Goal: Task Accomplishment & Management: Manage account settings

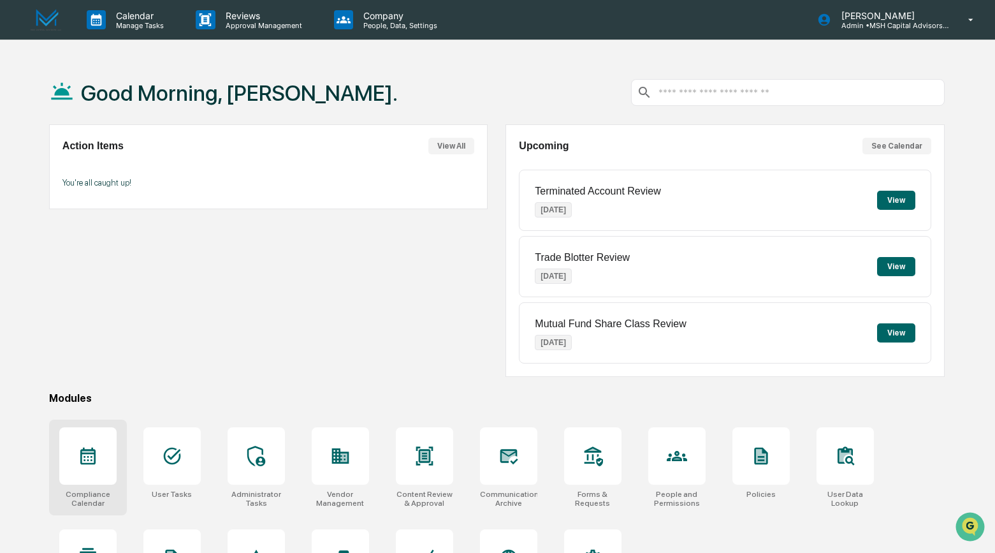
click at [102, 452] on div at bounding box center [87, 455] width 57 height 57
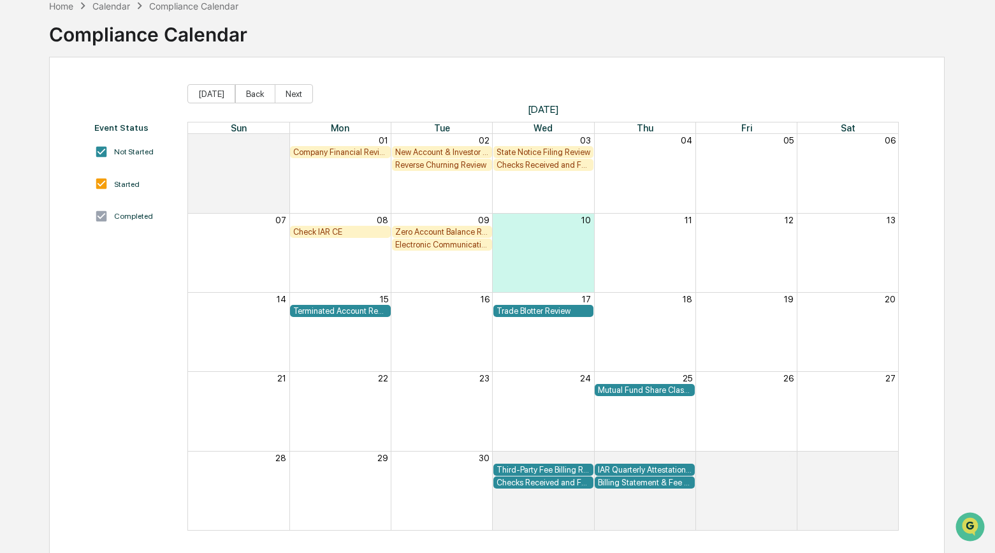
scroll to position [73, 0]
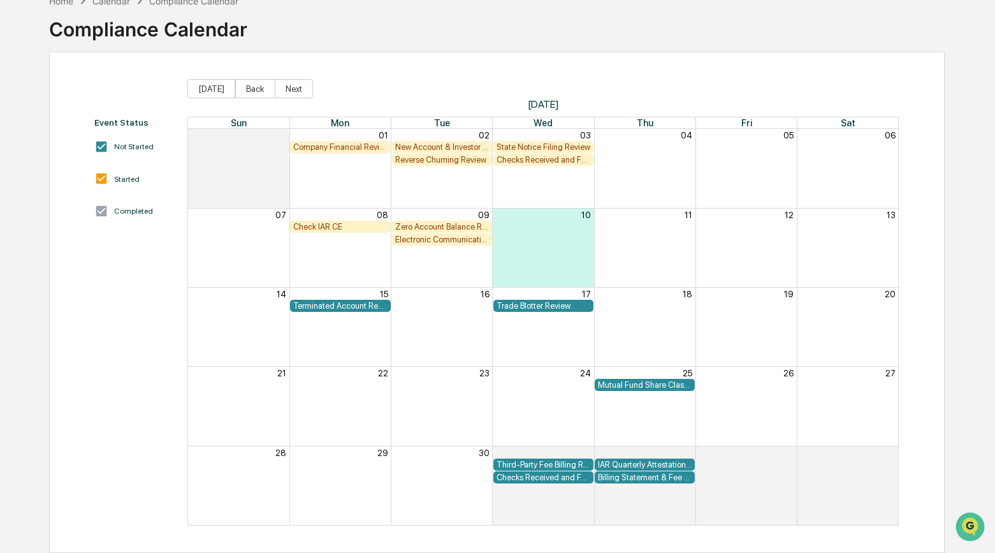
click at [338, 226] on div "Check IAR CE" at bounding box center [340, 227] width 94 height 10
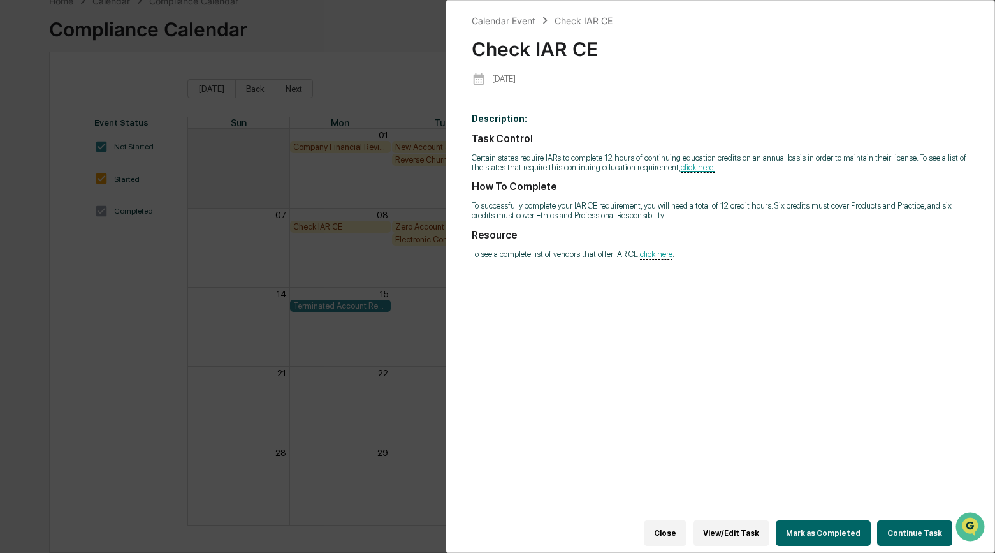
click at [904, 523] on button "Continue Task" at bounding box center [914, 532] width 75 height 25
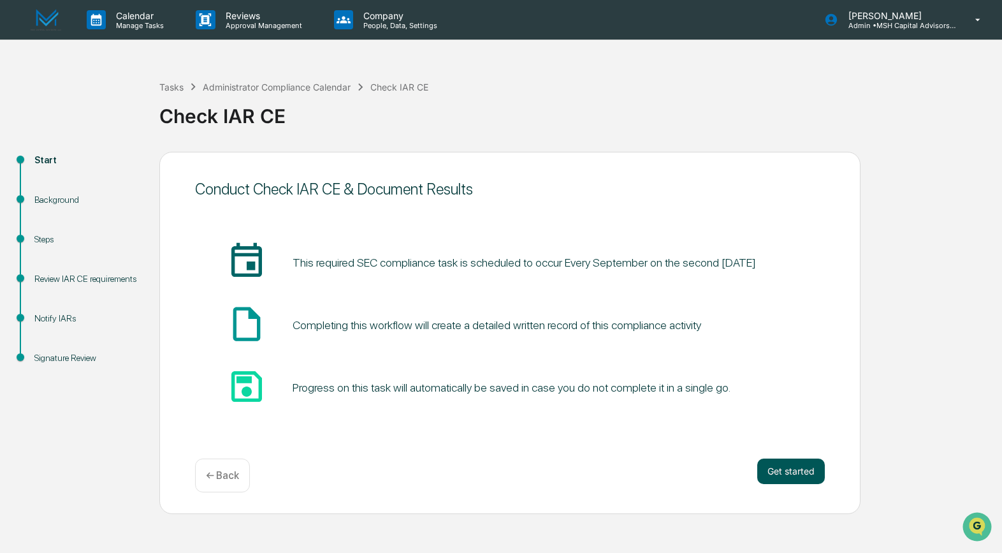
click at [796, 475] on button "Get started" at bounding box center [791, 470] width 68 height 25
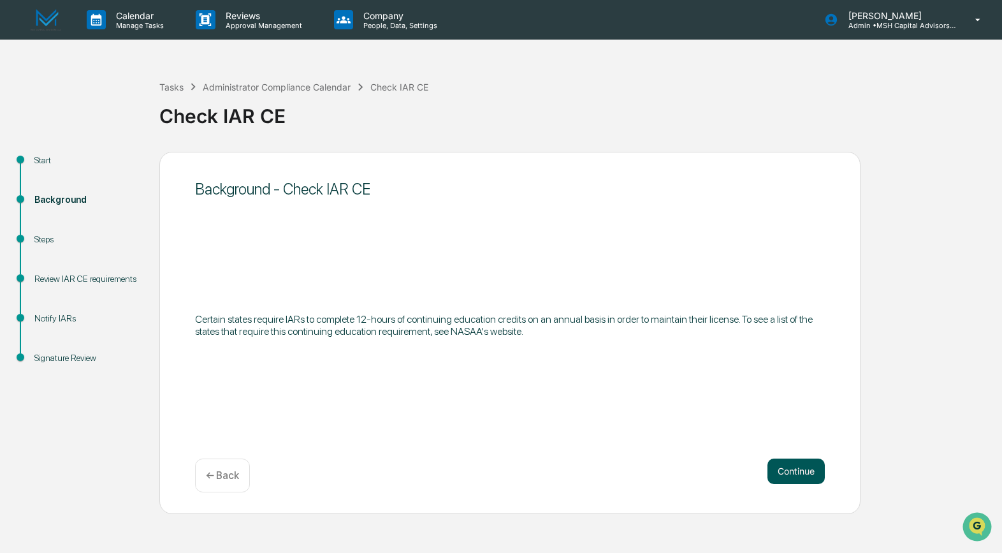
click at [797, 474] on button "Continue" at bounding box center [795, 470] width 57 height 25
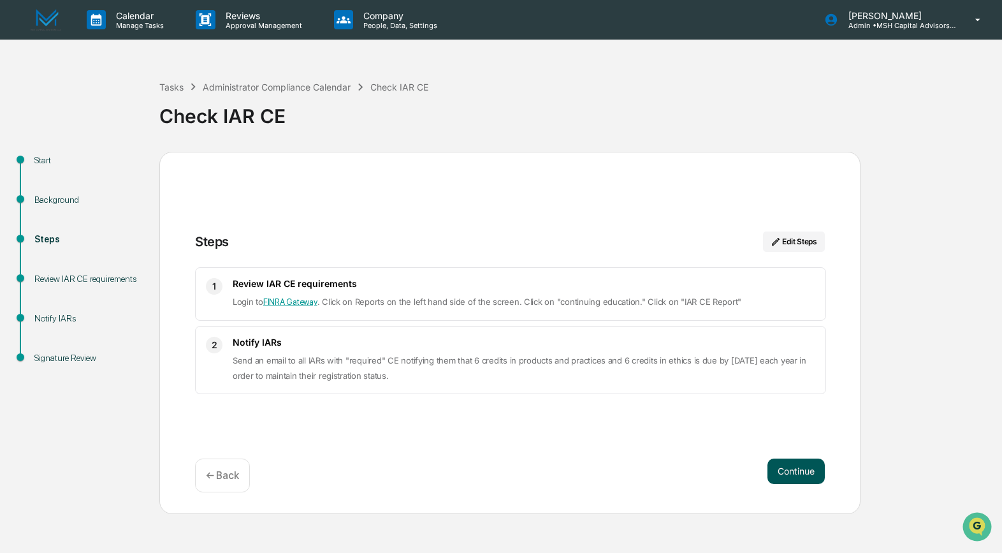
click at [797, 474] on button "Continue" at bounding box center [795, 470] width 57 height 25
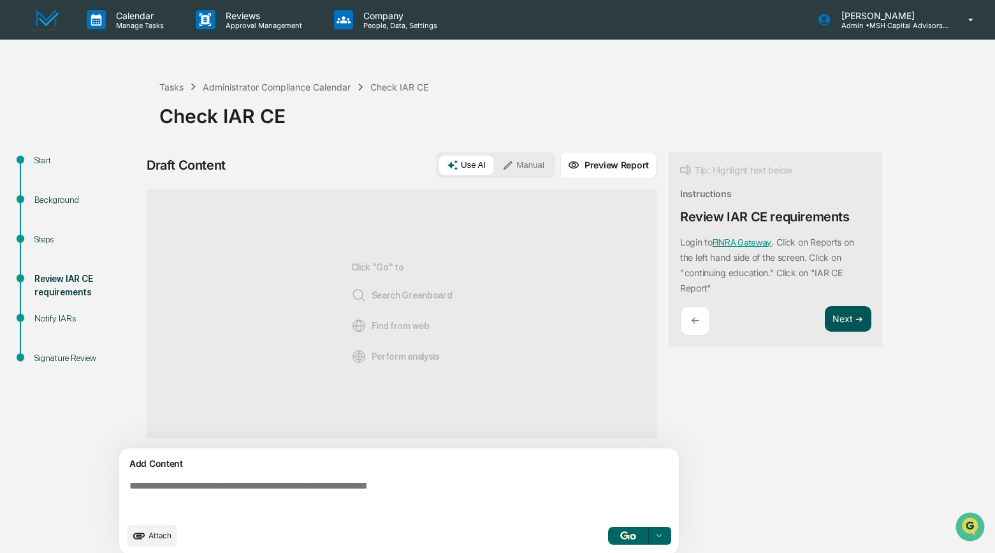
click at [852, 319] on button "Next ➔" at bounding box center [848, 319] width 47 height 26
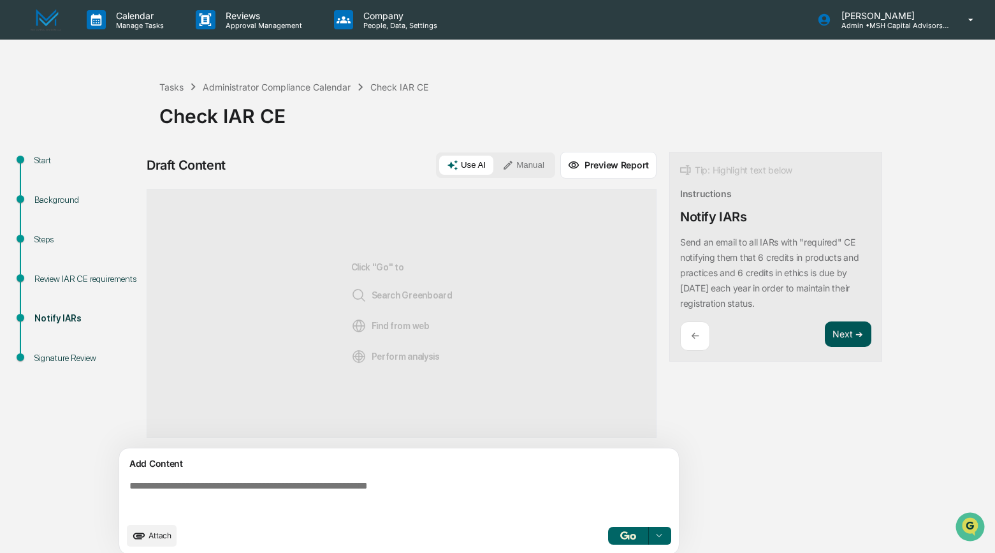
click at [845, 331] on button "Next ➔" at bounding box center [848, 334] width 47 height 26
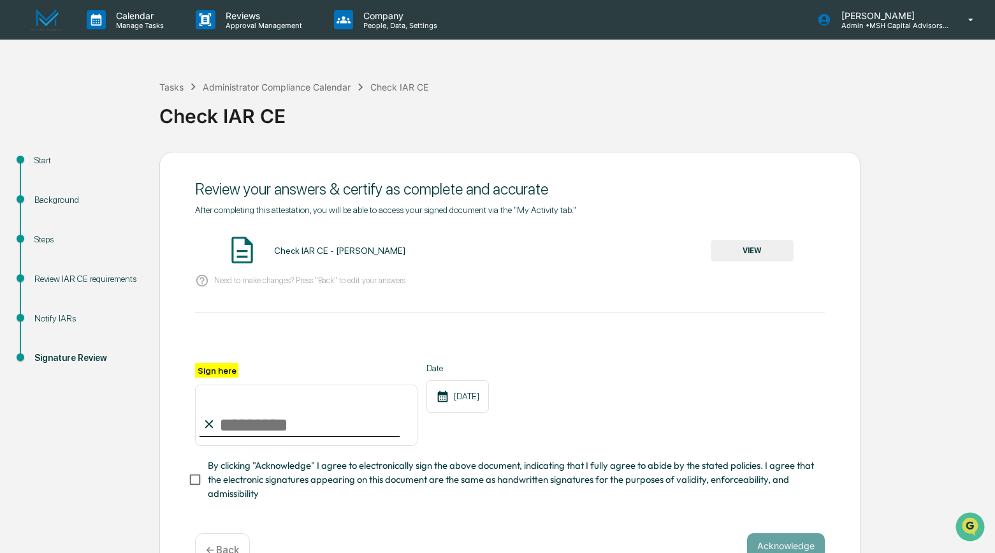
click at [757, 245] on button "VIEW" at bounding box center [752, 251] width 83 height 22
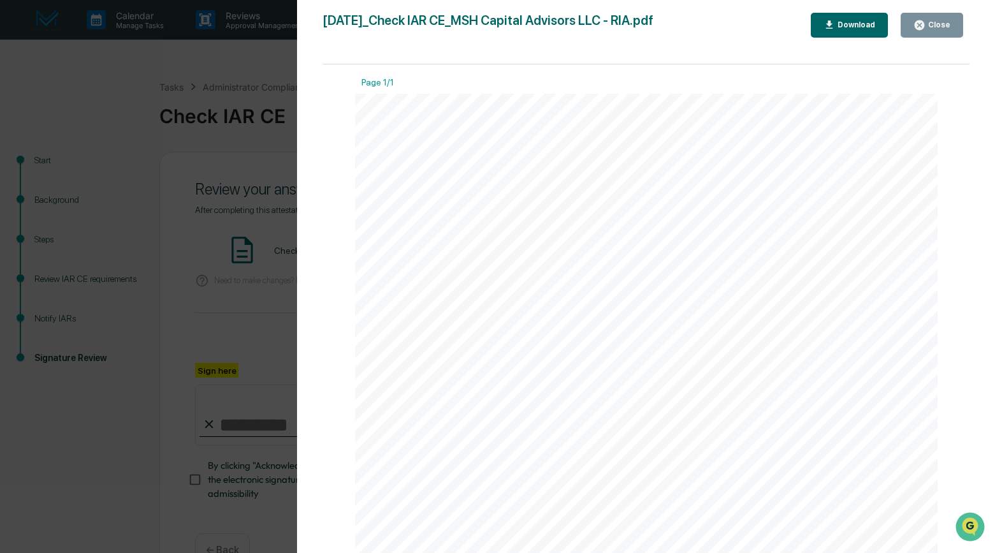
click at [936, 29] on div "Close" at bounding box center [938, 24] width 25 height 9
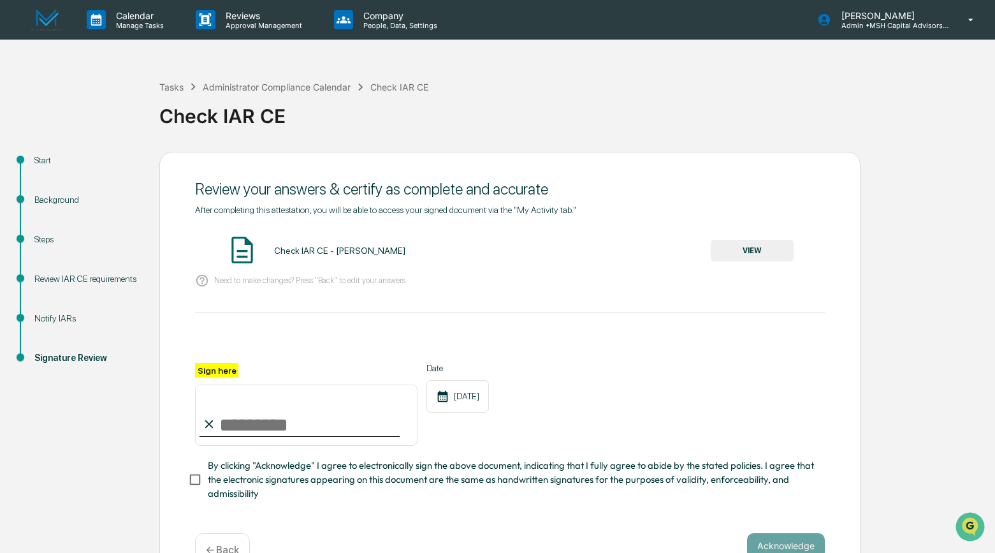
click at [267, 418] on input "Sign here" at bounding box center [306, 414] width 222 height 61
type input "**********"
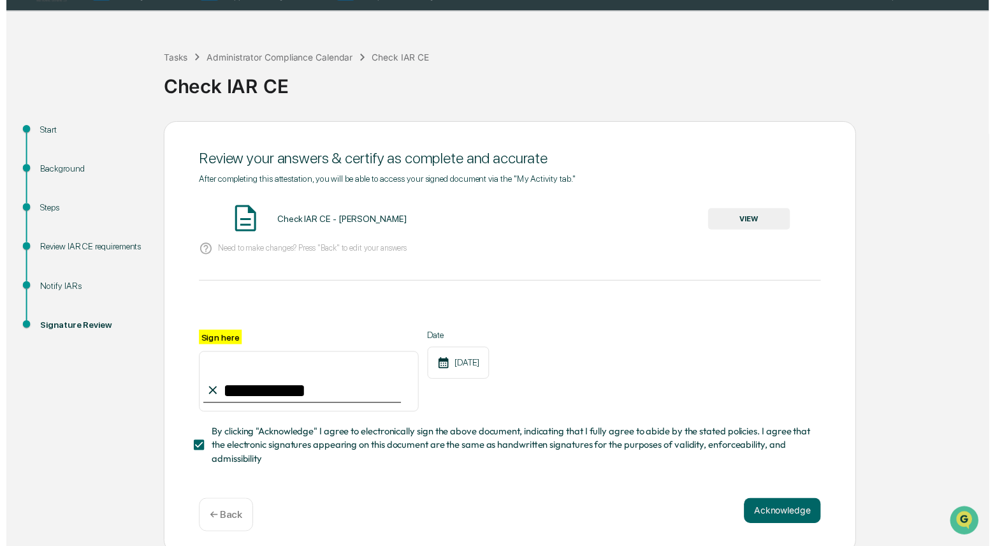
scroll to position [34, 0]
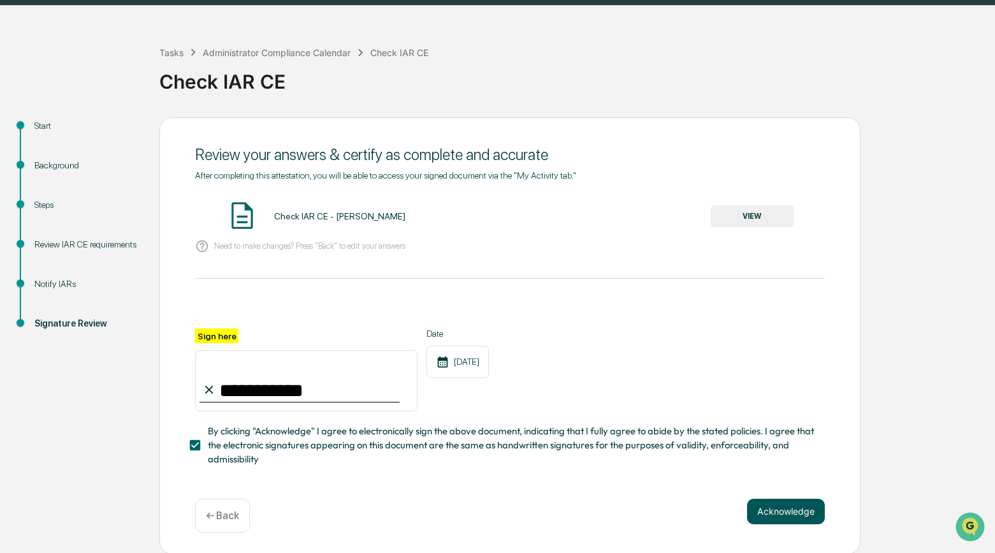
click at [766, 515] on button "Acknowledge" at bounding box center [786, 510] width 78 height 25
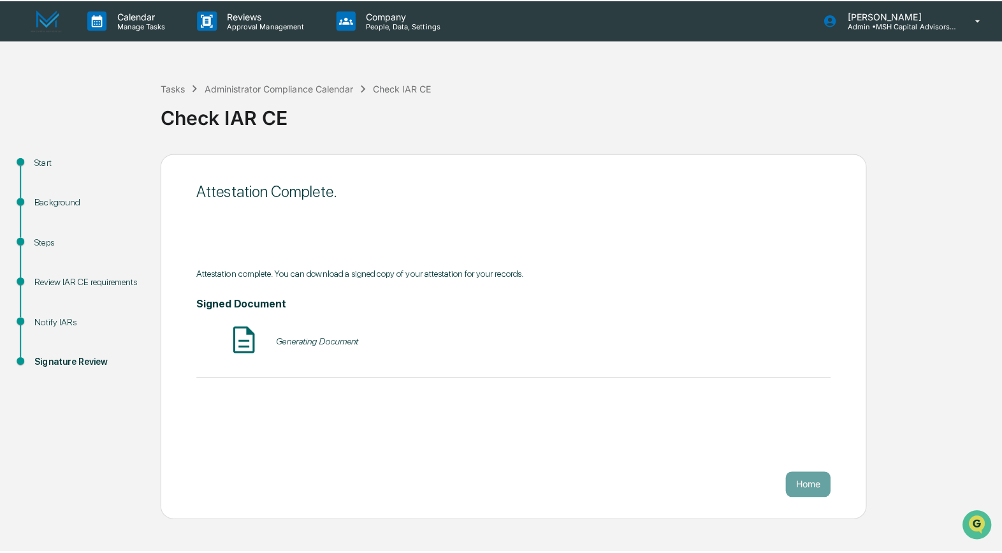
scroll to position [0, 0]
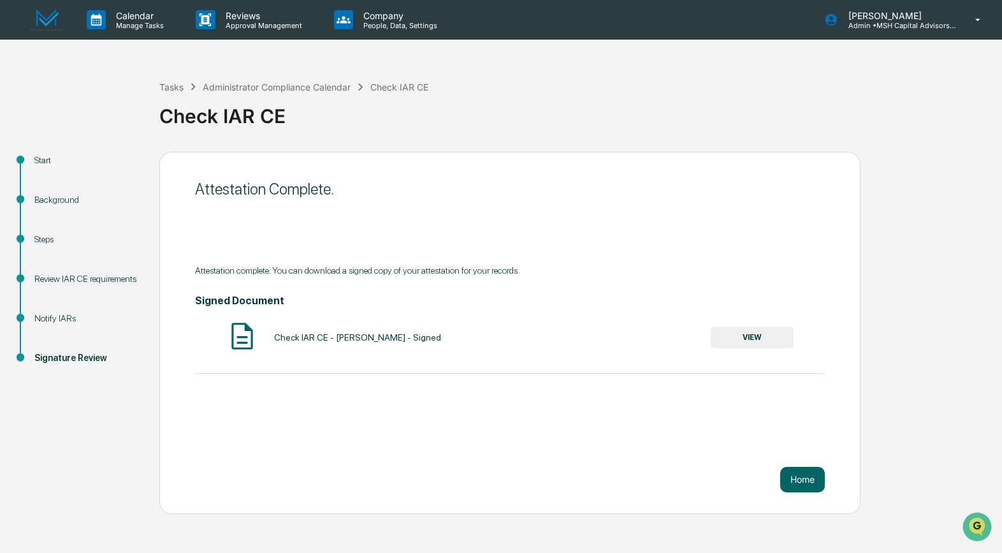
click at [760, 334] on button "VIEW" at bounding box center [752, 337] width 83 height 22
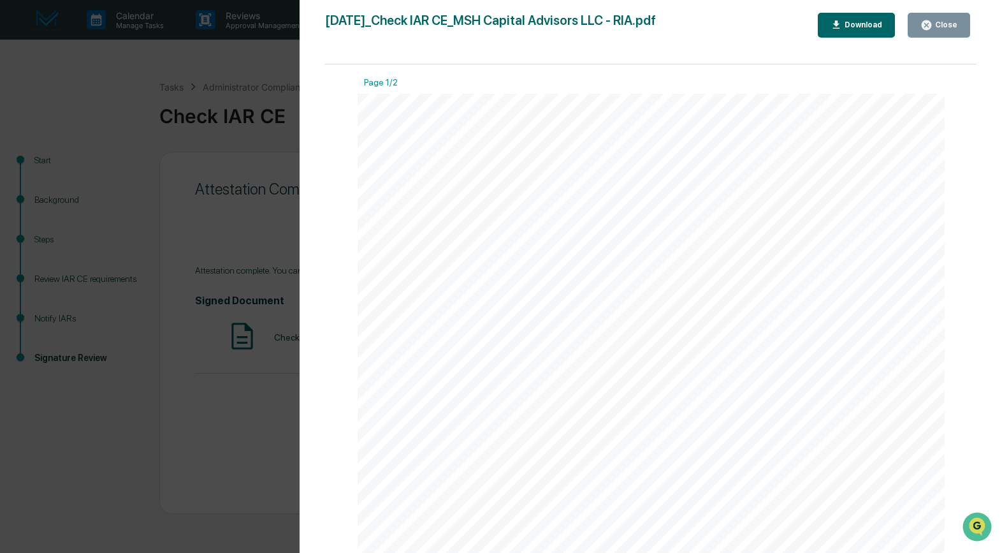
click at [873, 25] on div "Download" at bounding box center [862, 24] width 40 height 9
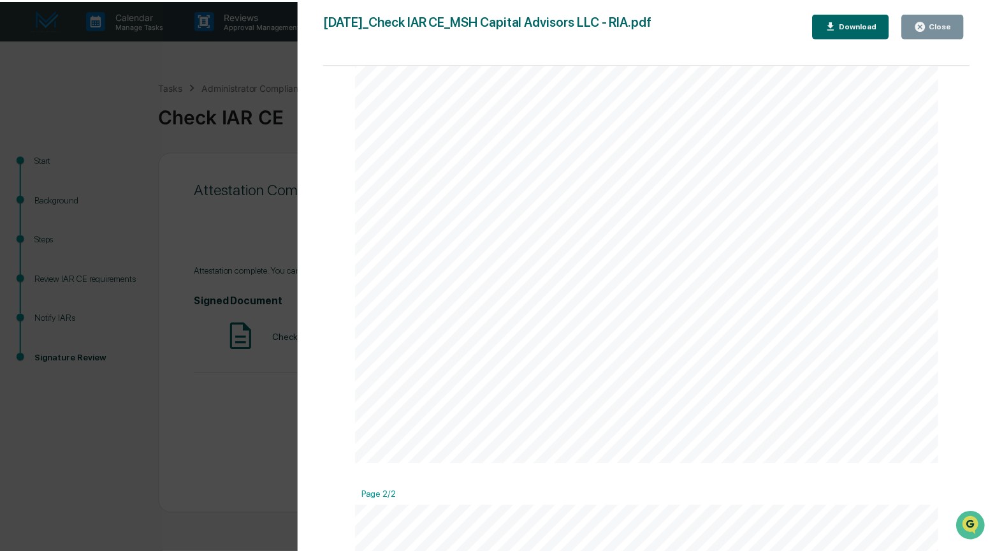
scroll to position [462, 0]
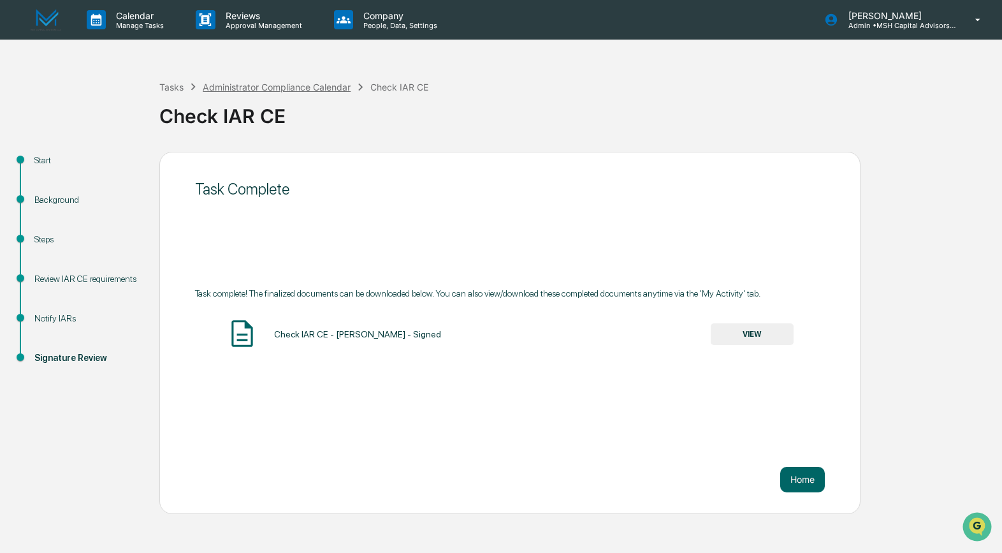
click at [225, 87] on div "Administrator Compliance Calendar" at bounding box center [277, 87] width 148 height 11
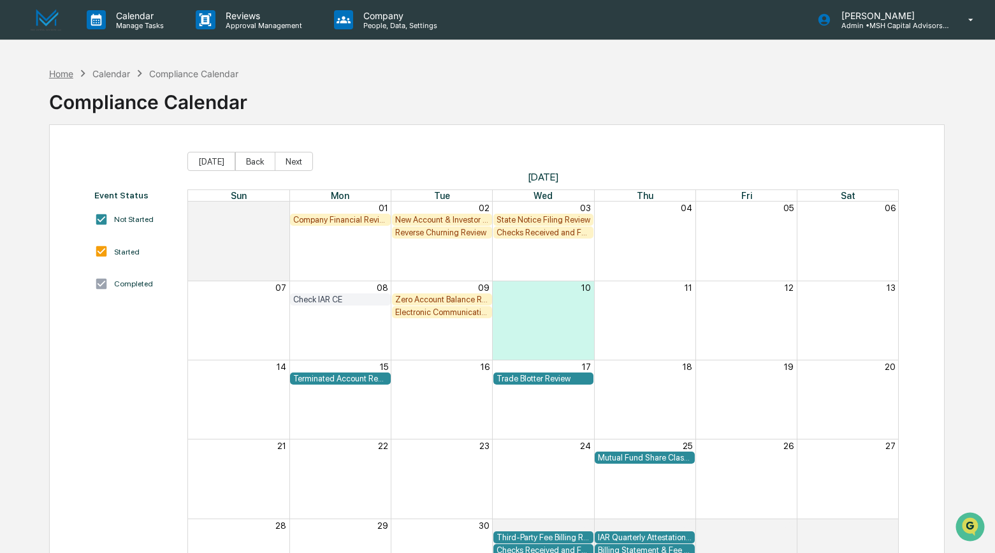
click at [63, 71] on div "Home" at bounding box center [61, 73] width 24 height 11
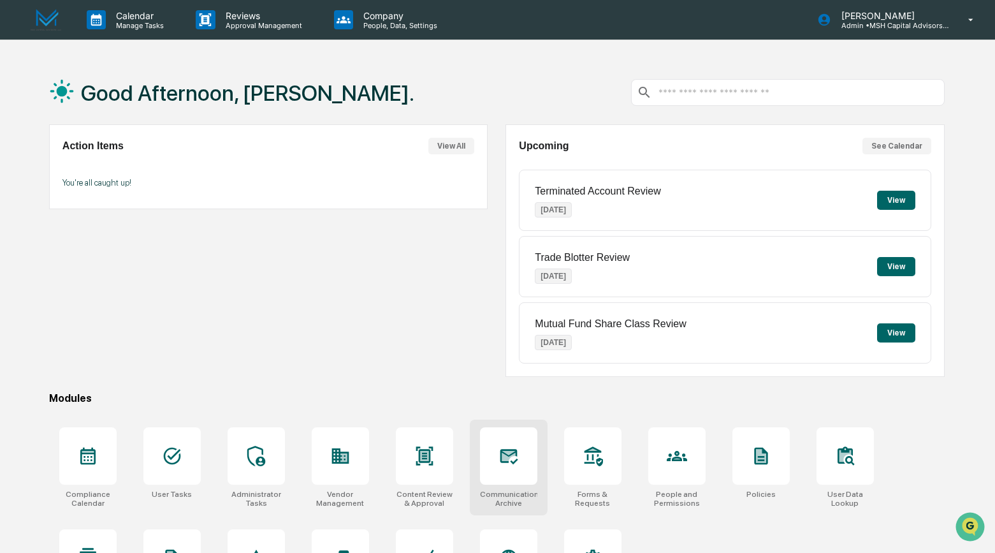
click at [513, 474] on div at bounding box center [508, 455] width 57 height 57
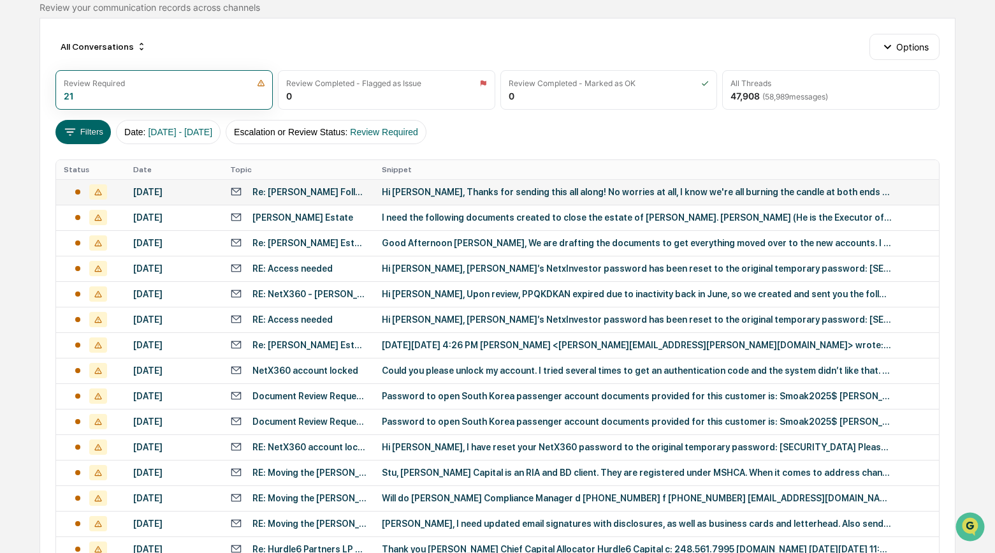
click at [280, 196] on div "Re: [PERSON_NAME] Follow up" at bounding box center [309, 192] width 114 height 10
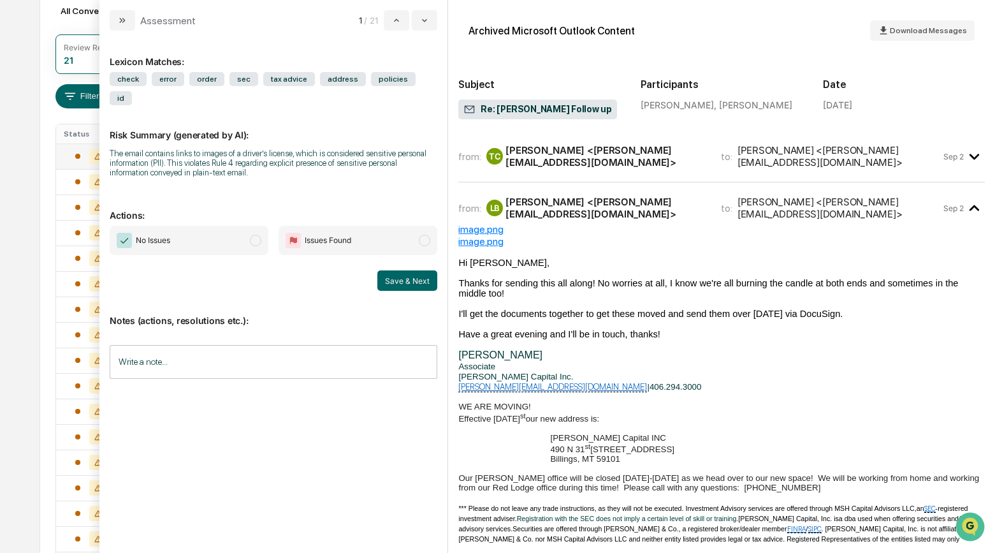
scroll to position [147, 0]
click at [563, 156] on div "[PERSON_NAME] <[PERSON_NAME][EMAIL_ADDRESS][DOMAIN_NAME]>" at bounding box center [606, 156] width 200 height 24
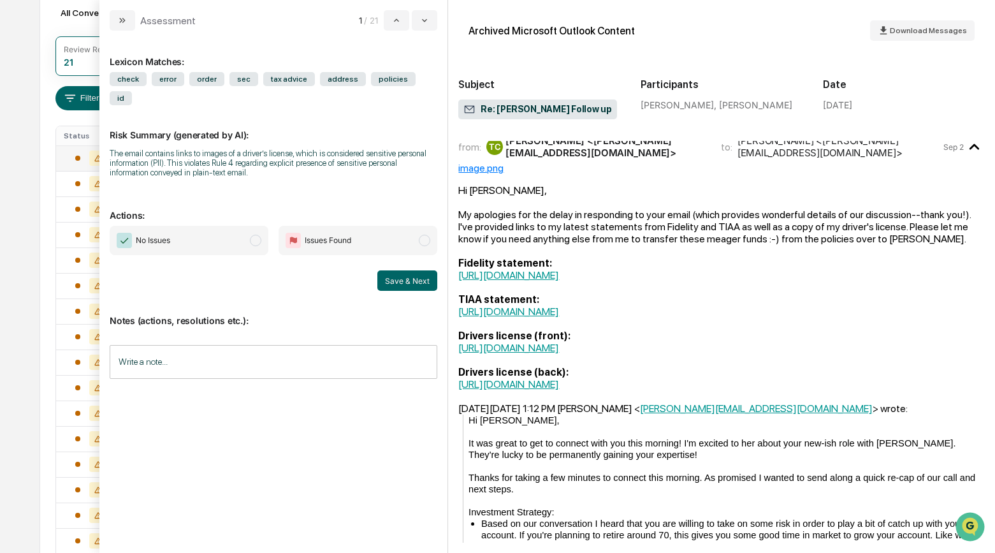
scroll to position [0, 0]
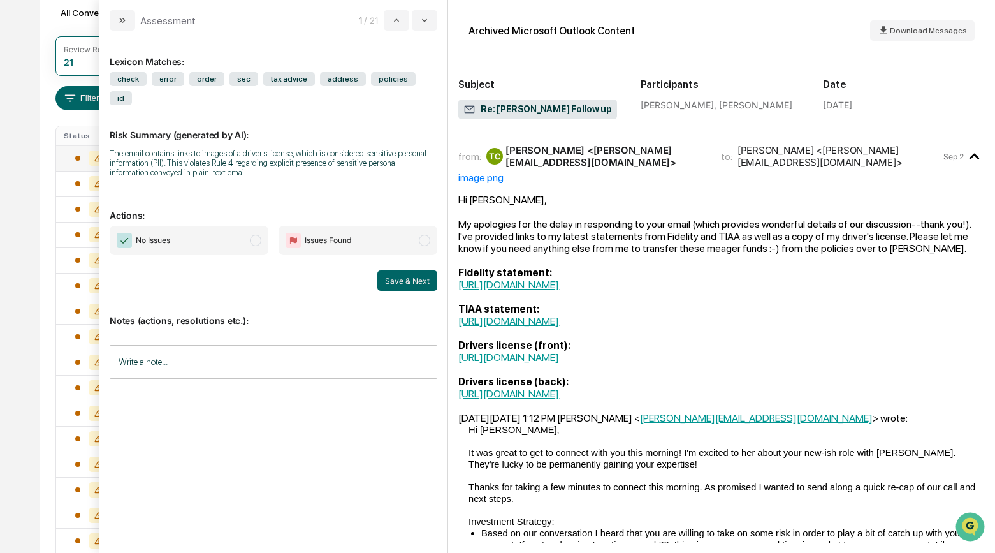
click at [423, 244] on span "modal" at bounding box center [424, 240] width 11 height 11
click at [163, 357] on div "Write a note... Write a note..." at bounding box center [274, 362] width 328 height 34
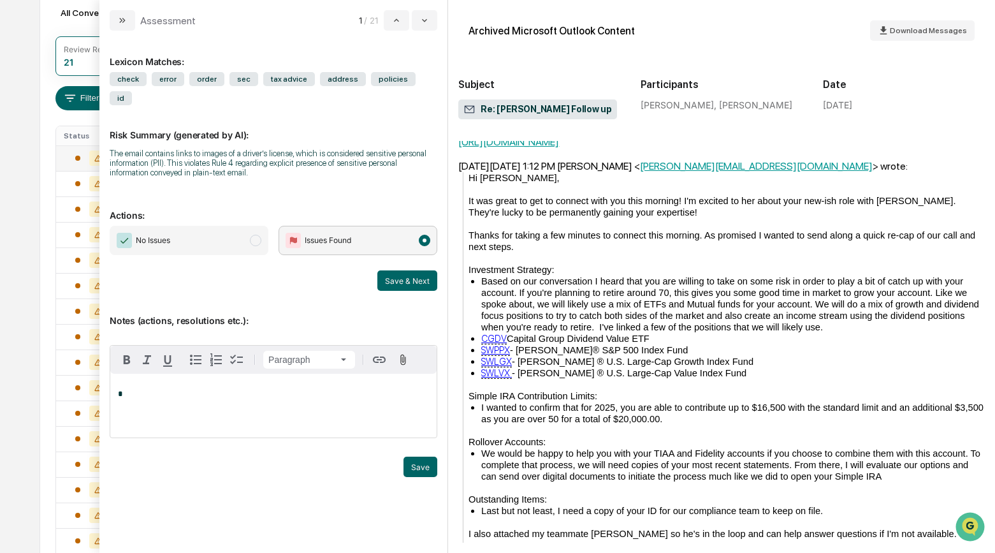
scroll to position [252, 0]
drag, startPoint x: 430, startPoint y: 467, endPoint x: 429, endPoint y: 460, distance: 7.1
click at [430, 467] on button "Save" at bounding box center [421, 466] width 34 height 20
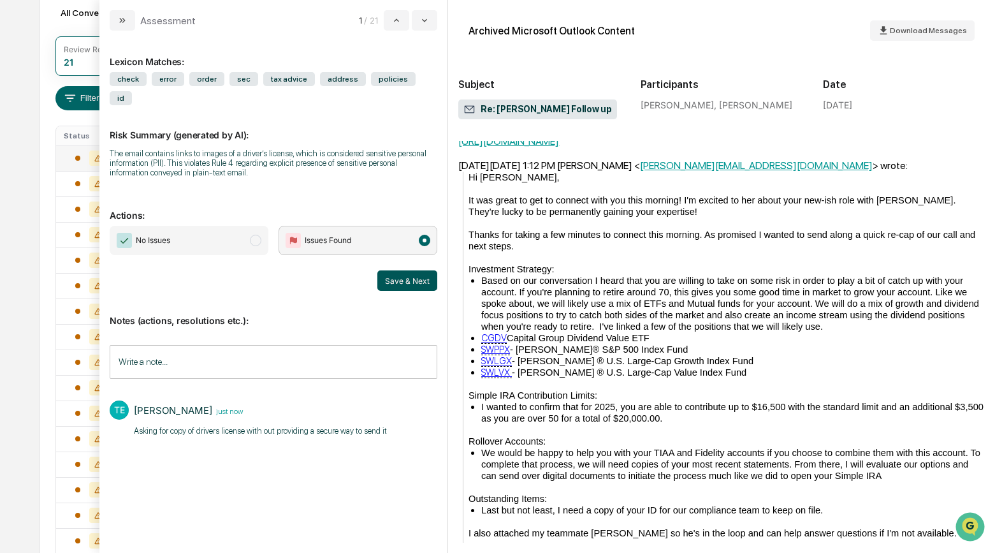
click at [412, 284] on button "Save & Next" at bounding box center [407, 280] width 60 height 20
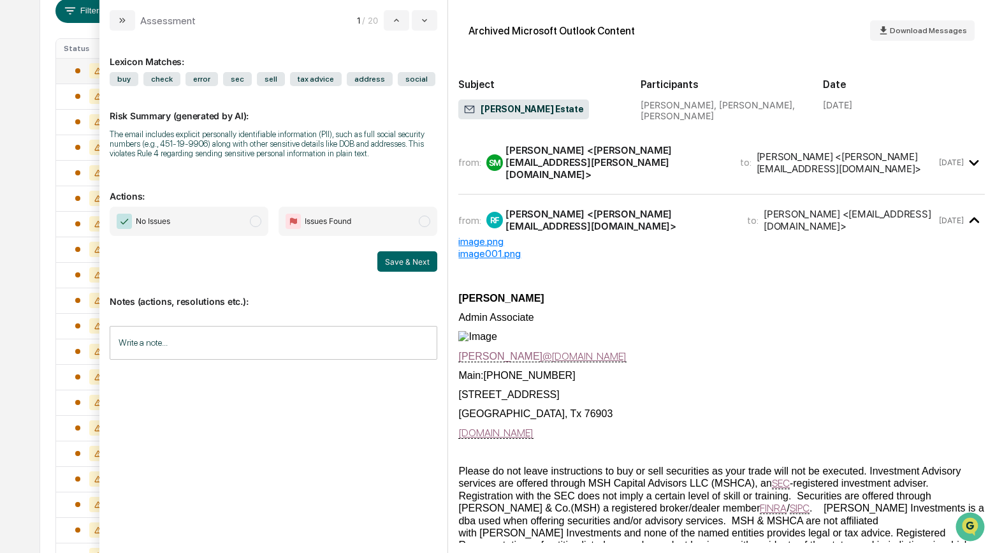
scroll to position [225, 0]
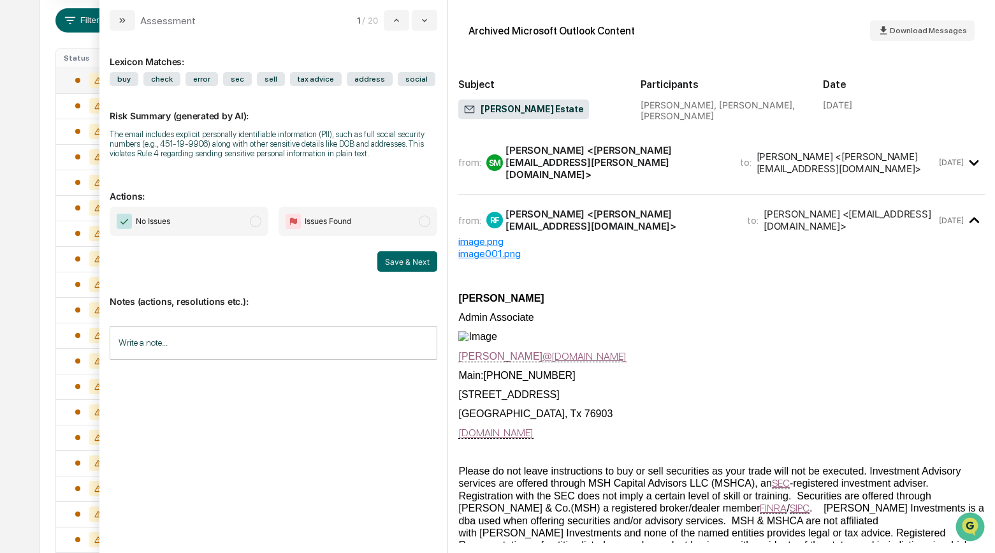
click at [561, 166] on div "Seth Mayberry <seth.mayberry@thiemaninvestments.com>" at bounding box center [615, 162] width 219 height 36
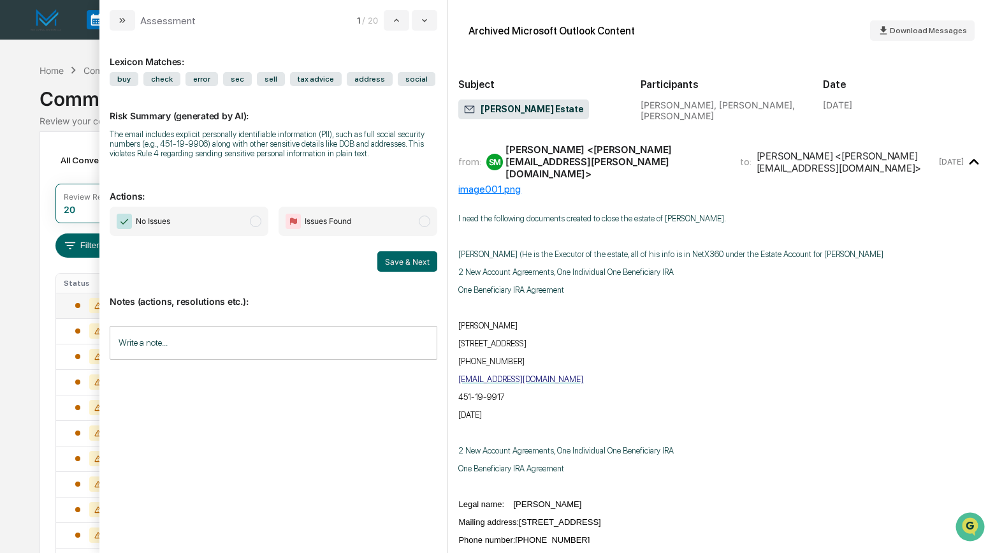
scroll to position [0, 0]
click at [120, 17] on icon "modal" at bounding box center [122, 20] width 10 height 10
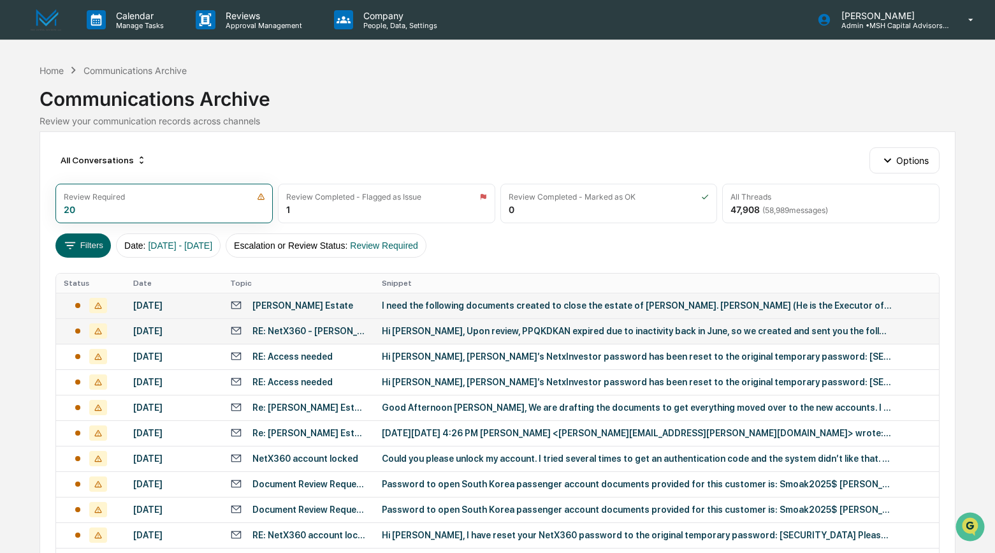
click at [458, 330] on div "Hi Dave, Upon review, PPQKDKAN expired due to inactivity back in June, so we cr…" at bounding box center [637, 331] width 510 height 10
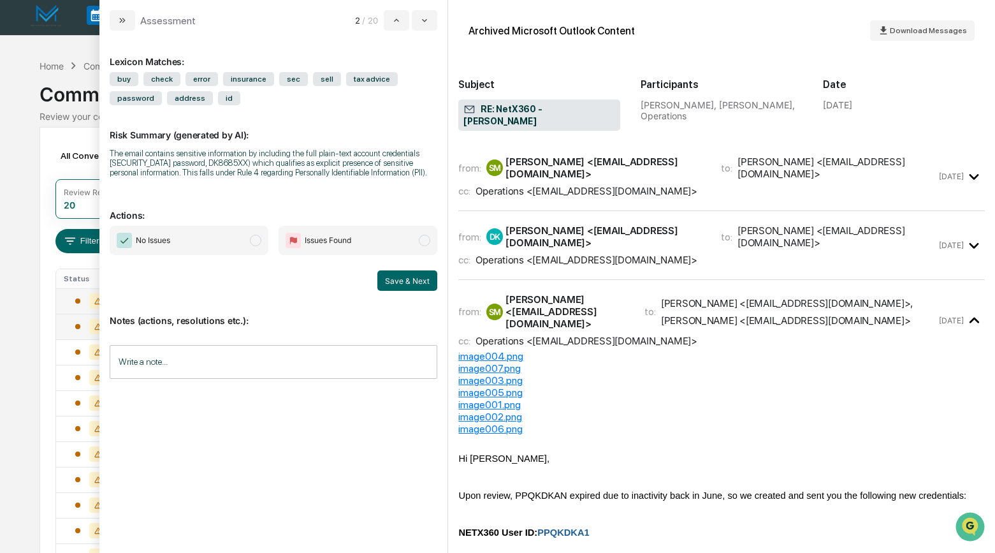
scroll to position [6, 0]
click at [581, 160] on div "Shannon McKinley <smckinley@mshowells.com>" at bounding box center [606, 168] width 200 height 24
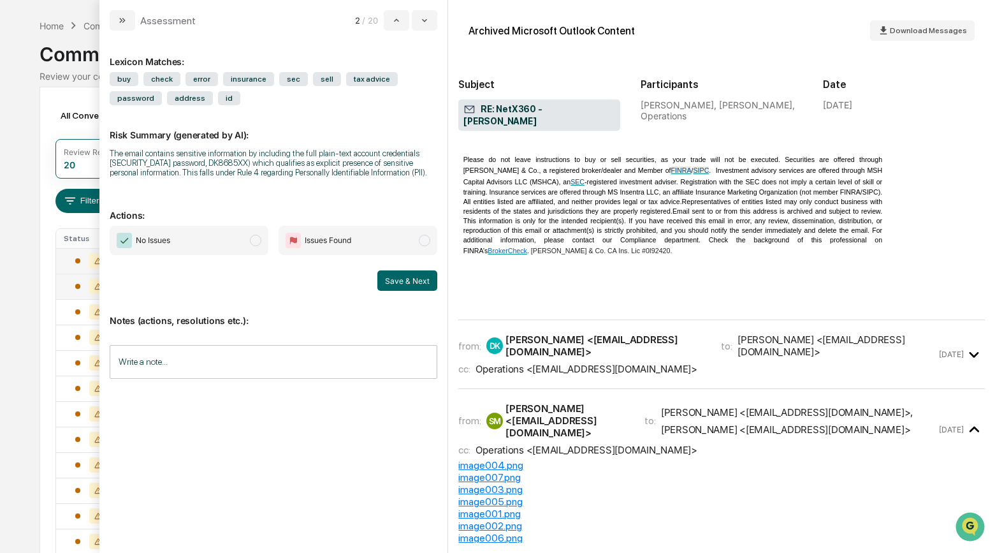
scroll to position [557, 0]
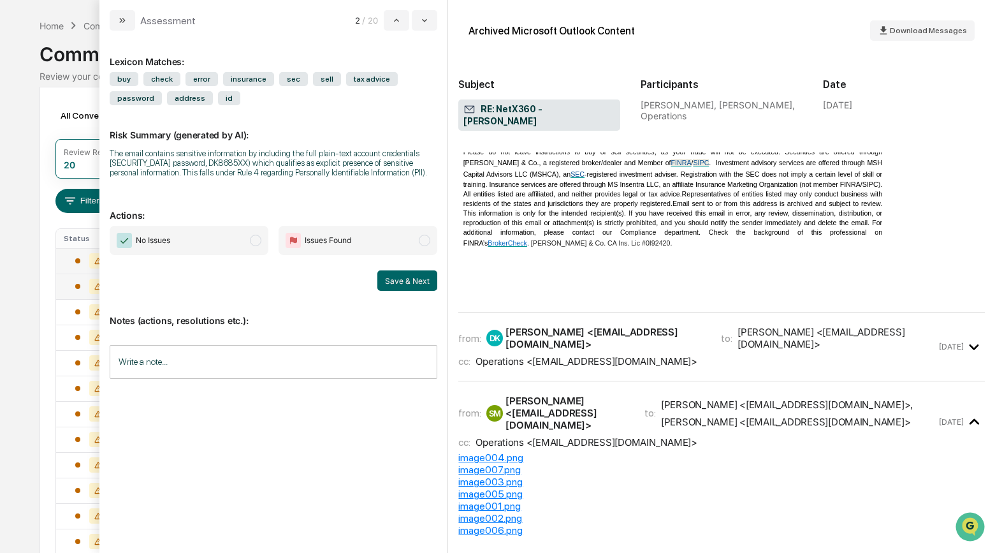
click at [599, 335] on div "David Kanen <dkanen@kanenadvisory.com>" at bounding box center [606, 338] width 200 height 24
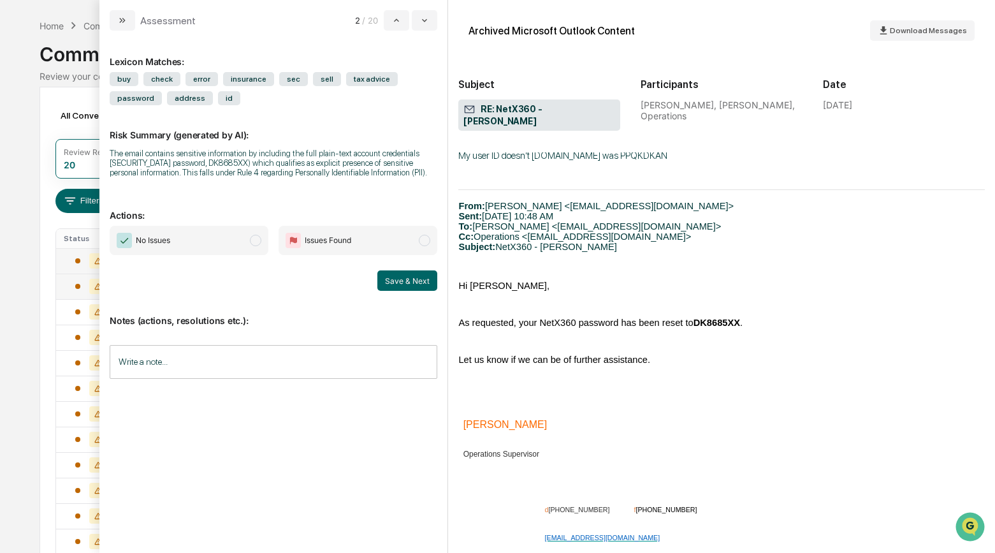
scroll to position [906, 0]
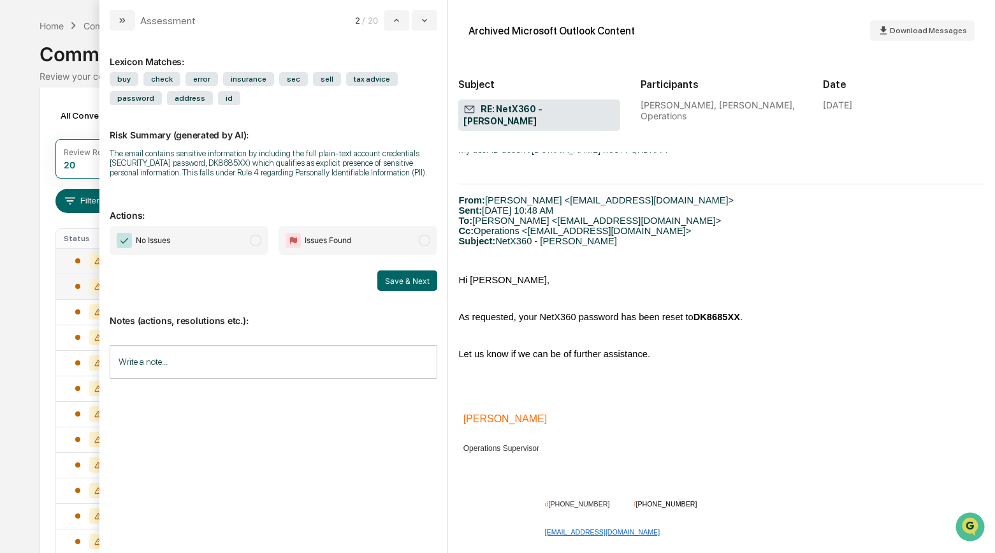
click at [422, 246] on span "modal" at bounding box center [424, 240] width 11 height 11
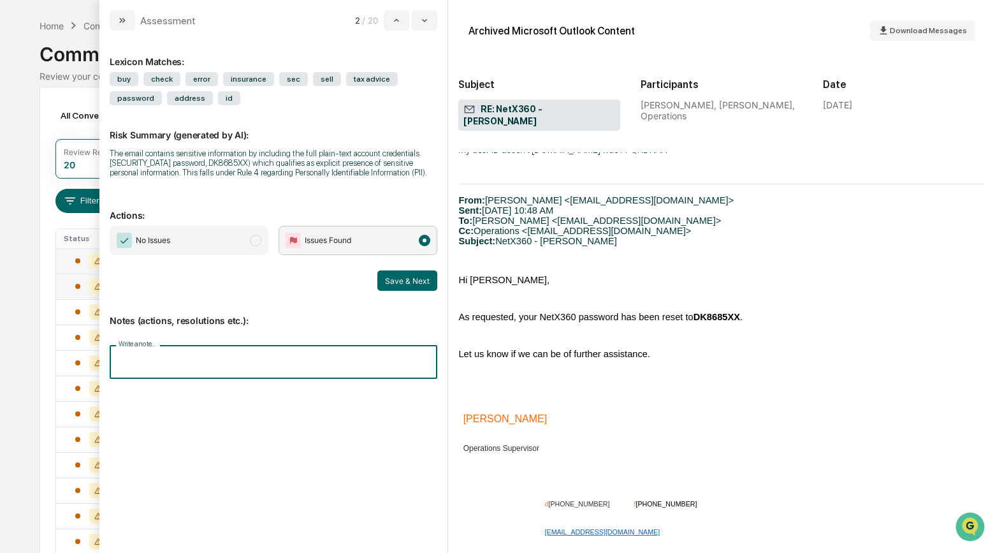
click at [185, 368] on input "Write a note..." at bounding box center [274, 362] width 328 height 34
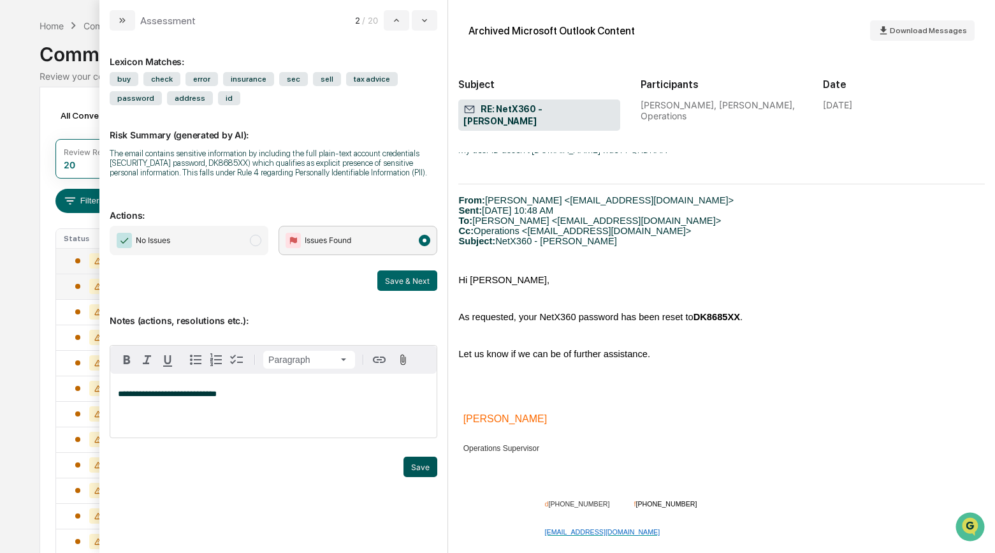
click at [417, 476] on button "Save" at bounding box center [421, 466] width 34 height 20
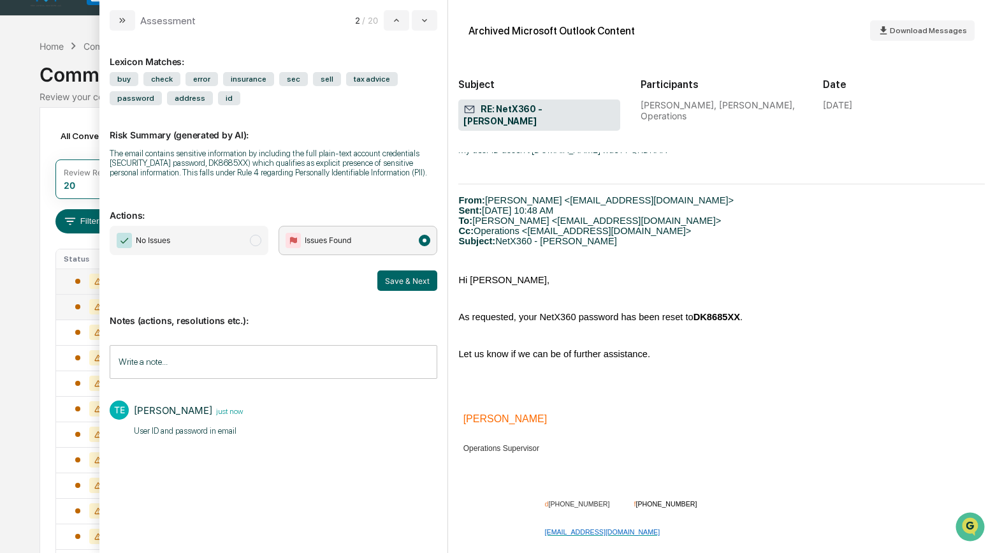
scroll to position [24, 0]
click at [411, 291] on button "Save & Next" at bounding box center [407, 280] width 60 height 20
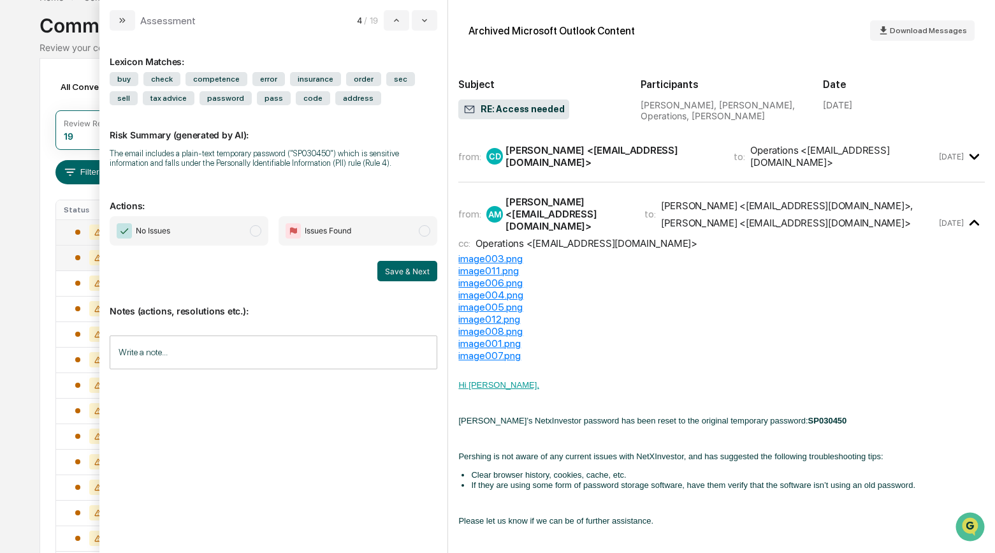
scroll to position [74, 0]
click at [259, 233] on span "modal" at bounding box center [255, 230] width 11 height 11
click at [397, 273] on button "Save & Next" at bounding box center [407, 271] width 60 height 20
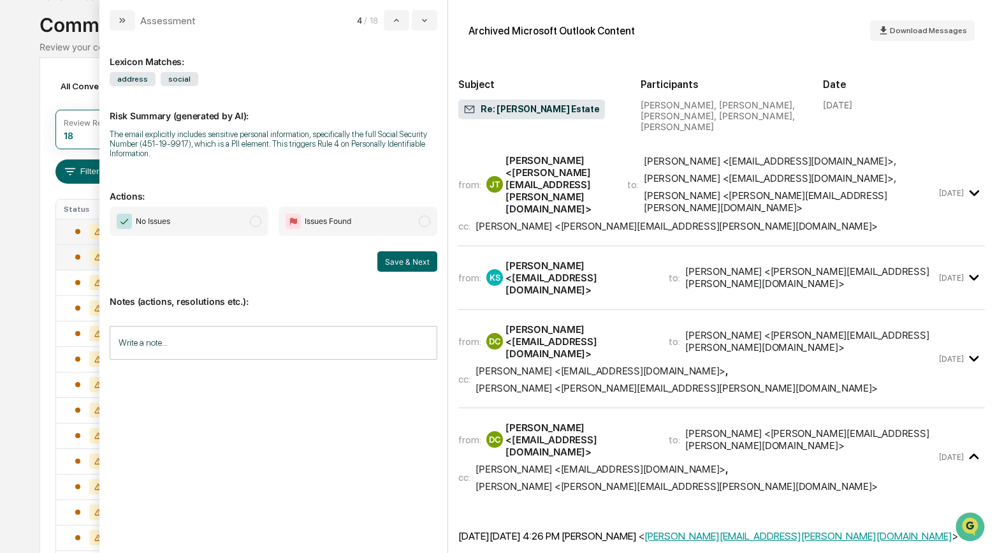
click at [576, 190] on div "Jimmy Taylor <jimmy.taylor@prodigy.net>" at bounding box center [559, 184] width 106 height 61
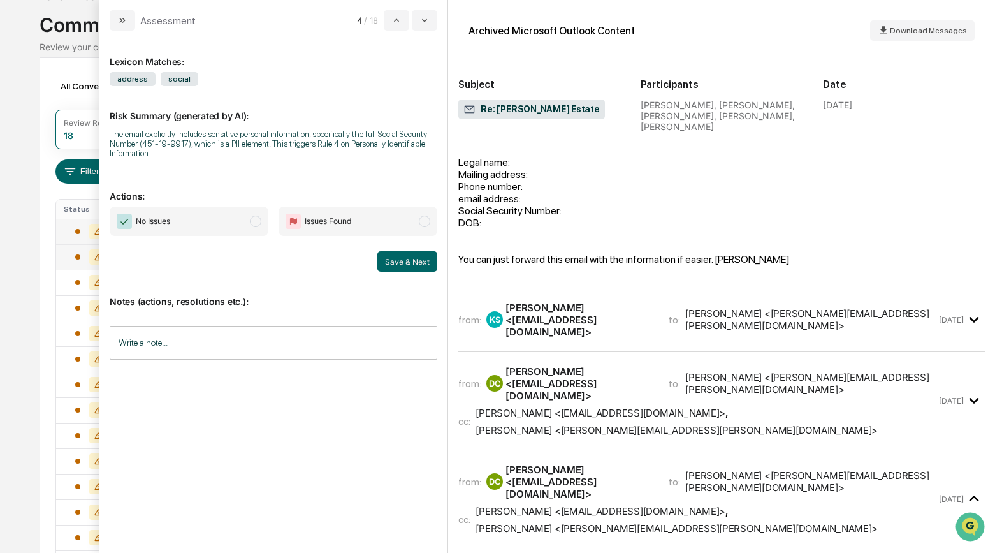
click at [565, 305] on div "Kay Sheehan <kaynotanangel@me.com>" at bounding box center [580, 320] width 148 height 36
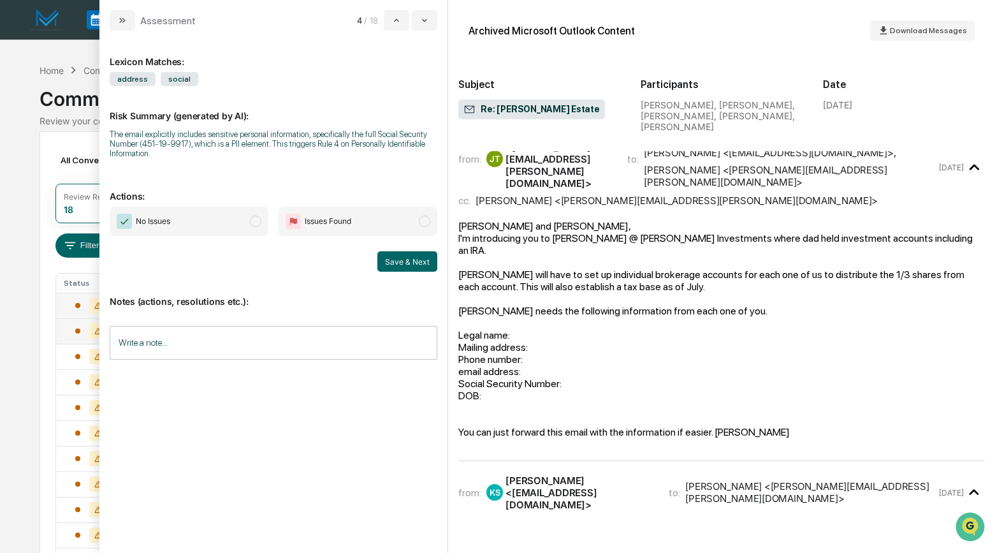
scroll to position [27, 0]
click at [123, 17] on icon "modal" at bounding box center [122, 20] width 10 height 10
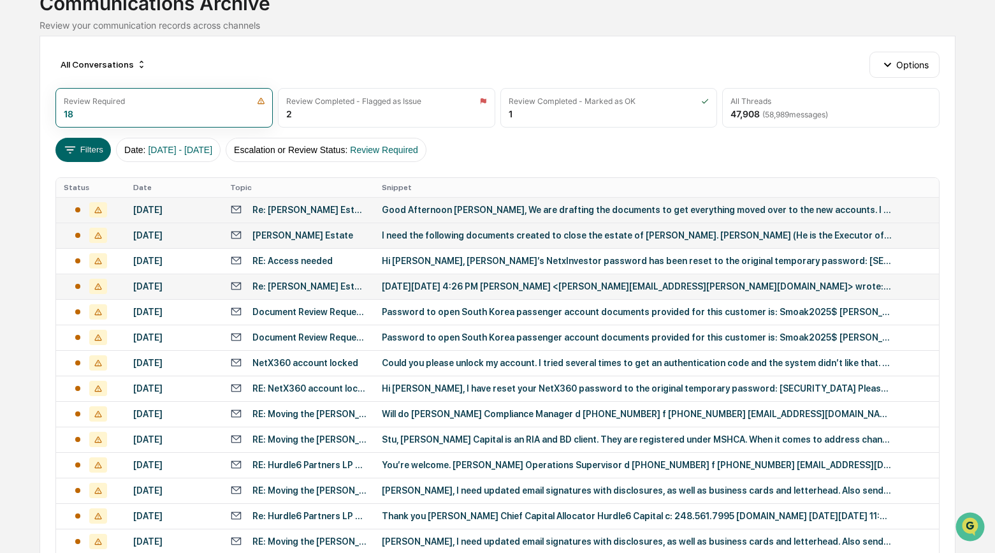
scroll to position [97, 0]
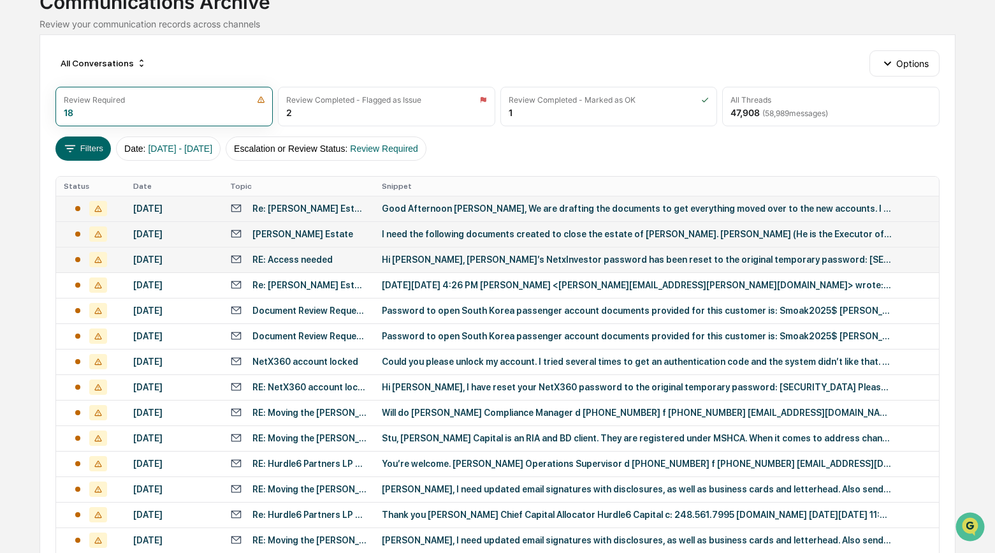
click at [402, 263] on div "Hi Chad, Michael’s NetxInvestor password has been reset to the original tempora…" at bounding box center [637, 259] width 510 height 10
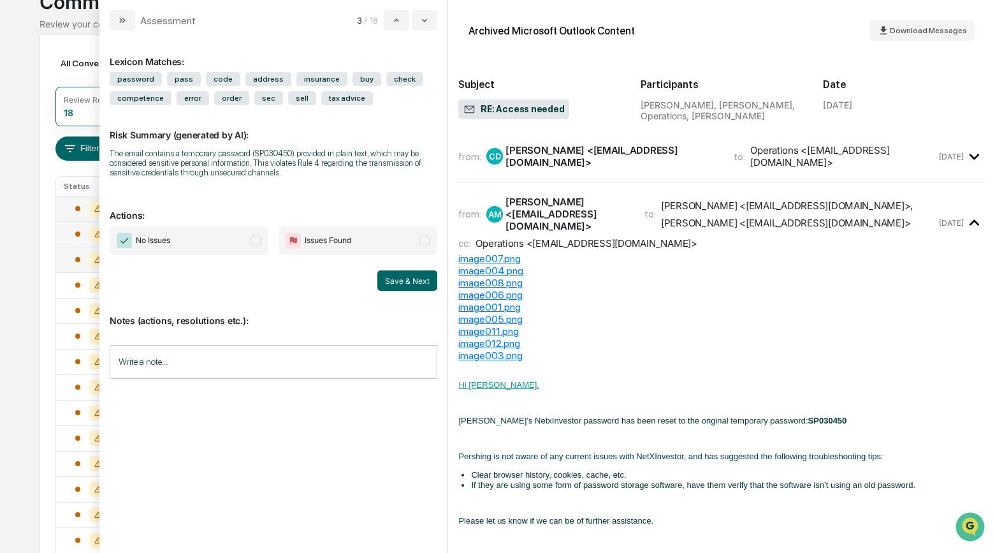
click at [265, 280] on div "Save & Next" at bounding box center [274, 280] width 328 height 20
click at [256, 242] on span "modal" at bounding box center [255, 240] width 11 height 11
click at [404, 284] on button "Save & Next" at bounding box center [407, 280] width 60 height 20
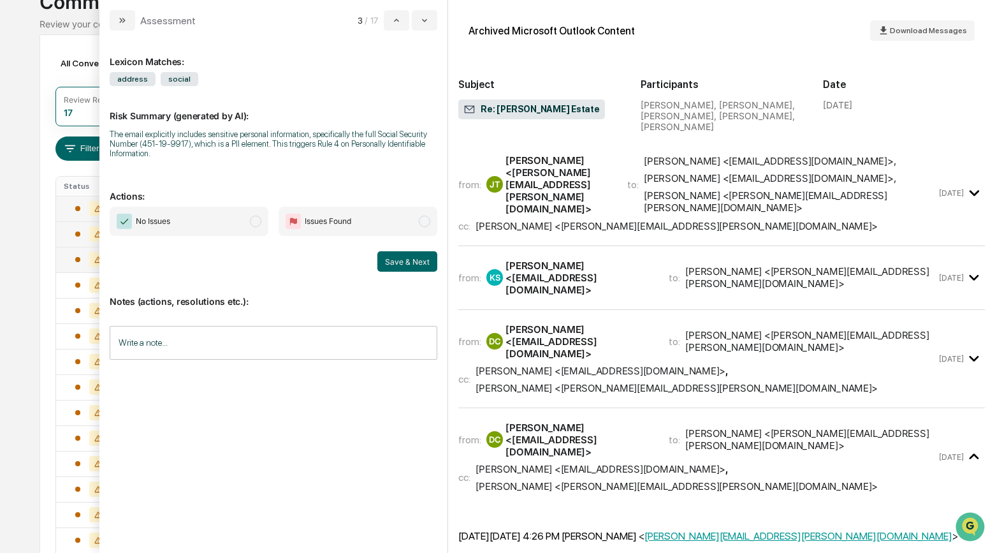
click at [255, 222] on span "modal" at bounding box center [255, 220] width 11 height 11
click at [149, 338] on div "Write a note... Write a note..." at bounding box center [274, 343] width 328 height 34
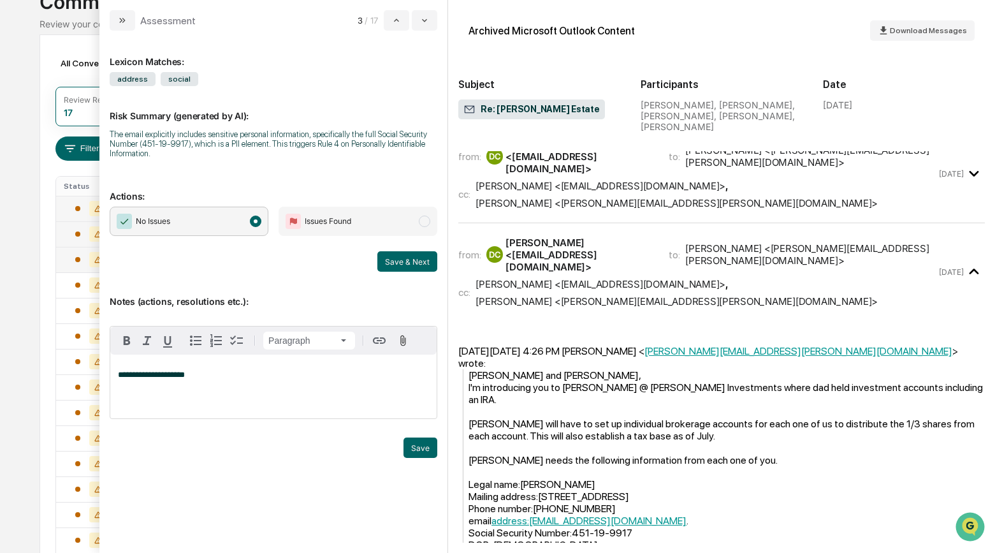
scroll to position [182, 0]
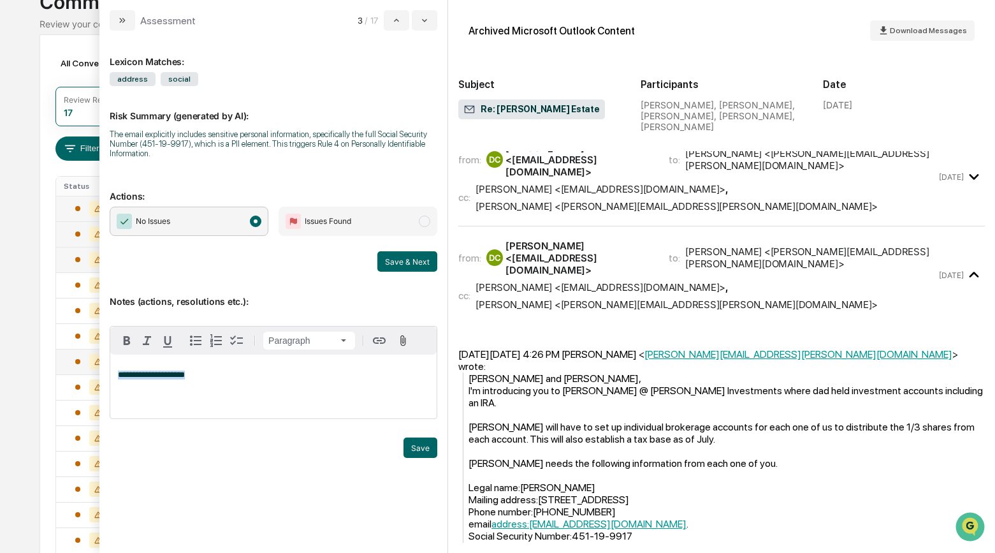
drag, startPoint x: 200, startPoint y: 382, endPoint x: 85, endPoint y: 372, distance: 114.5
click at [85, 372] on body "Calendar Manage Tasks Reviews Approval Management Company People, Data, Setting…" at bounding box center [497, 302] width 995 height 799
click at [115, 22] on button "modal" at bounding box center [122, 20] width 25 height 20
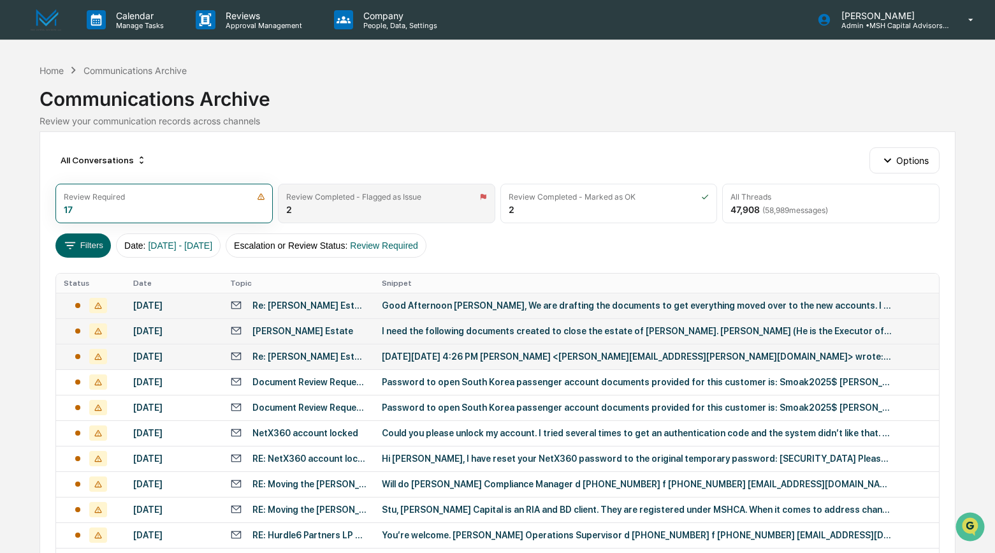
click at [314, 205] on div "Review Completed - Flagged as Issue 2" at bounding box center [386, 204] width 217 height 40
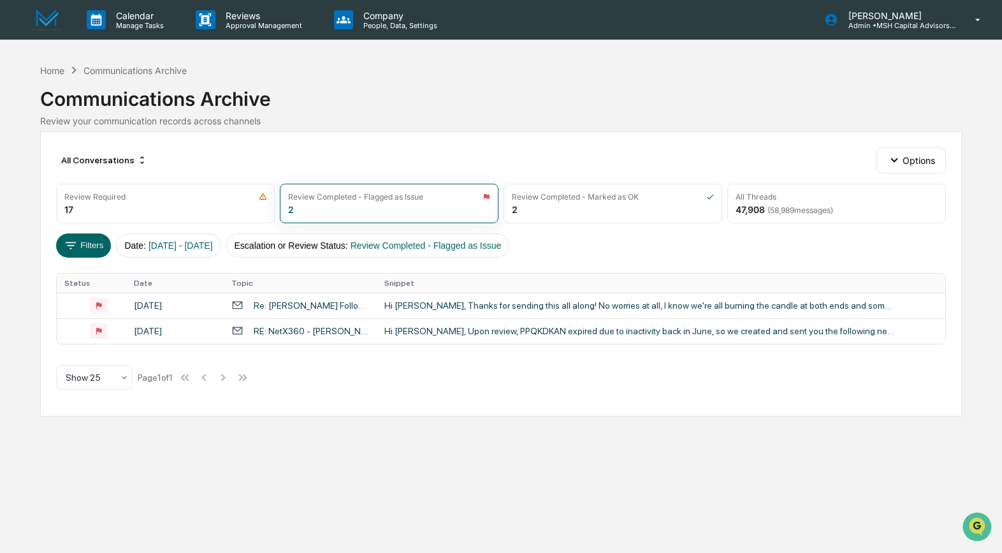
click at [442, 368] on div "All Conversations Options Review Required 17 Review Completed - Flagged as Issu…" at bounding box center [501, 273] width 922 height 285
click at [96, 205] on div "Review Required 17" at bounding box center [165, 204] width 219 height 40
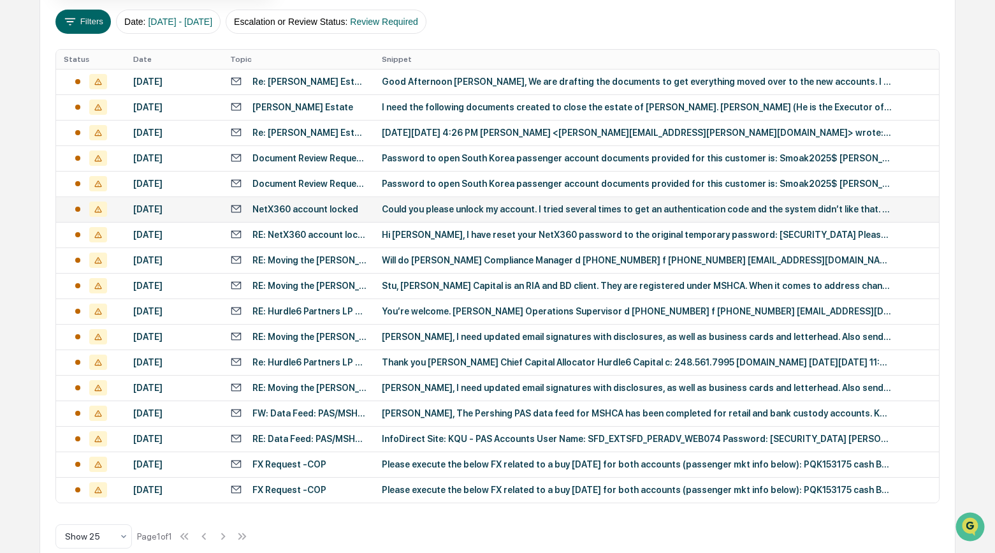
scroll to position [247, 0]
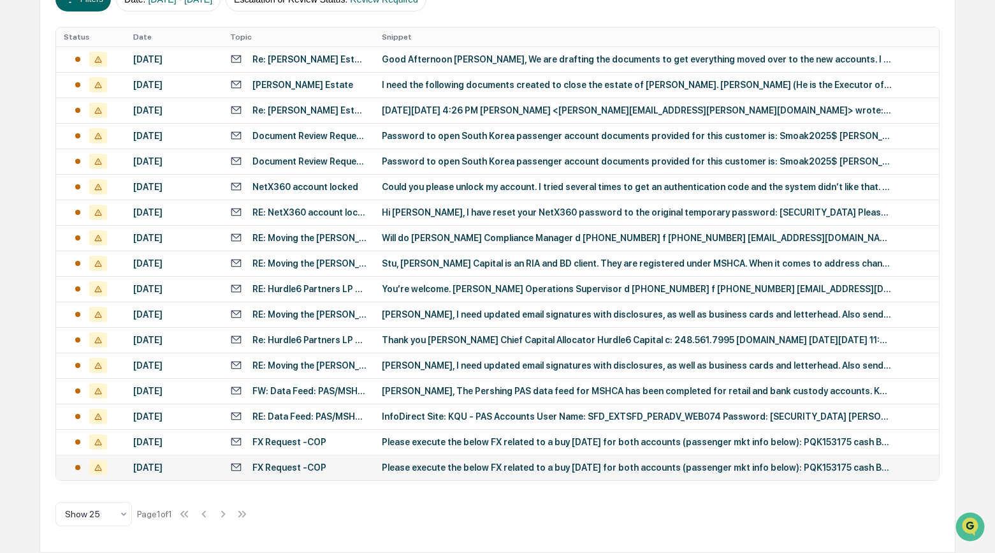
click at [462, 468] on div "Please execute the below FX related to a buy today for both accounts (passenger…" at bounding box center [637, 467] width 510 height 10
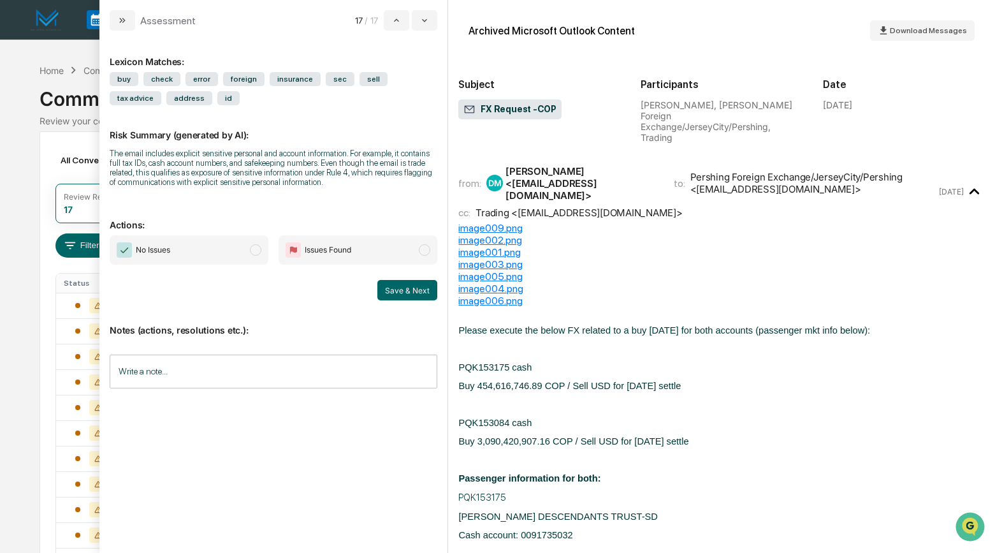
click at [495, 222] on div "image009.png" at bounding box center [721, 228] width 527 height 12
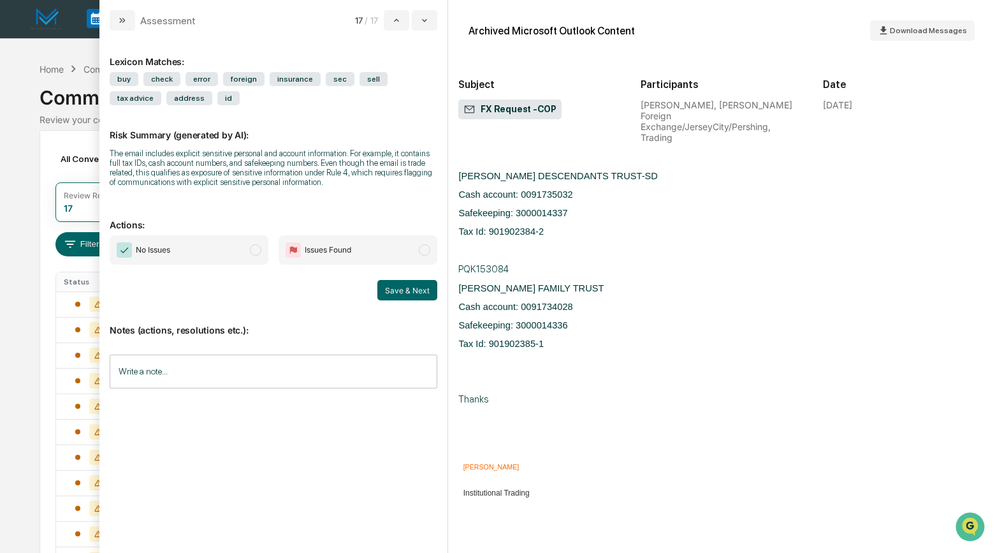
scroll to position [343, 0]
click at [428, 256] on span "modal" at bounding box center [424, 249] width 11 height 11
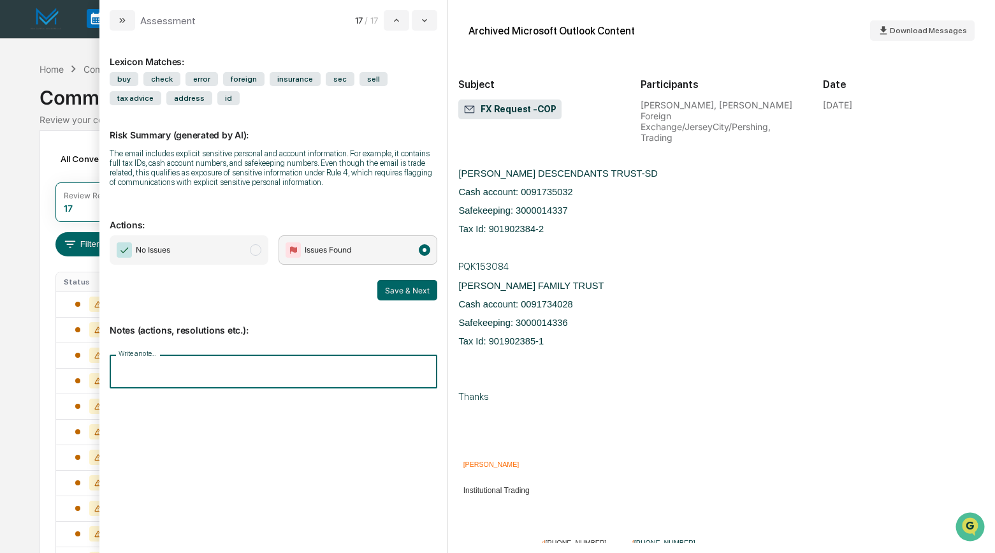
click at [184, 379] on input "Write a note..." at bounding box center [274, 371] width 328 height 34
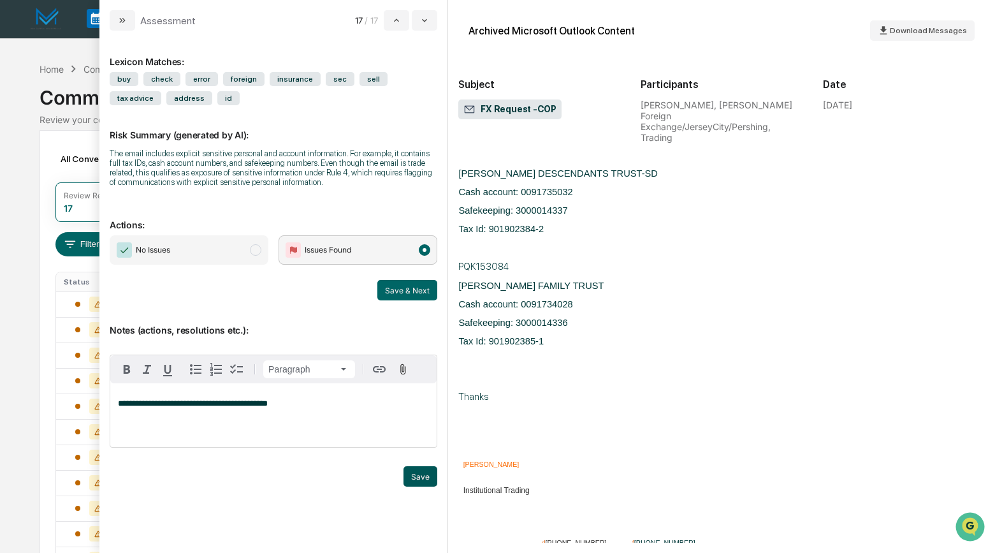
click at [422, 486] on button "Save" at bounding box center [421, 476] width 34 height 20
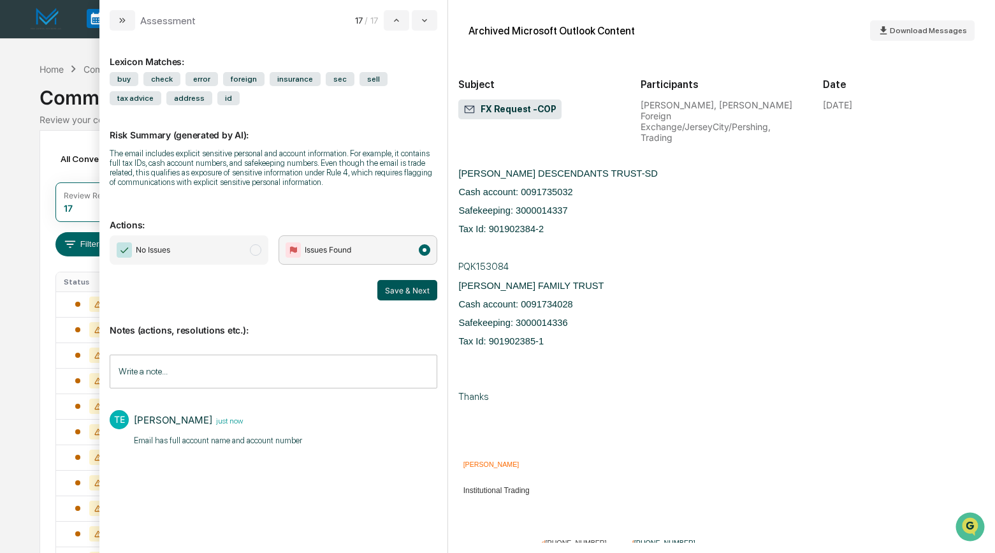
click at [419, 300] on button "Save & Next" at bounding box center [407, 290] width 60 height 20
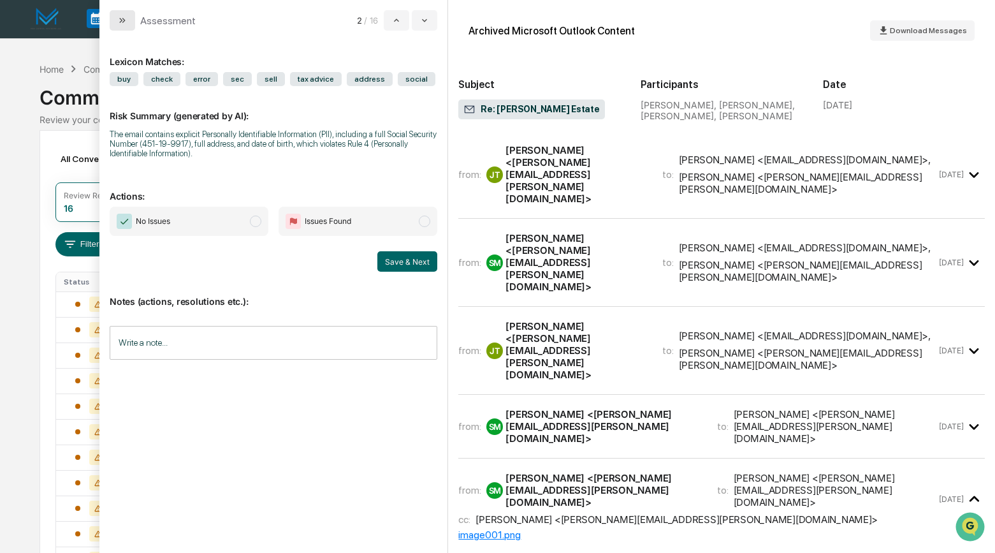
click at [124, 20] on icon "modal" at bounding box center [123, 20] width 3 height 5
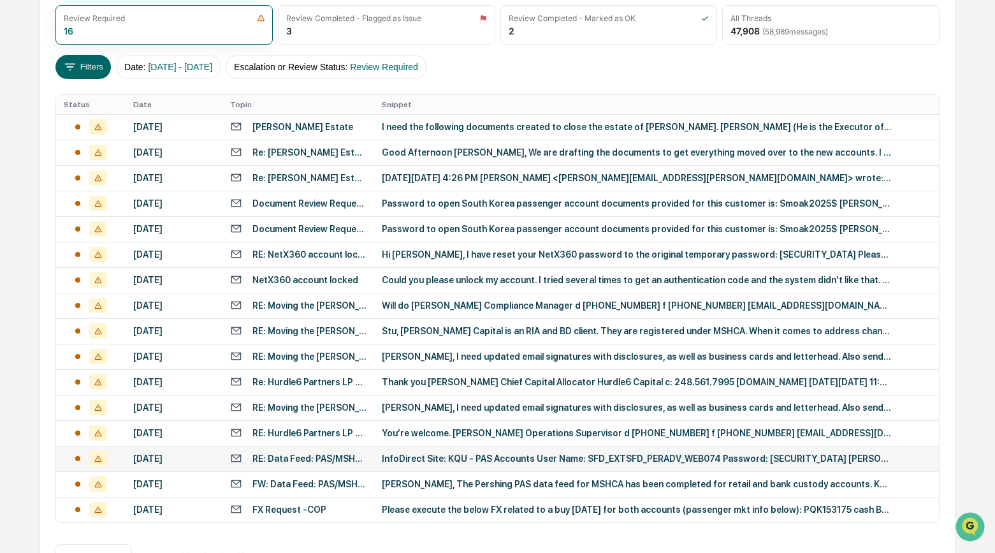
scroll to position [221, 0]
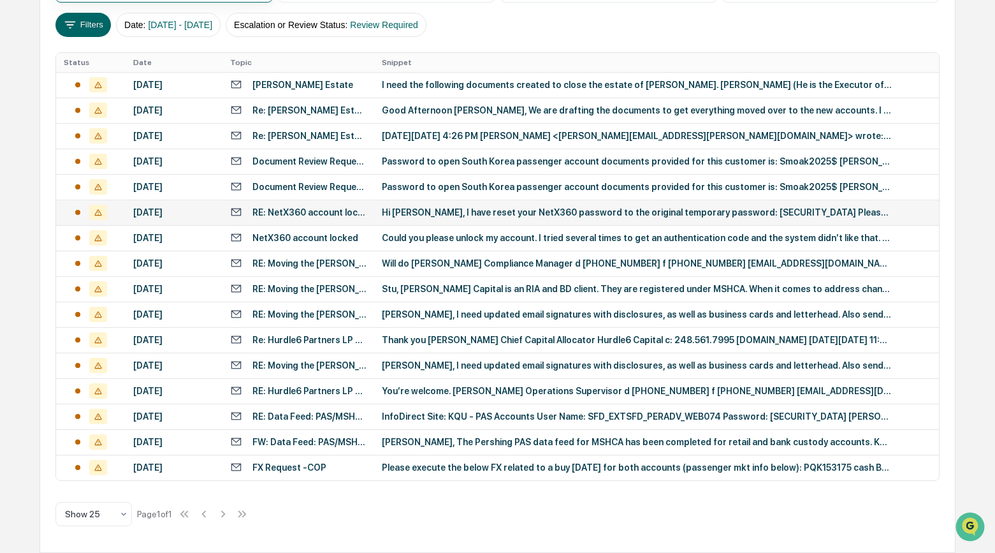
click at [318, 212] on div "RE: NetX360 account locked" at bounding box center [309, 212] width 114 height 10
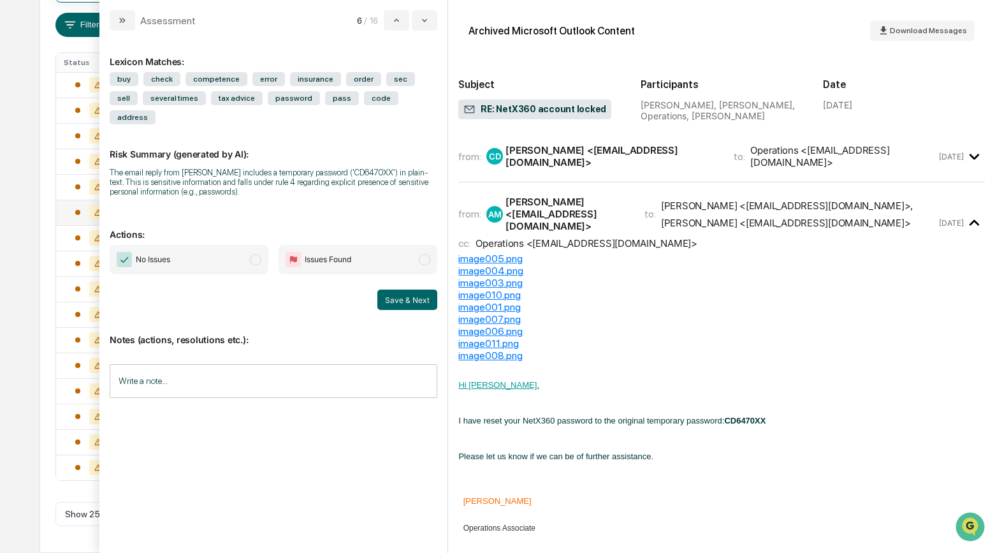
click at [259, 261] on span "modal" at bounding box center [255, 259] width 11 height 11
click at [406, 305] on button "Save & Next" at bounding box center [407, 299] width 60 height 20
click at [256, 265] on span "modal" at bounding box center [255, 259] width 11 height 11
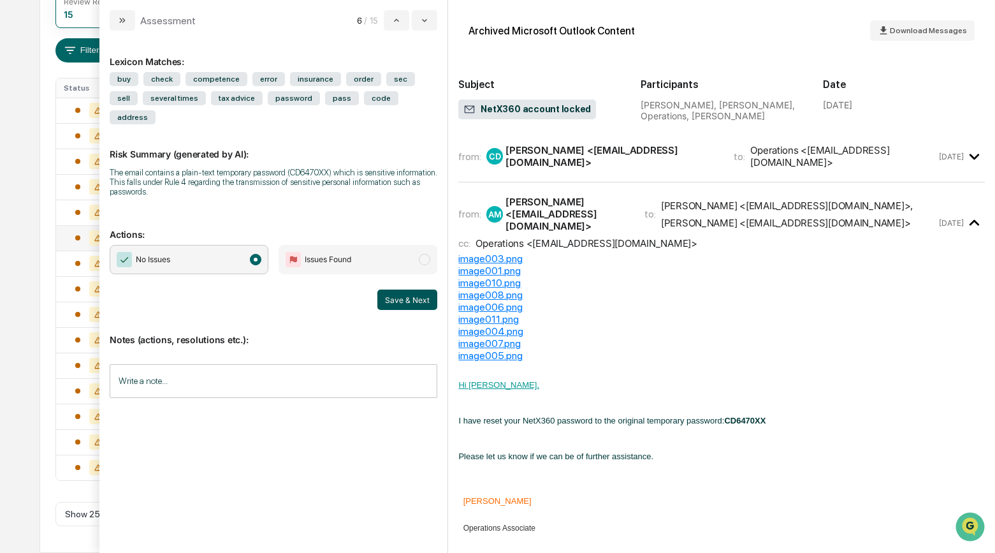
click at [391, 302] on button "Save & Next" at bounding box center [407, 299] width 60 height 20
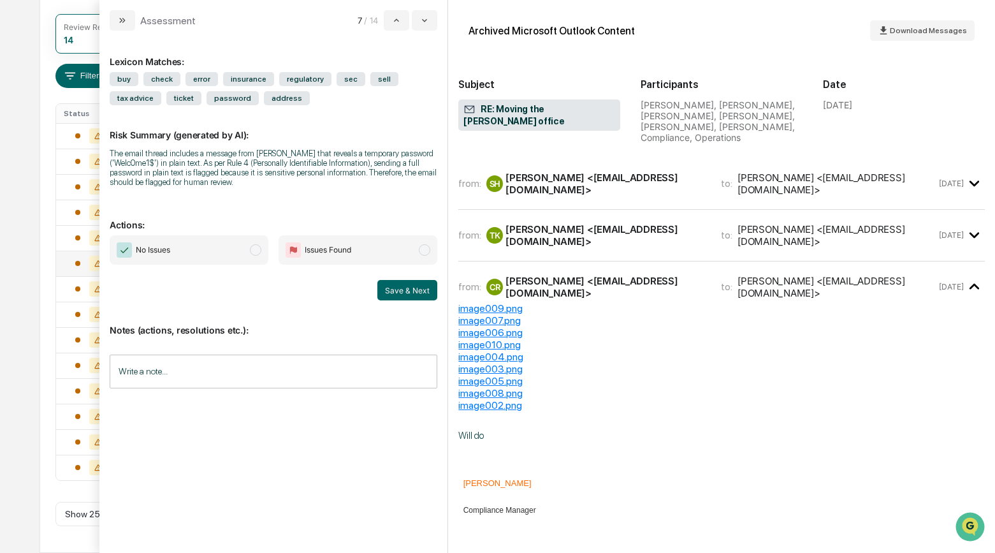
scroll to position [261, 0]
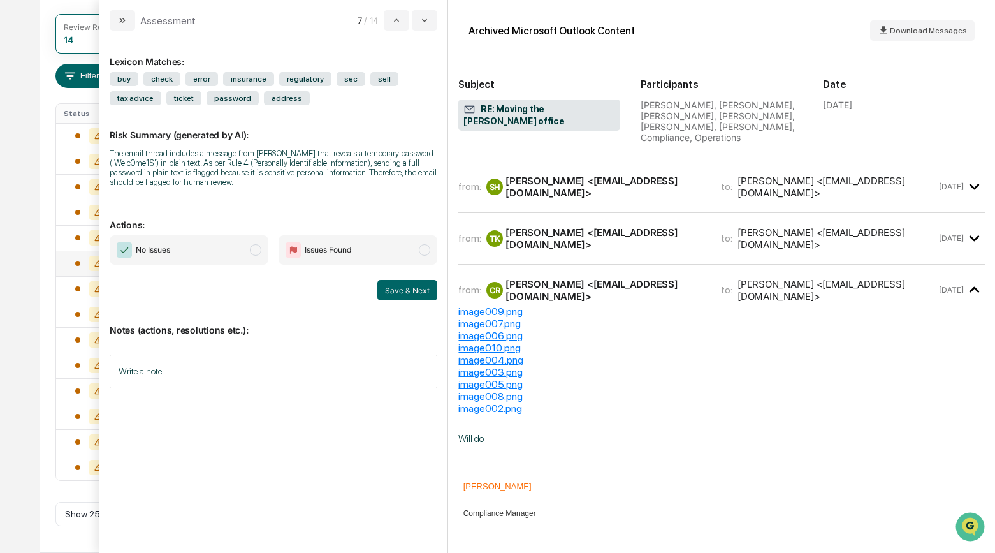
click at [122, 21] on icon "modal" at bounding box center [122, 20] width 10 height 10
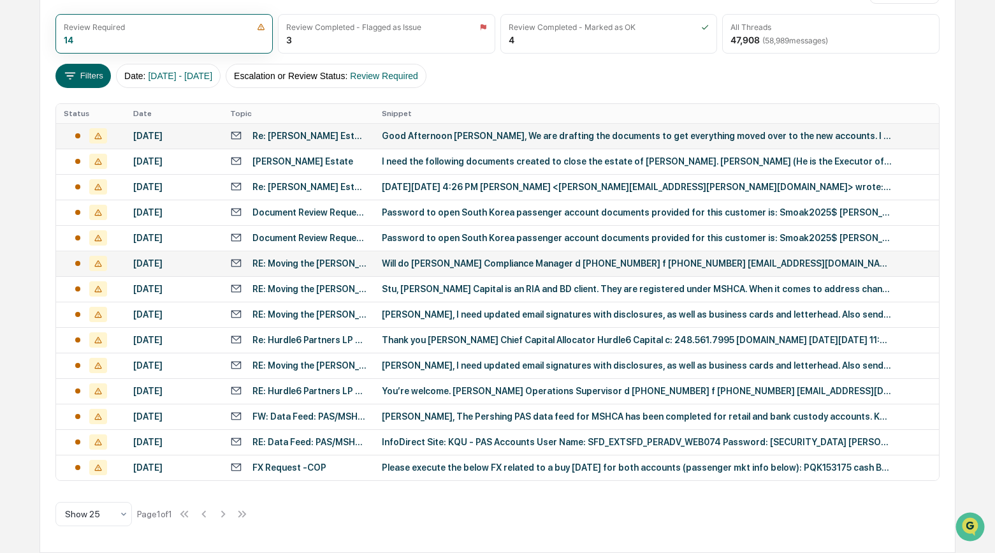
click at [299, 138] on div "Re: Billy C. Taylor Estate" at bounding box center [309, 136] width 114 height 10
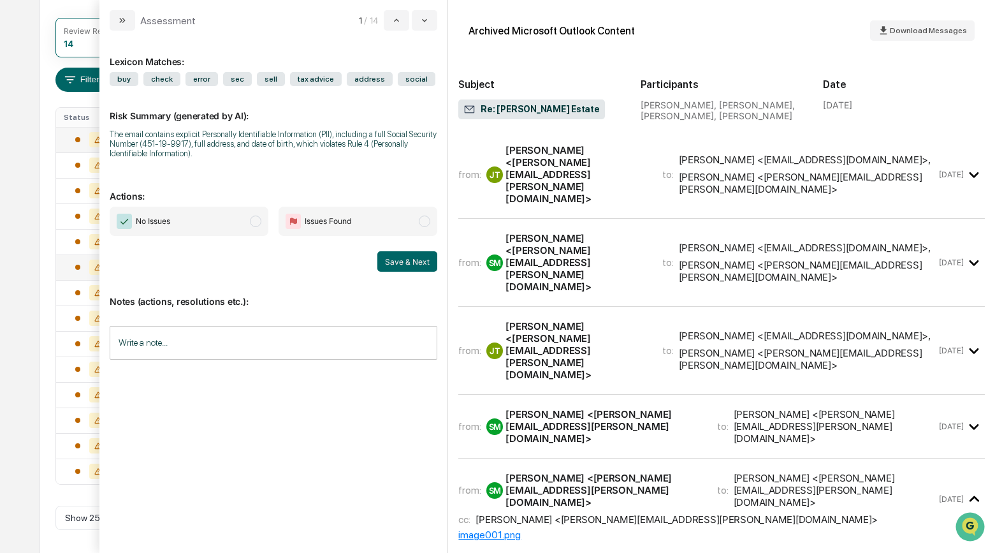
scroll to position [167, 0]
click at [538, 171] on div "Jimmy Taylor <jimmy.taylor@prodigy.net>" at bounding box center [576, 174] width 141 height 61
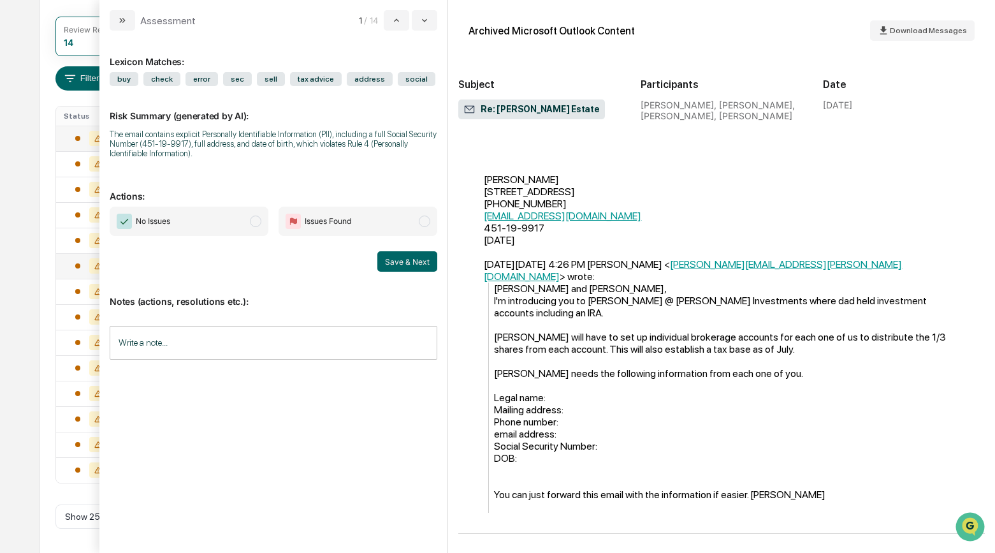
scroll to position [211, 0]
click at [261, 224] on span "modal" at bounding box center [255, 220] width 11 height 11
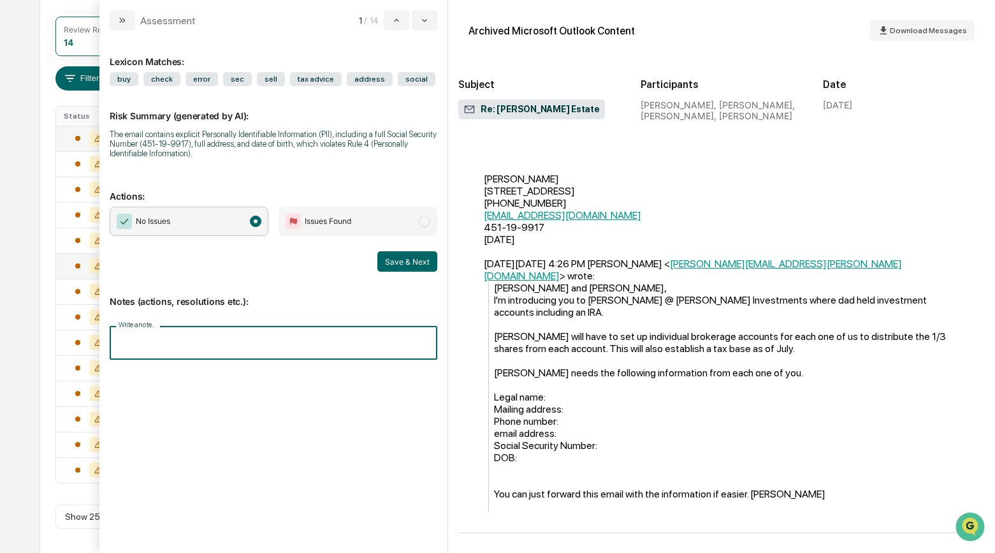
click at [140, 340] on div "Write a note... Write a note..." at bounding box center [274, 343] width 328 height 34
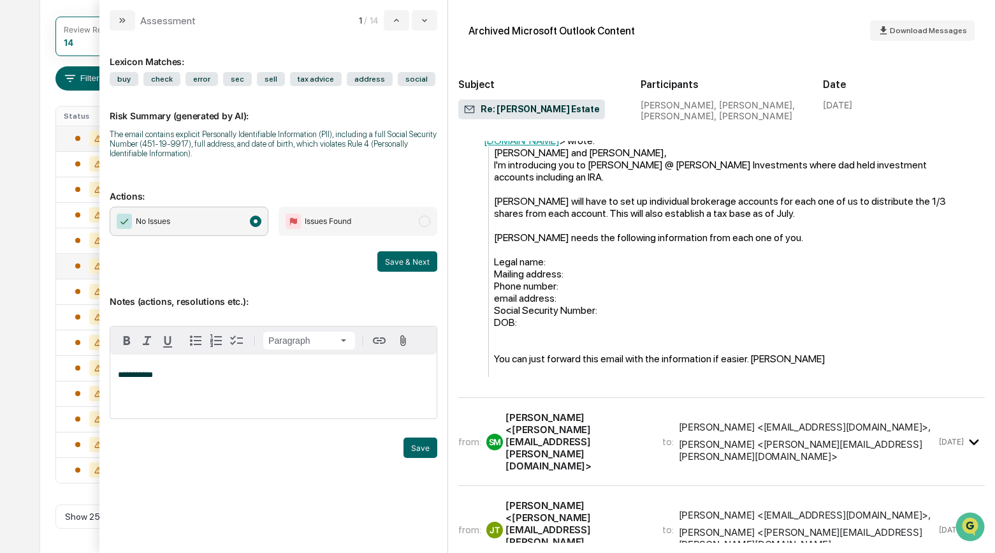
scroll to position [347, 0]
click at [623, 411] on div "Seth Mayberry <seth.mayberry@thiemaninvestments.com>" at bounding box center [576, 441] width 141 height 61
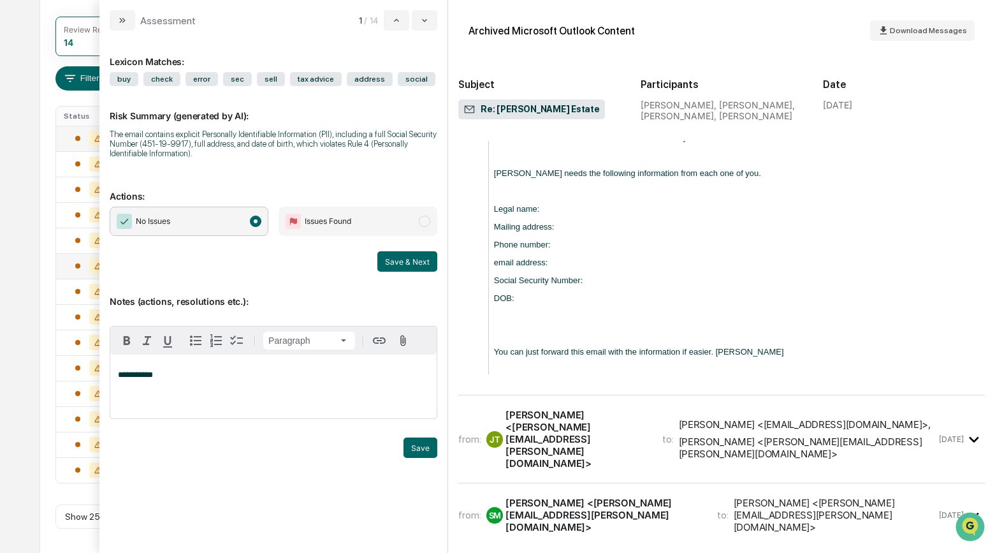
scroll to position [1756, 0]
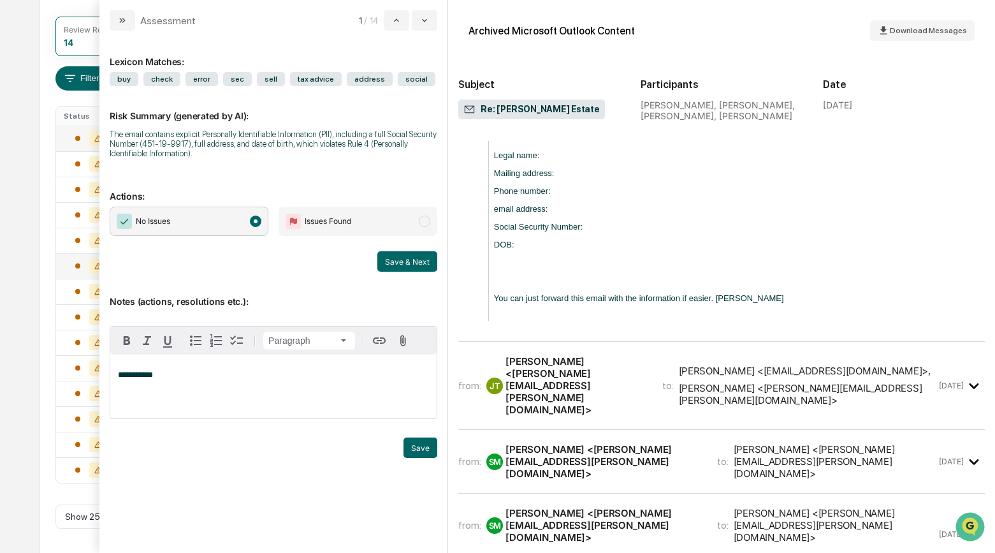
click at [183, 379] on p "**********" at bounding box center [273, 374] width 311 height 9
drag, startPoint x: 177, startPoint y: 377, endPoint x: 153, endPoint y: 384, distance: 25.2
click at [140, 384] on div "**********" at bounding box center [273, 386] width 326 height 64
drag, startPoint x: 159, startPoint y: 379, endPoint x: 121, endPoint y: 379, distance: 37.6
click at [121, 379] on p "**********" at bounding box center [273, 374] width 311 height 9
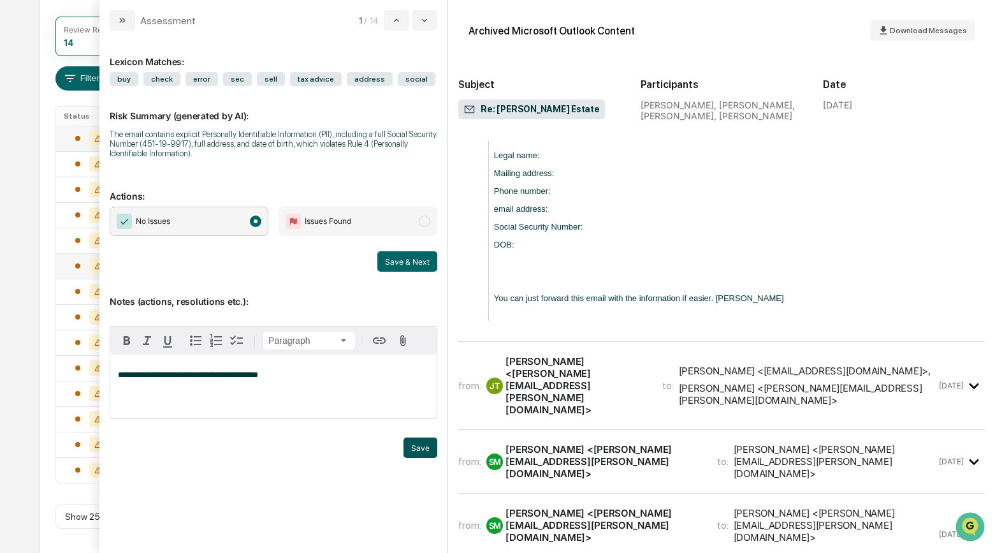
click at [423, 453] on button "Save" at bounding box center [421, 447] width 34 height 20
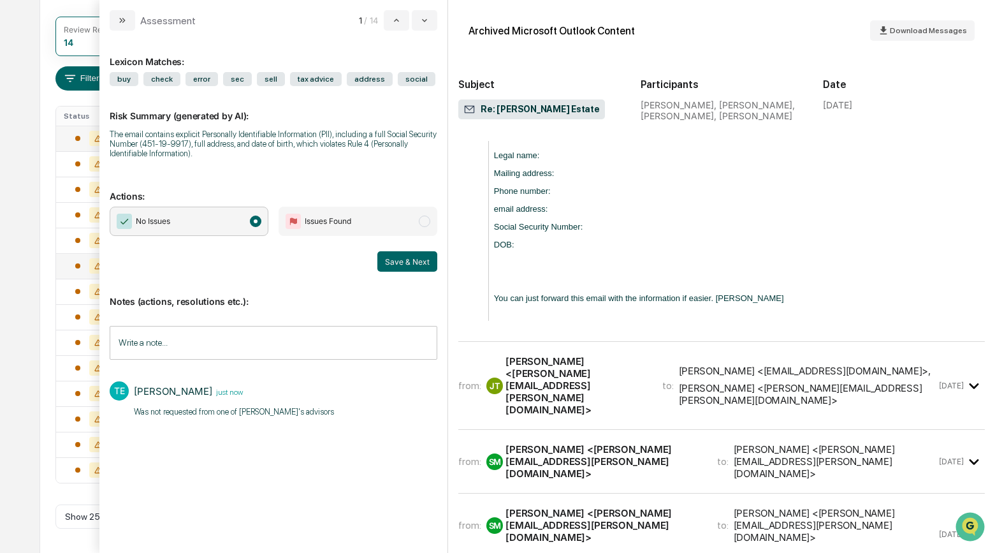
click at [412, 267] on button "Save & Next" at bounding box center [407, 261] width 60 height 20
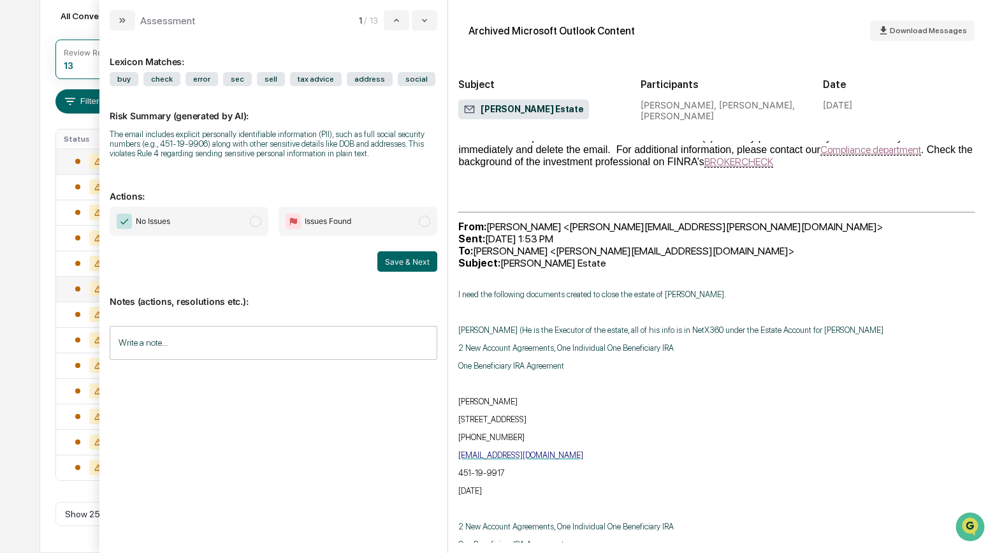
scroll to position [446, 0]
click at [259, 227] on span "modal" at bounding box center [255, 220] width 11 height 11
click at [411, 272] on button "Save & Next" at bounding box center [407, 261] width 60 height 20
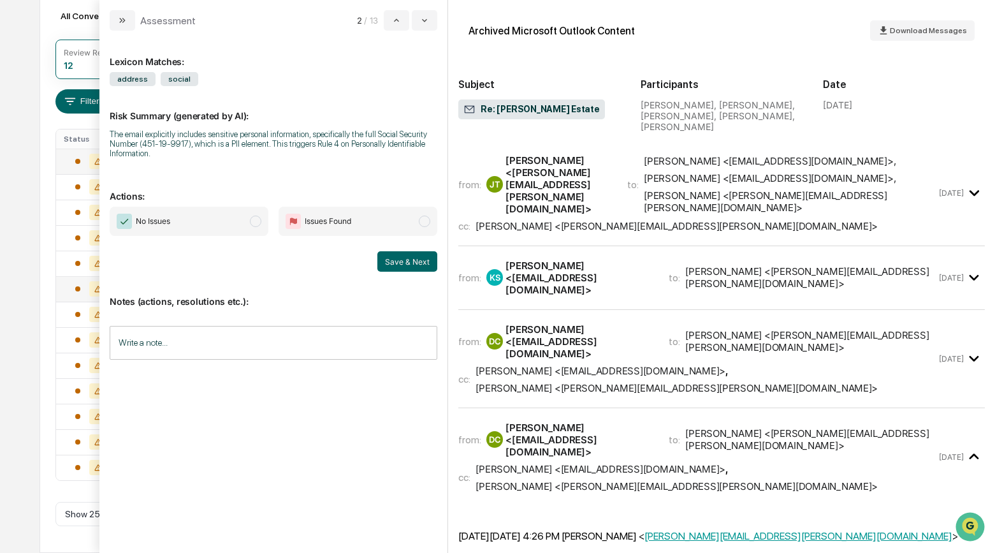
scroll to position [119, 0]
click at [254, 224] on span "modal" at bounding box center [255, 220] width 11 height 11
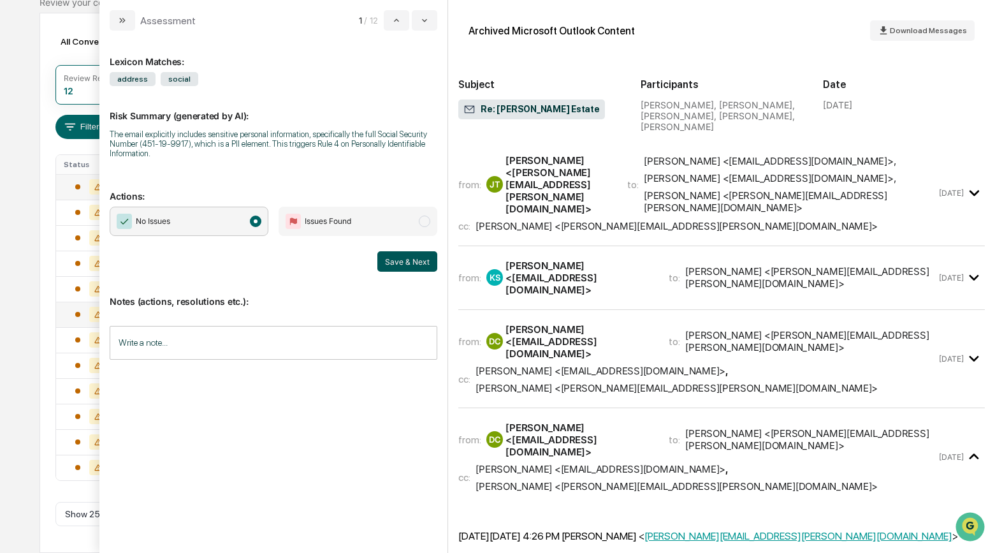
click at [393, 261] on button "Save & Next" at bounding box center [407, 261] width 60 height 20
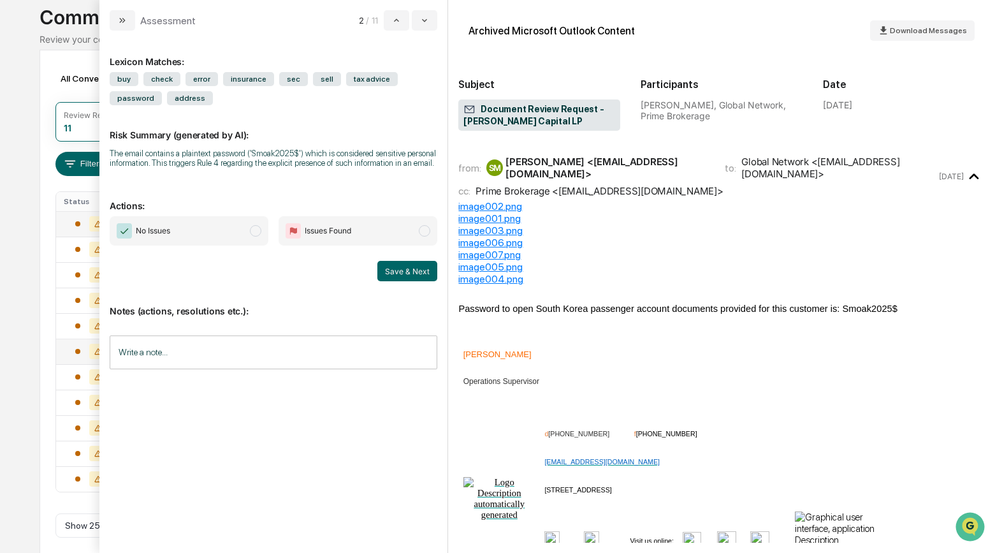
scroll to position [77, 0]
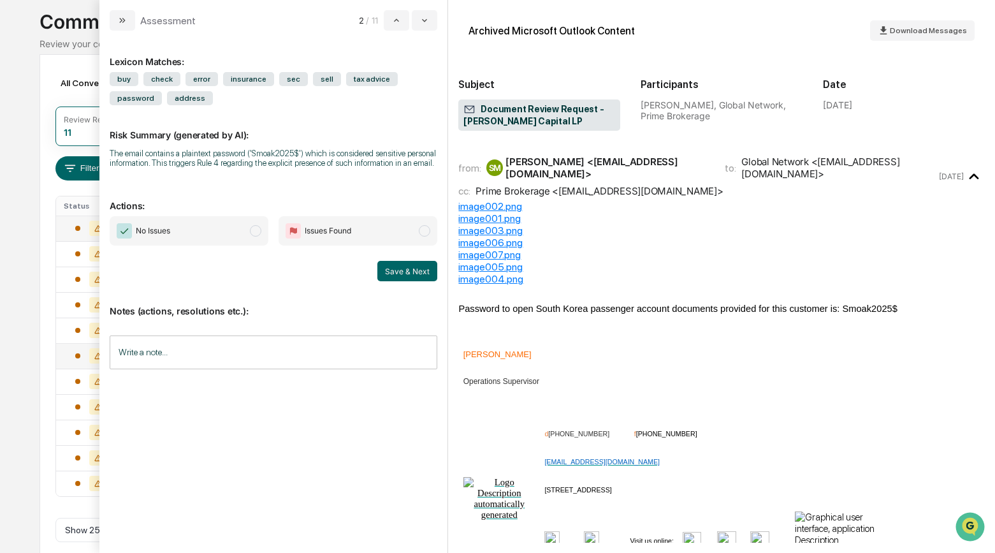
click at [258, 236] on span "modal" at bounding box center [255, 230] width 11 height 11
click at [404, 279] on button "Save & Next" at bounding box center [407, 271] width 60 height 20
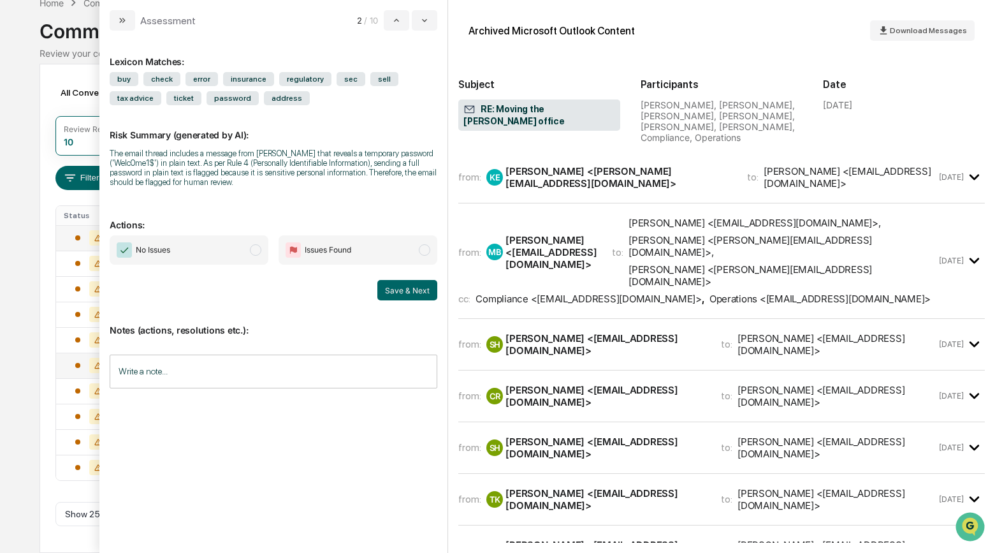
scroll to position [68, 0]
click at [521, 186] on div "Kelly Ewing <kelly@buchanancapitalinc.com>" at bounding box center [619, 177] width 226 height 24
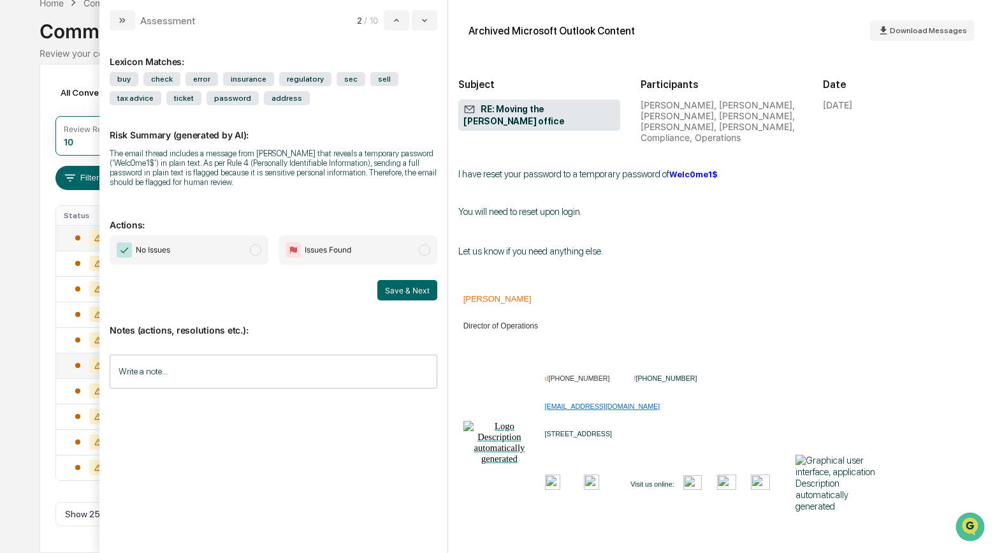
scroll to position [862, 0]
click at [254, 254] on span "modal" at bounding box center [255, 249] width 11 height 11
click at [403, 296] on button "Save & Next" at bounding box center [407, 290] width 60 height 20
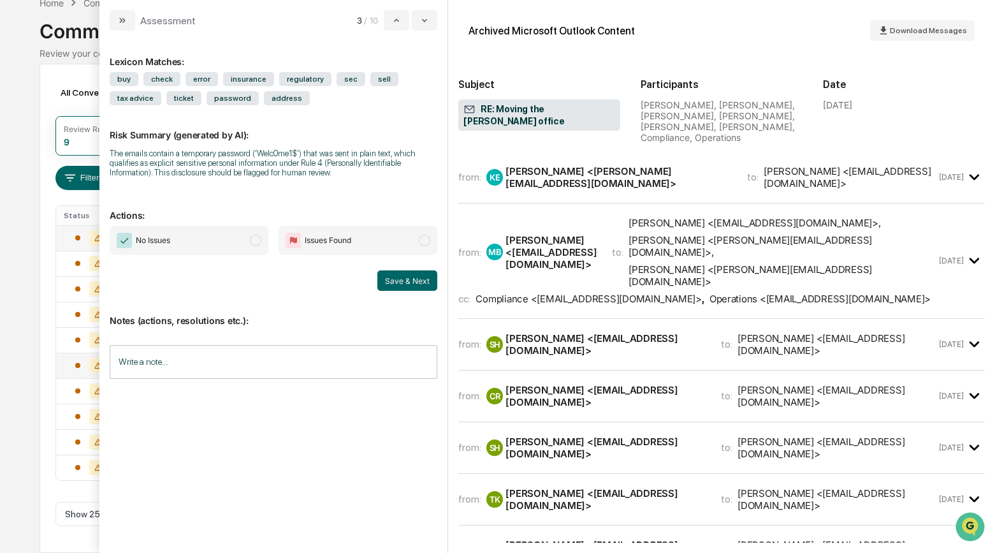
scroll to position [43, 0]
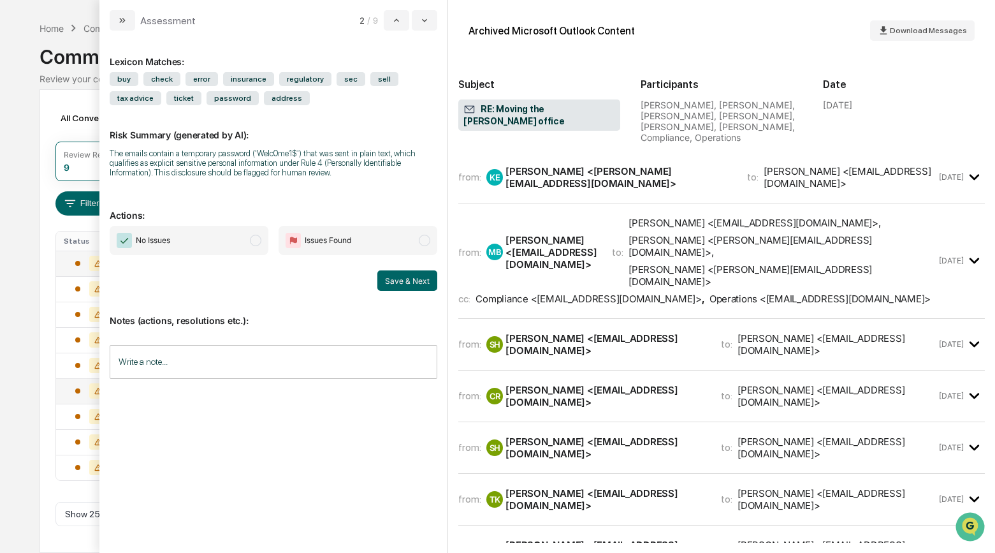
drag, startPoint x: 261, startPoint y: 240, endPoint x: 289, endPoint y: 252, distance: 30.0
click at [261, 240] on span "modal" at bounding box center [255, 240] width 11 height 11
click at [413, 284] on button "Save & Next" at bounding box center [407, 280] width 60 height 20
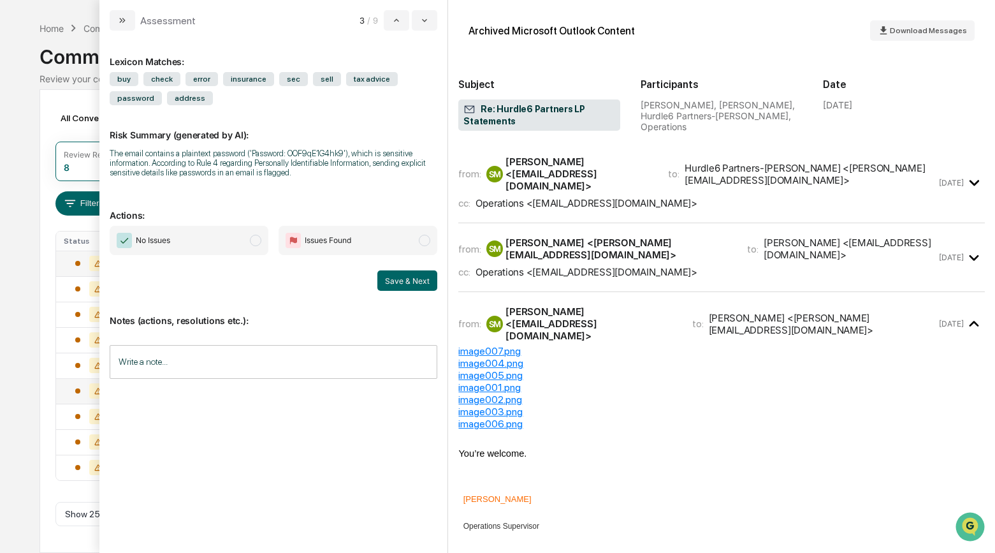
scroll to position [17, 0]
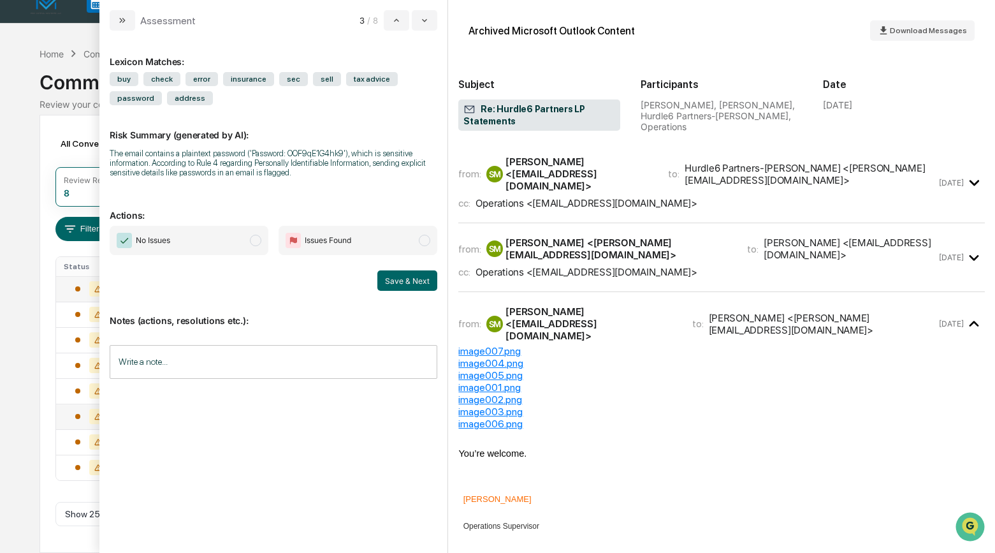
click at [261, 240] on span "modal" at bounding box center [255, 240] width 11 height 11
click at [395, 285] on button "Save & Next" at bounding box center [407, 280] width 60 height 20
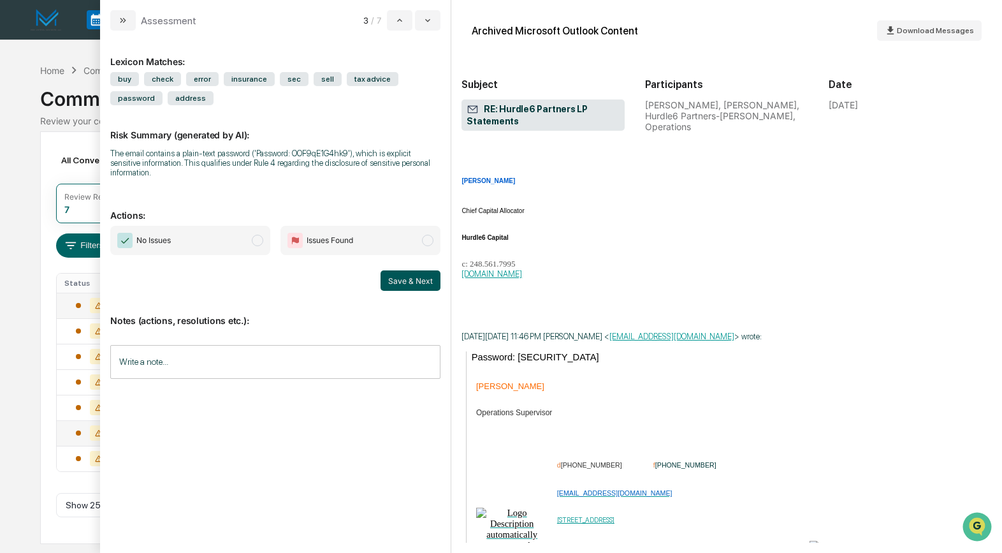
scroll to position [850, 0]
drag, startPoint x: 256, startPoint y: 242, endPoint x: 282, endPoint y: 252, distance: 28.3
click at [256, 242] on span "modal" at bounding box center [257, 240] width 11 height 11
click at [396, 280] on button "Save & Next" at bounding box center [411, 280] width 60 height 20
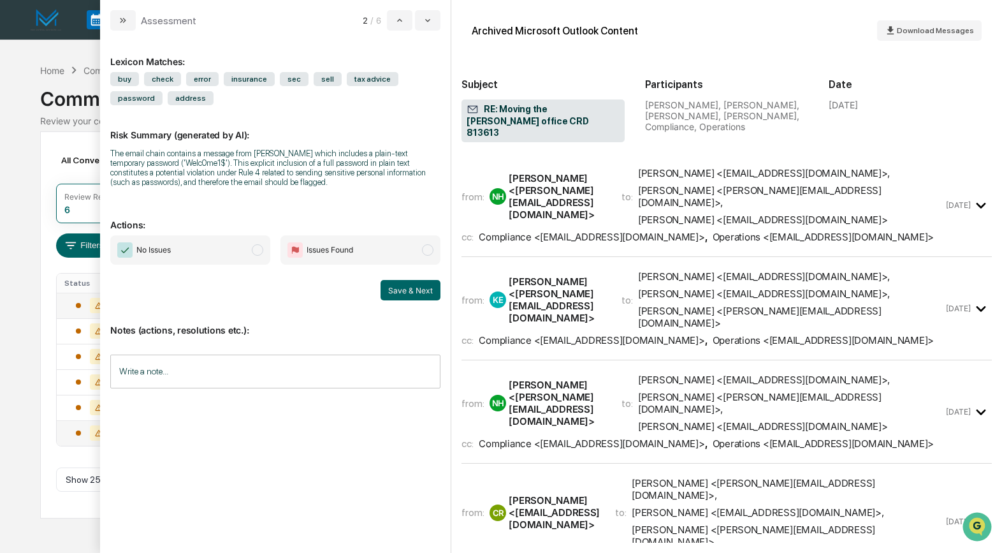
click at [259, 251] on span "modal" at bounding box center [257, 249] width 11 height 11
click at [409, 292] on button "Save & Next" at bounding box center [411, 290] width 60 height 20
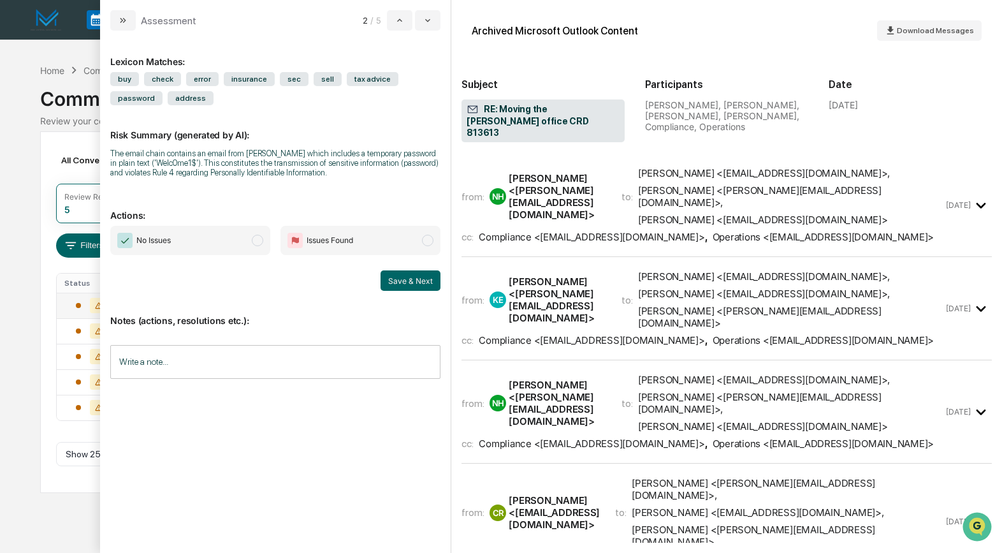
click at [261, 246] on span "modal" at bounding box center [257, 240] width 11 height 11
click at [395, 291] on button "Save & Next" at bounding box center [411, 280] width 60 height 20
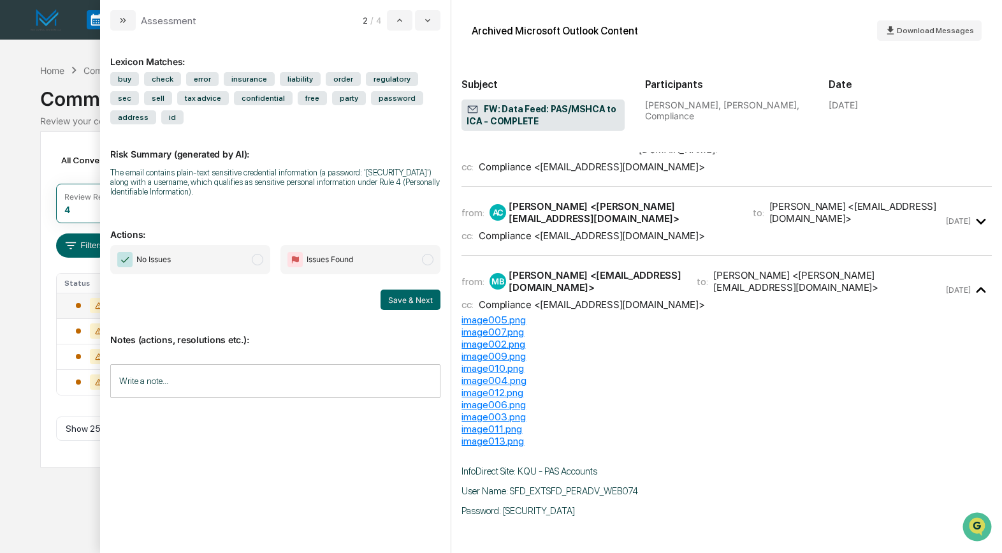
scroll to position [51, 0]
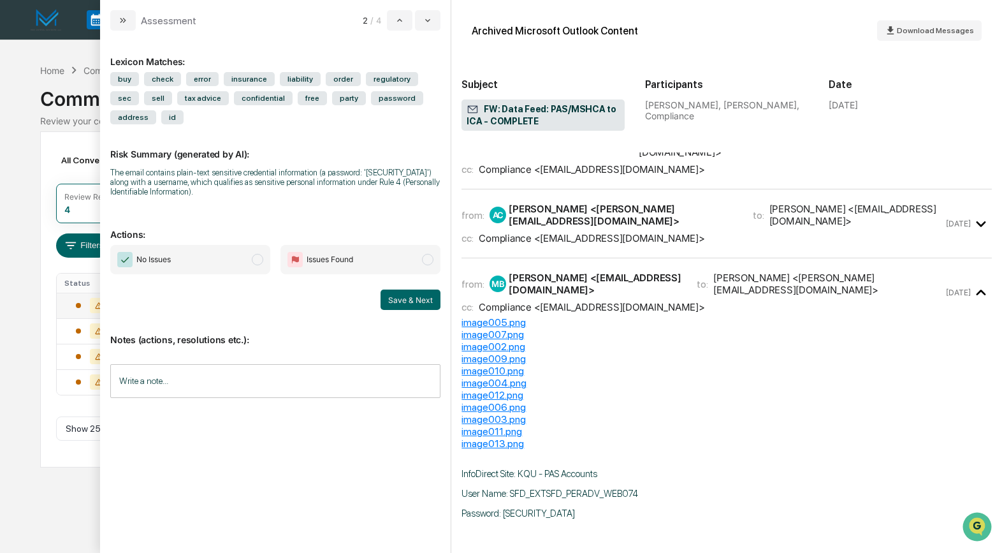
click at [586, 203] on div "Ashley Craddock <Ashley@integrated-compliance.com>" at bounding box center [623, 215] width 228 height 24
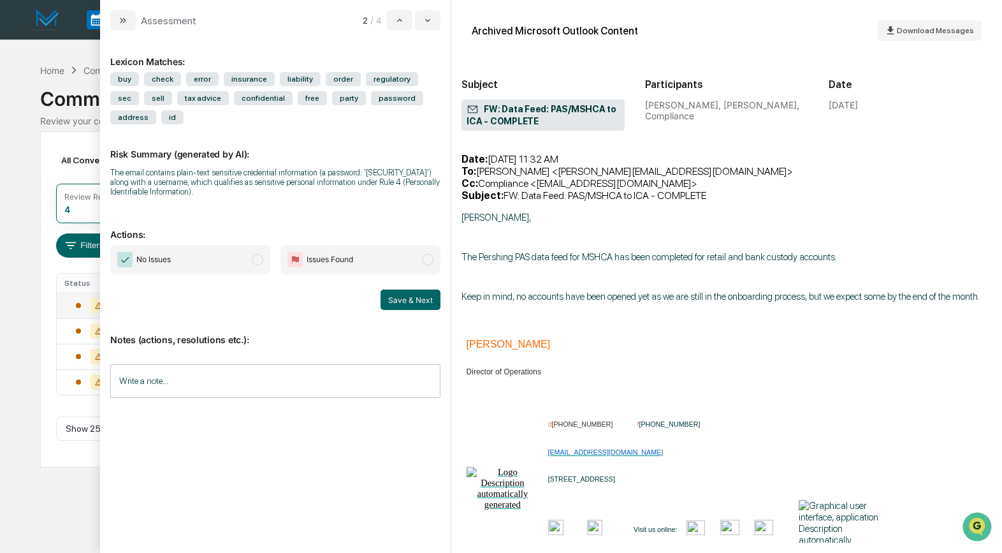
scroll to position [553, 0]
click at [259, 263] on span "modal" at bounding box center [257, 259] width 11 height 11
click at [395, 300] on button "Save & Next" at bounding box center [411, 299] width 60 height 20
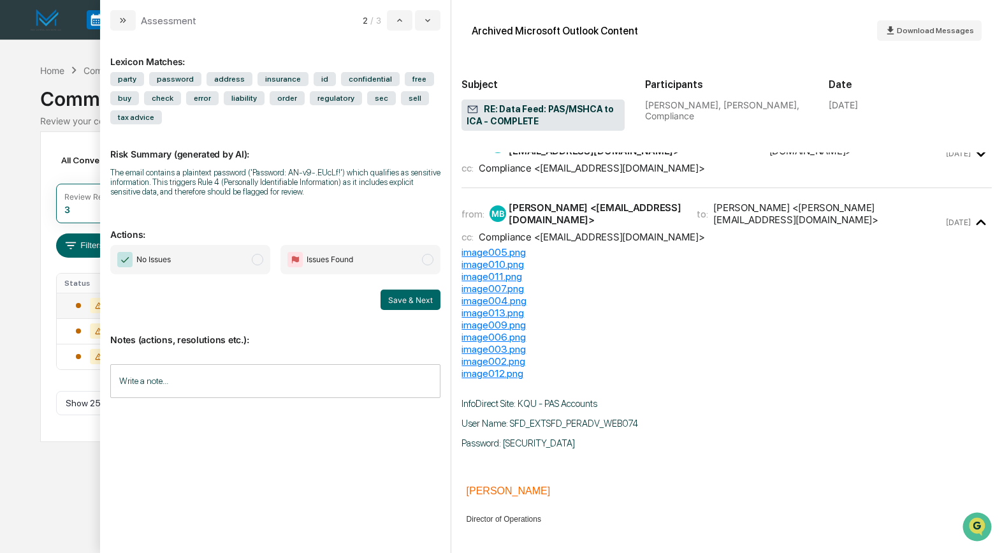
scroll to position [127, 0]
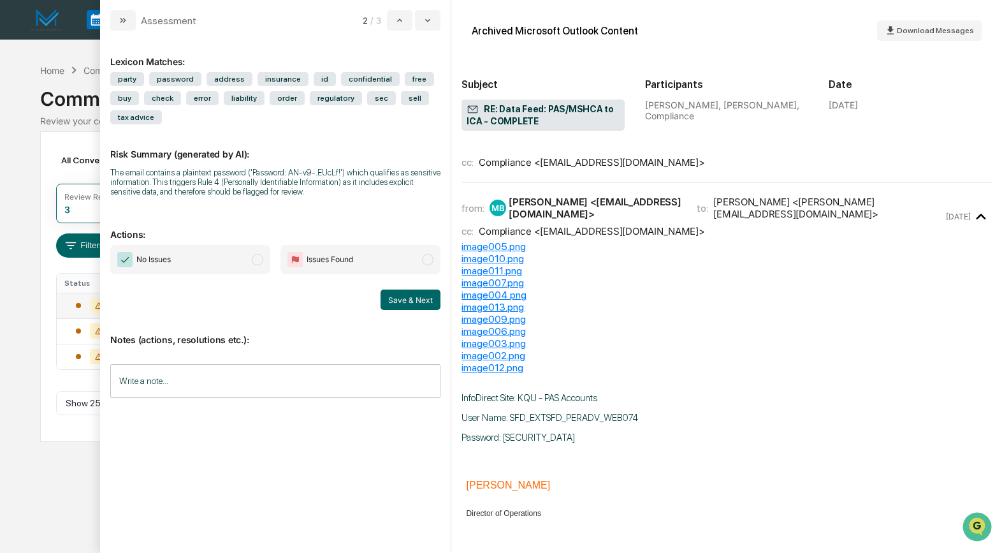
click at [258, 258] on span "modal" at bounding box center [257, 259] width 11 height 11
click at [400, 297] on button "Save & Next" at bounding box center [411, 299] width 60 height 20
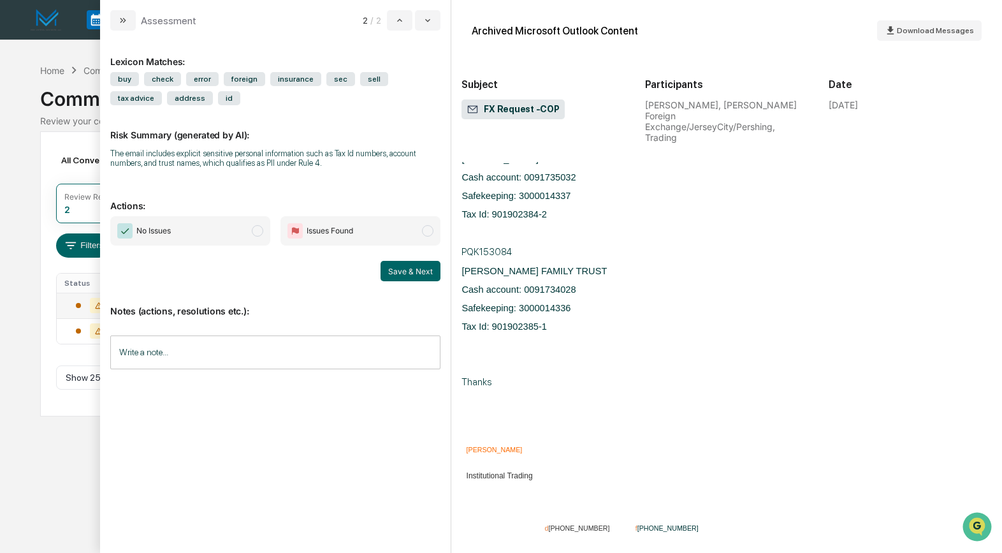
scroll to position [358, 0]
click at [432, 235] on span "modal" at bounding box center [427, 230] width 11 height 11
click at [192, 344] on input "Write a note..." at bounding box center [275, 352] width 330 height 34
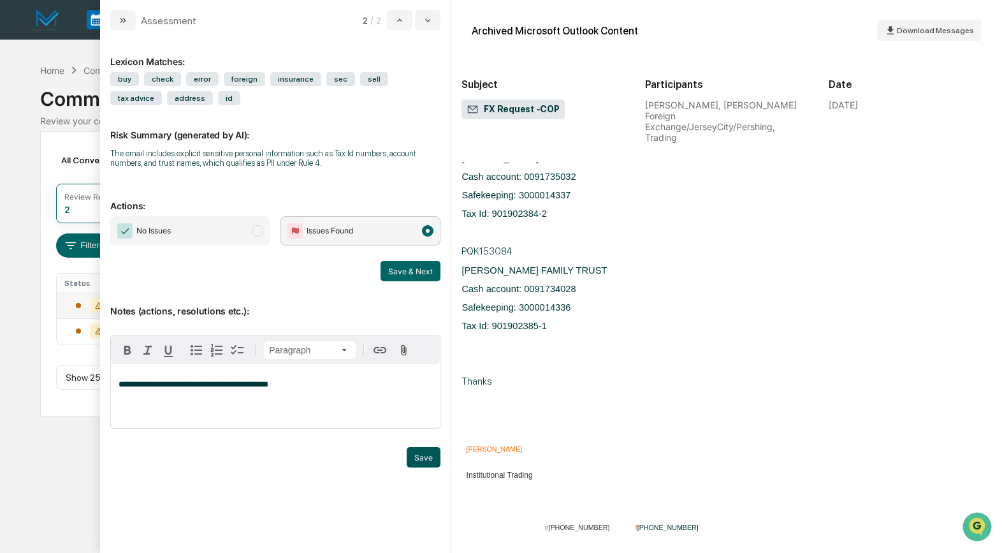
click at [420, 453] on button "Save" at bounding box center [424, 457] width 34 height 20
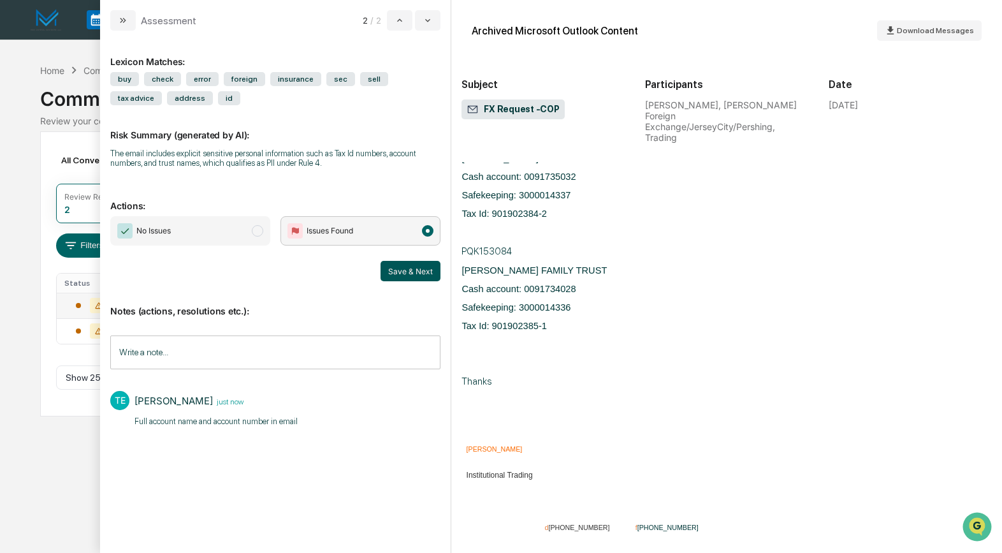
click at [410, 270] on button "Save & Next" at bounding box center [411, 271] width 60 height 20
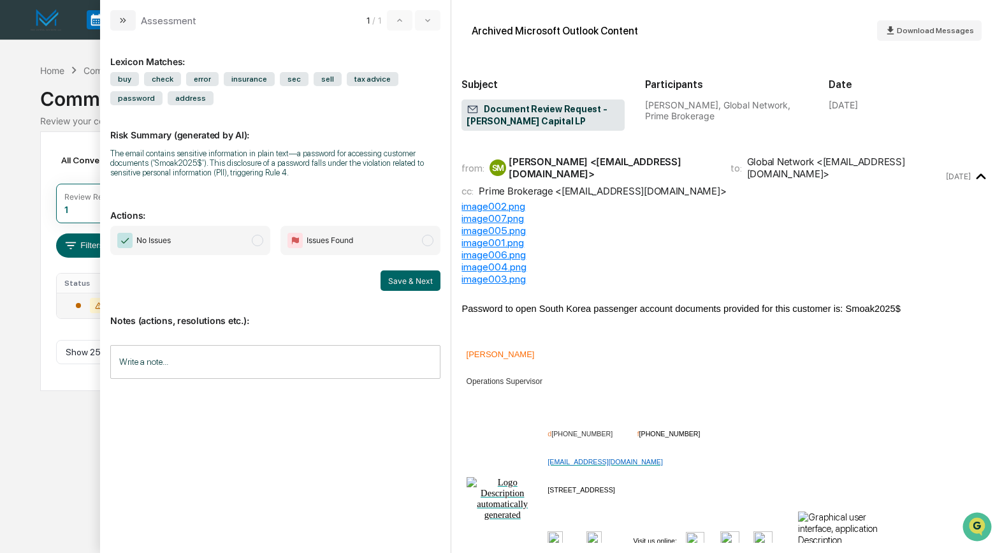
click at [256, 240] on span "modal" at bounding box center [257, 240] width 11 height 11
click at [421, 280] on button "Save & Next" at bounding box center [411, 280] width 60 height 20
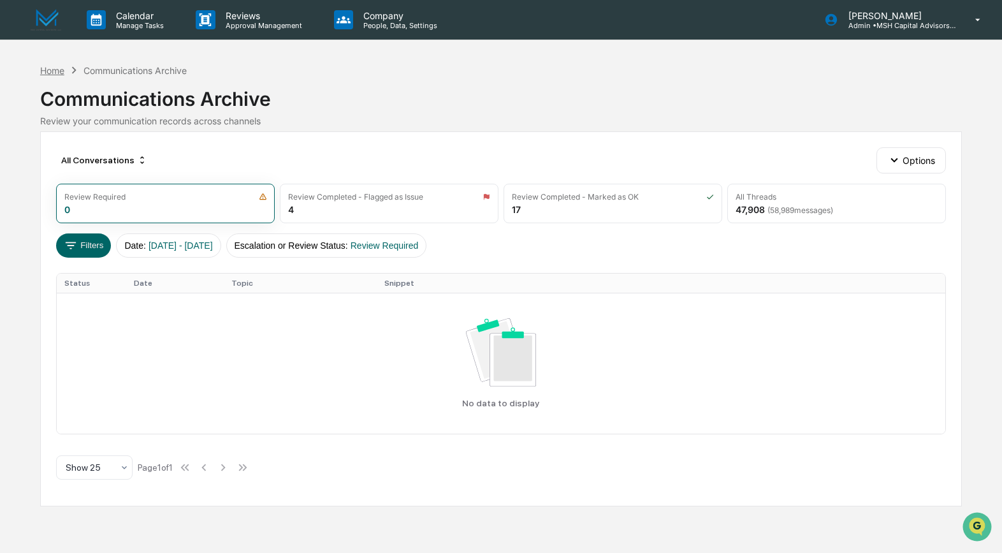
click at [55, 70] on div "Home" at bounding box center [52, 70] width 24 height 11
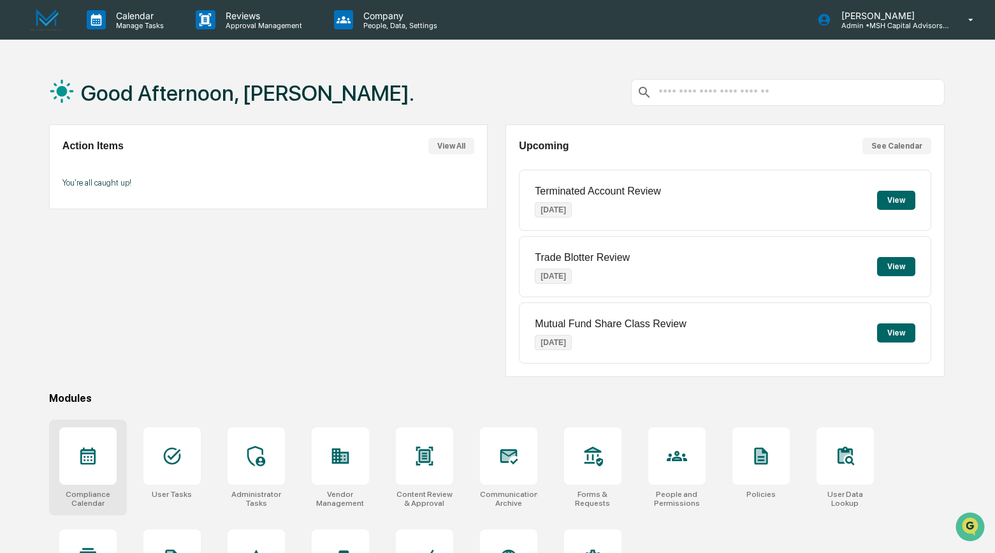
click at [94, 455] on icon at bounding box center [87, 455] width 15 height 17
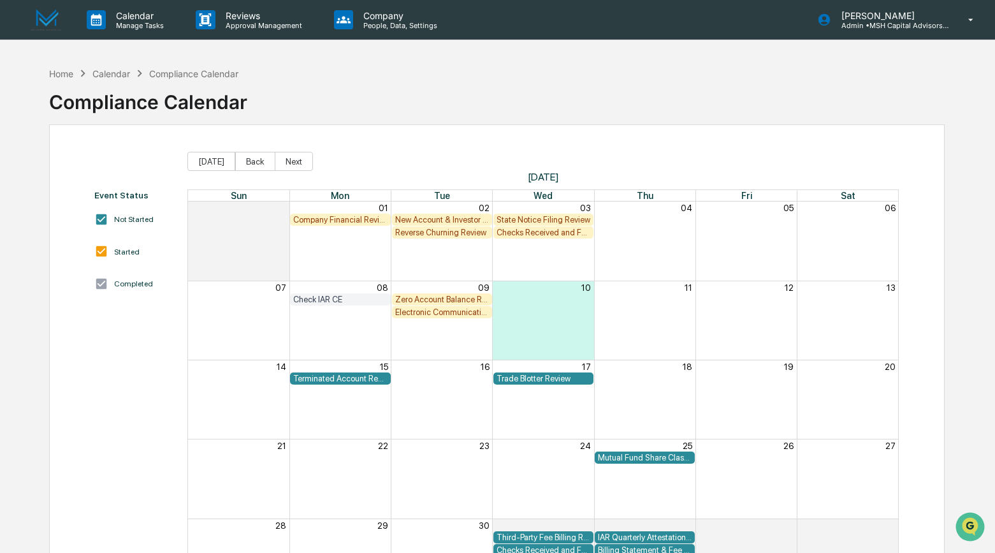
click at [429, 310] on div "Electronic Communication Review" at bounding box center [442, 312] width 94 height 10
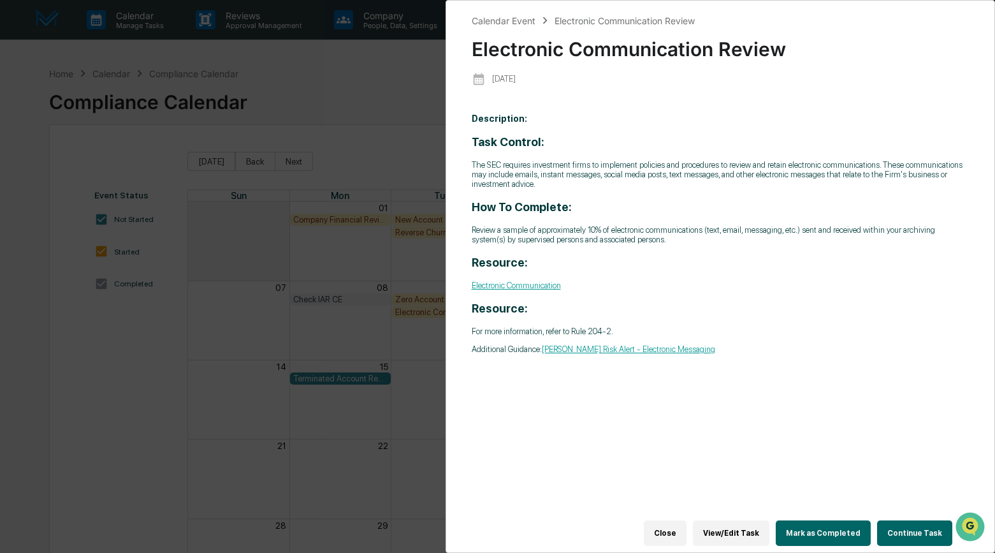
click at [905, 527] on button "Continue Task" at bounding box center [914, 532] width 75 height 25
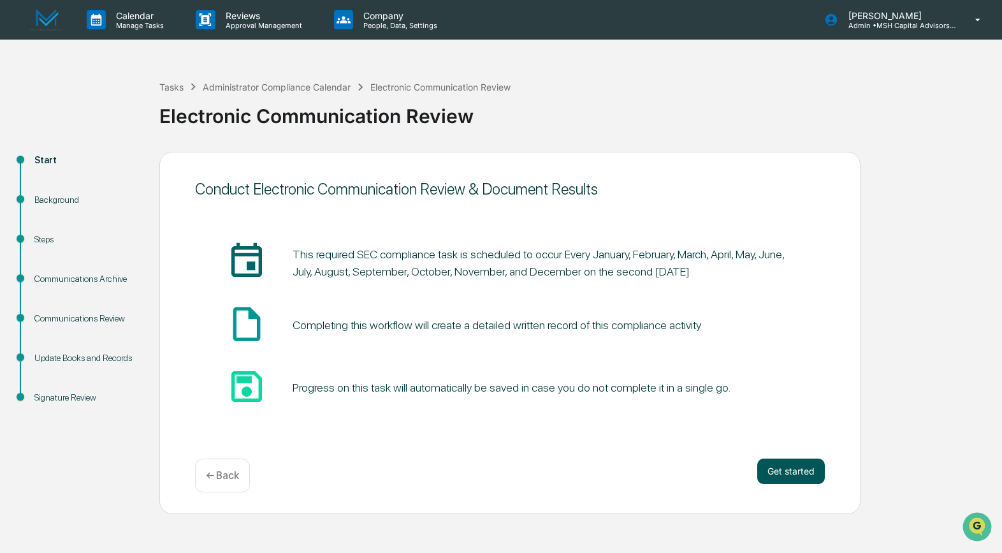
click at [788, 467] on button "Get started" at bounding box center [791, 470] width 68 height 25
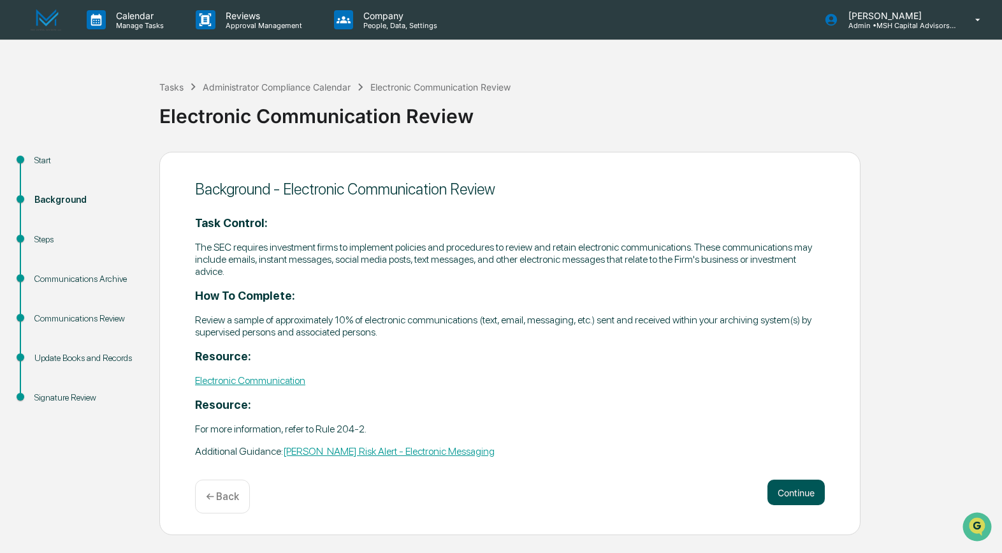
click at [790, 490] on button "Continue" at bounding box center [795, 491] width 57 height 25
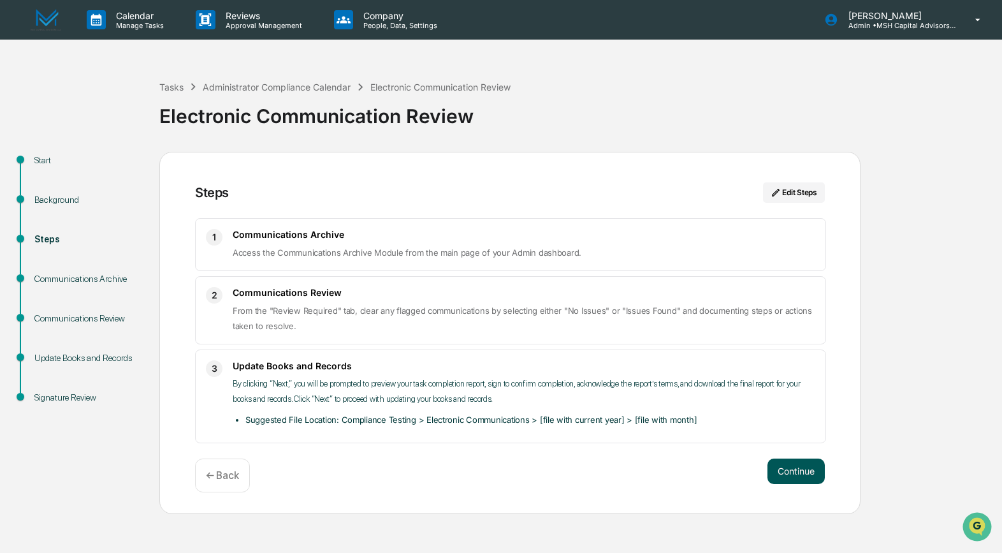
click at [791, 474] on button "Continue" at bounding box center [795, 470] width 57 height 25
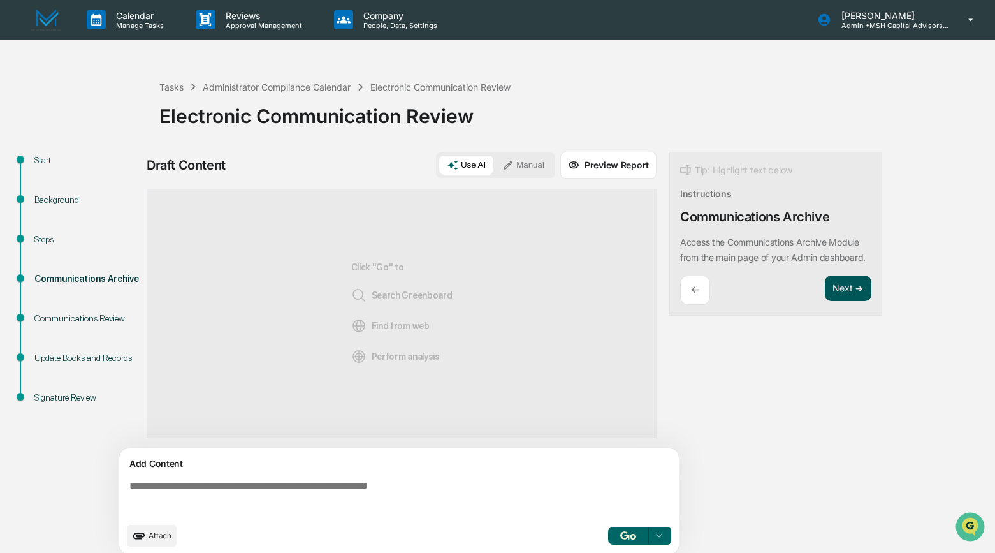
click at [845, 297] on button "Next ➔" at bounding box center [848, 288] width 47 height 26
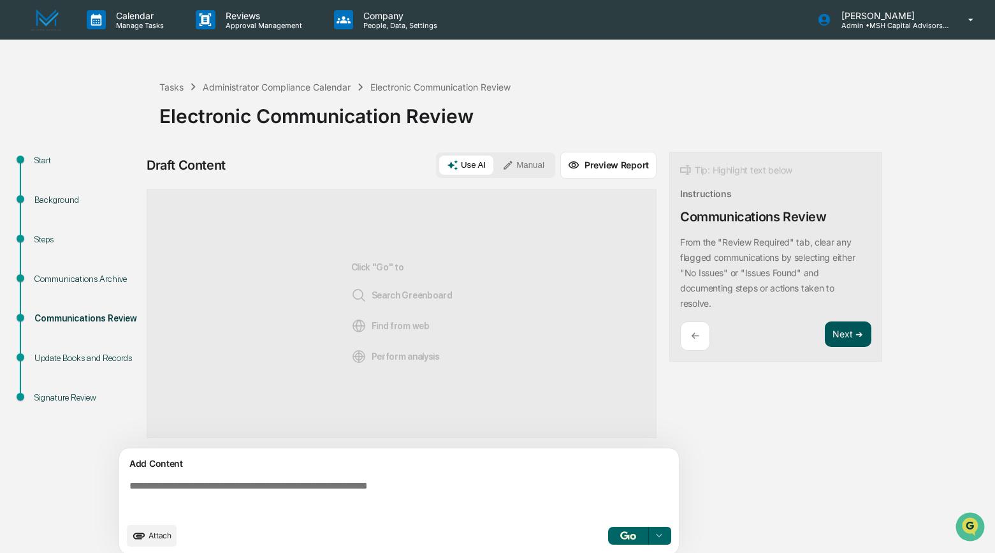
click at [848, 331] on button "Next ➔" at bounding box center [848, 334] width 47 height 26
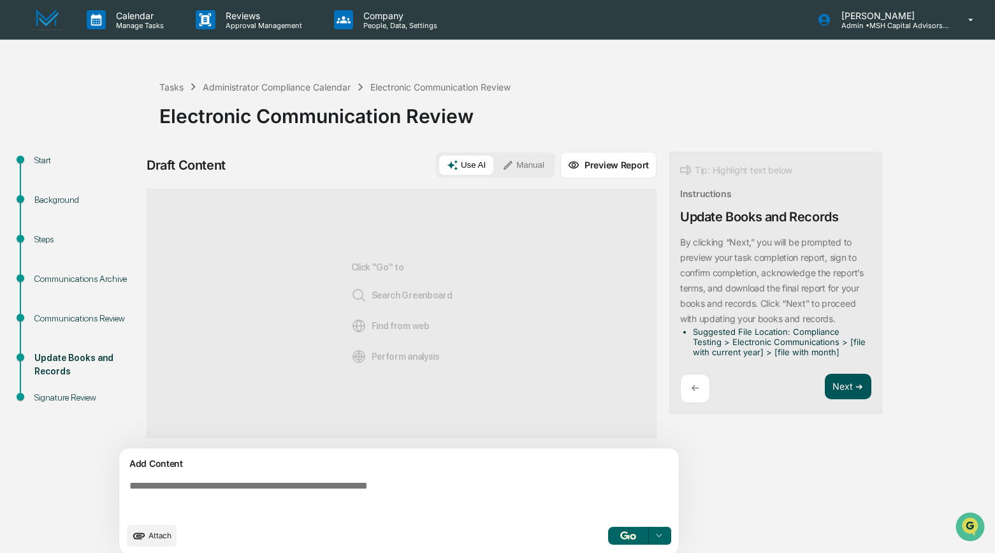
click at [833, 383] on button "Next ➔" at bounding box center [848, 387] width 47 height 26
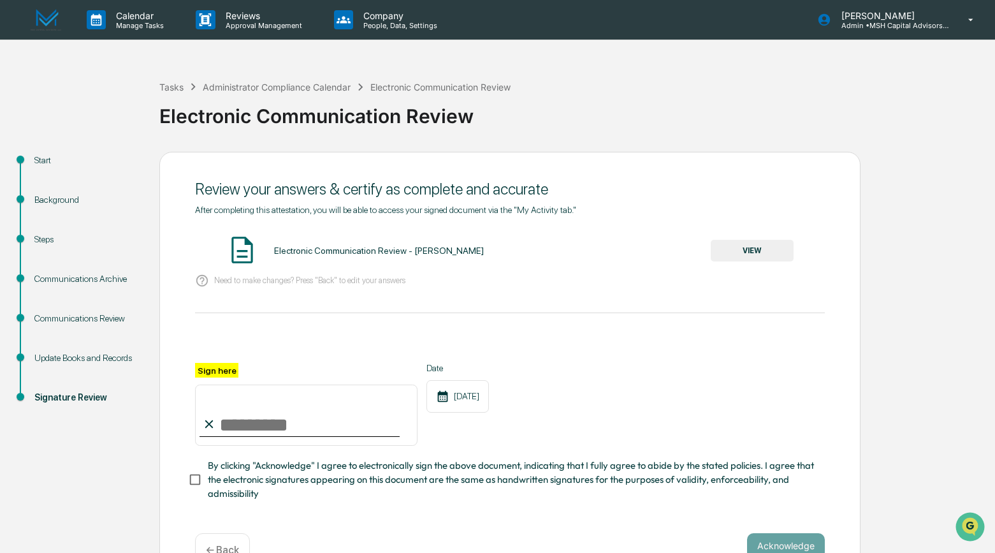
click at [732, 254] on button "VIEW" at bounding box center [752, 251] width 83 height 22
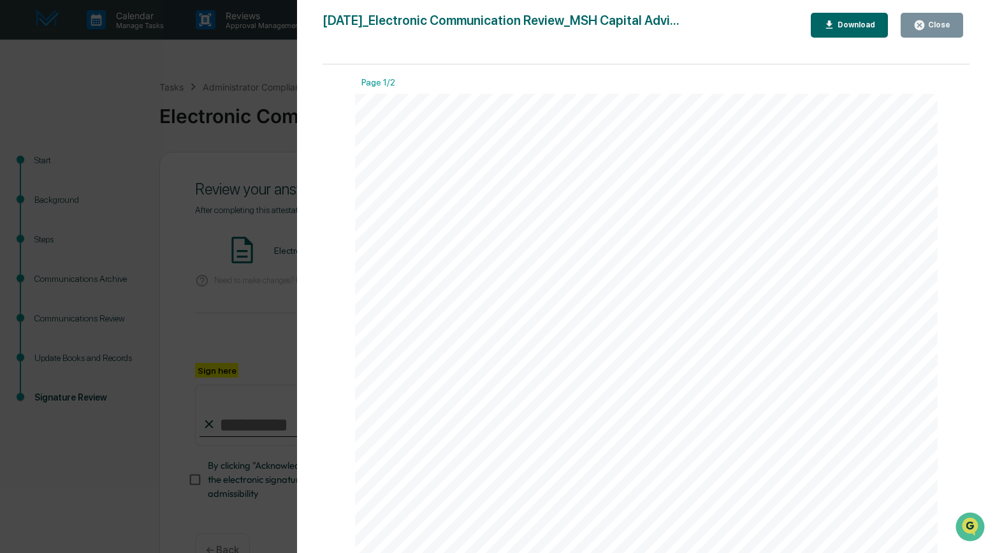
click at [924, 27] on icon "button" at bounding box center [920, 25] width 10 height 10
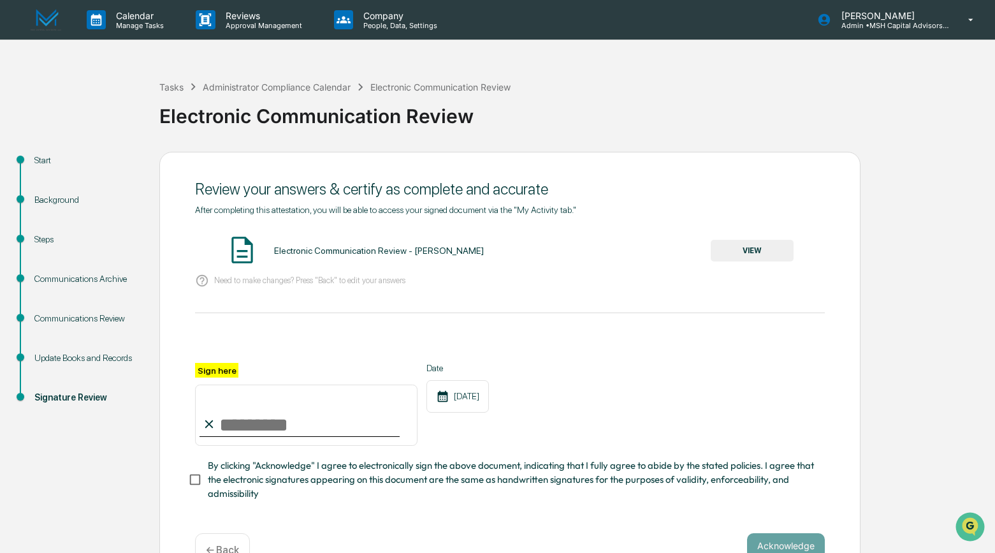
click at [223, 422] on input "Sign here" at bounding box center [306, 414] width 222 height 61
type input "**********"
click at [797, 543] on button "Acknowledge" at bounding box center [786, 545] width 78 height 25
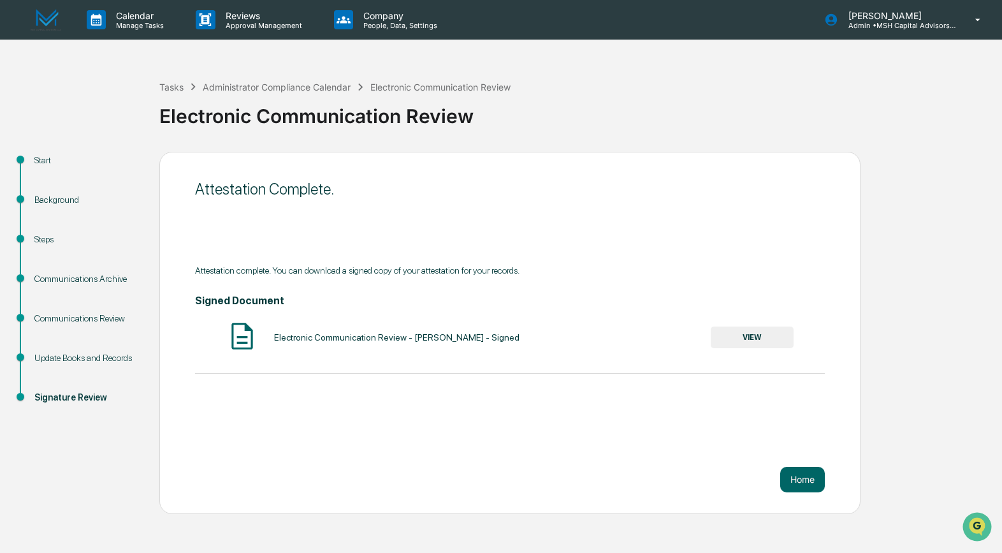
click at [751, 340] on button "VIEW" at bounding box center [752, 337] width 83 height 22
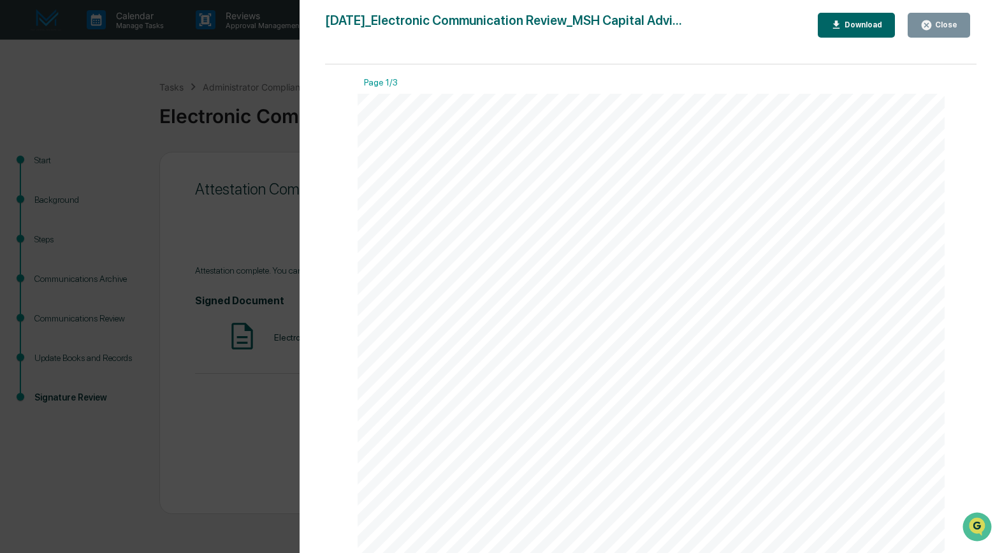
click at [862, 25] on div "Download" at bounding box center [862, 24] width 40 height 9
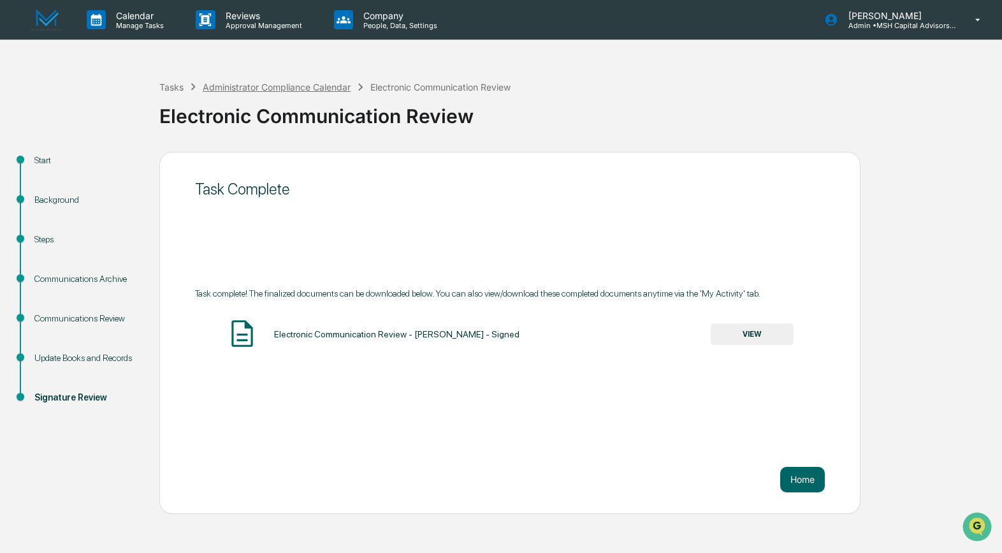
click at [231, 89] on div "Administrator Compliance Calendar" at bounding box center [277, 87] width 148 height 11
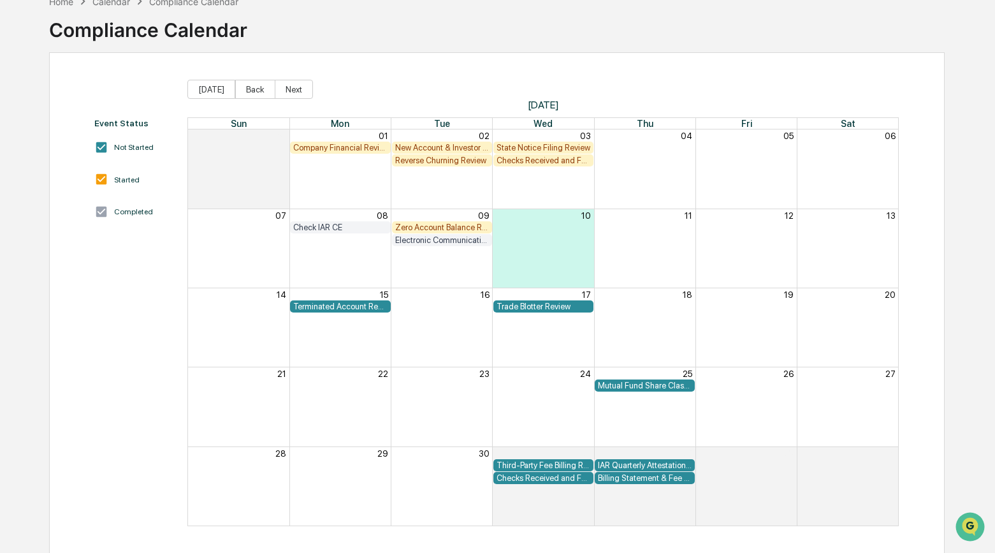
scroll to position [51, 0]
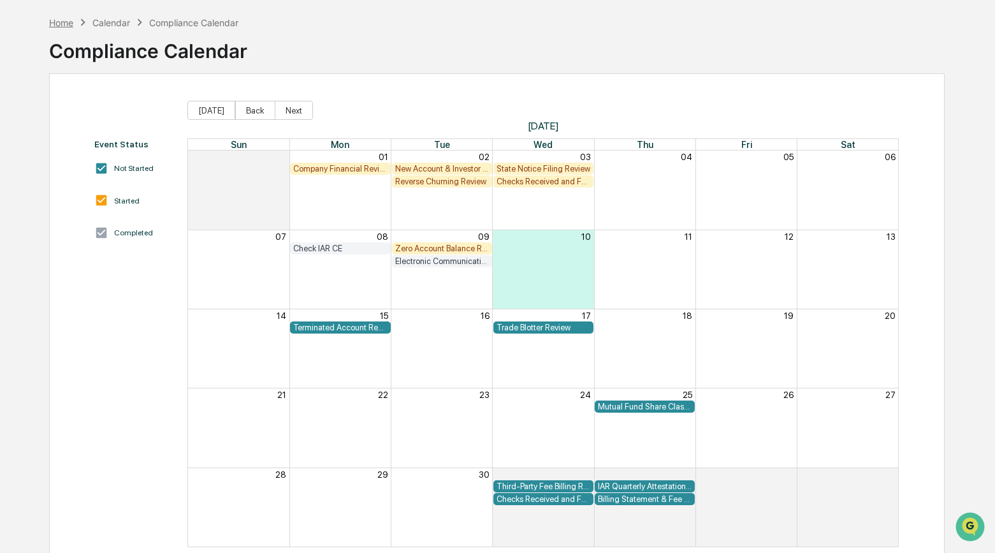
click at [61, 22] on div "Home" at bounding box center [61, 22] width 24 height 11
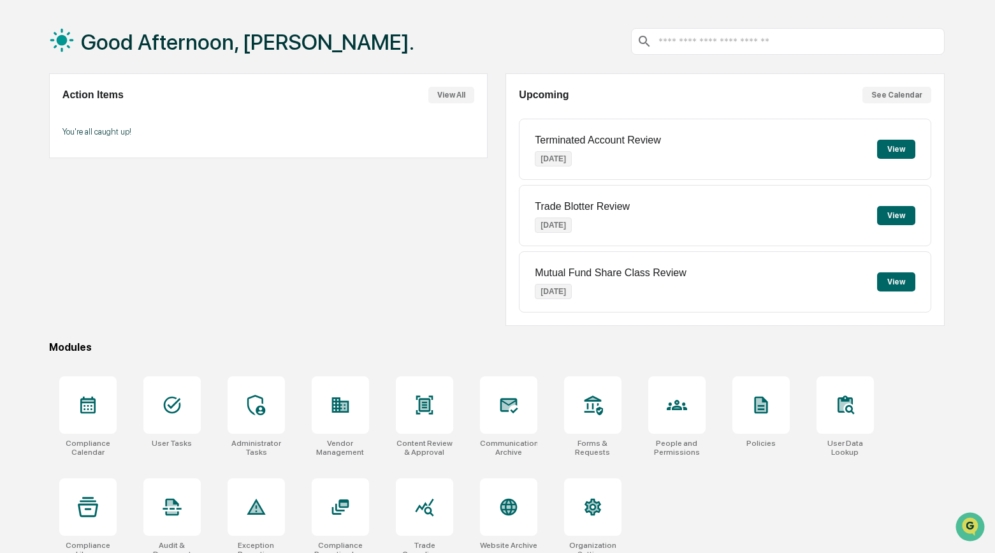
scroll to position [67, 0]
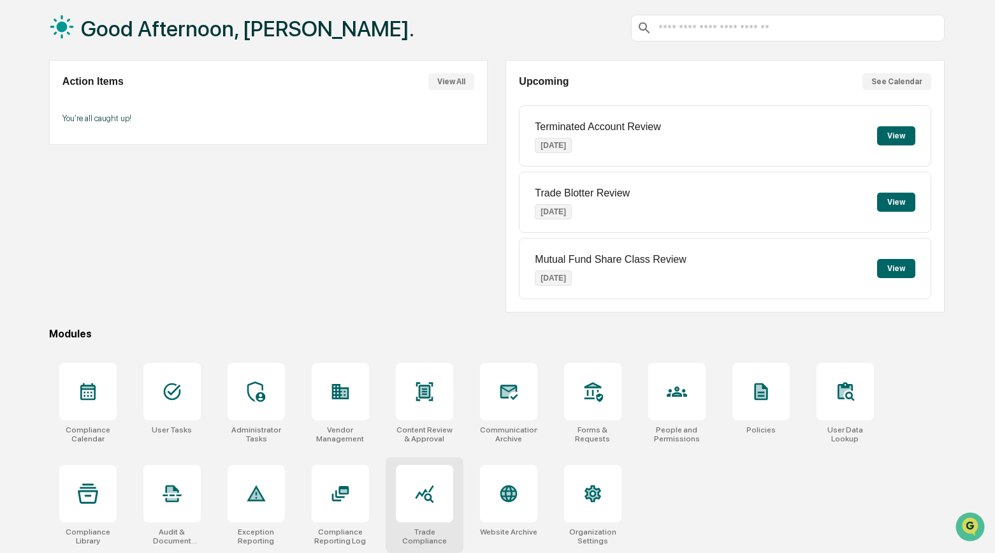
click at [424, 504] on div at bounding box center [424, 493] width 57 height 57
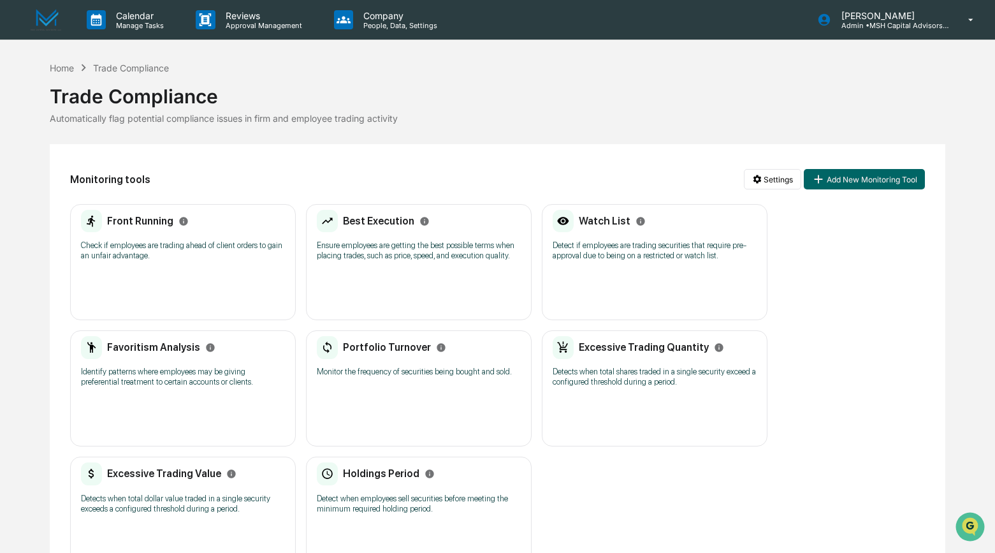
click at [165, 250] on p "Check if employees are trading ahead of client orders to gain an unfair advanta…" at bounding box center [183, 250] width 204 height 20
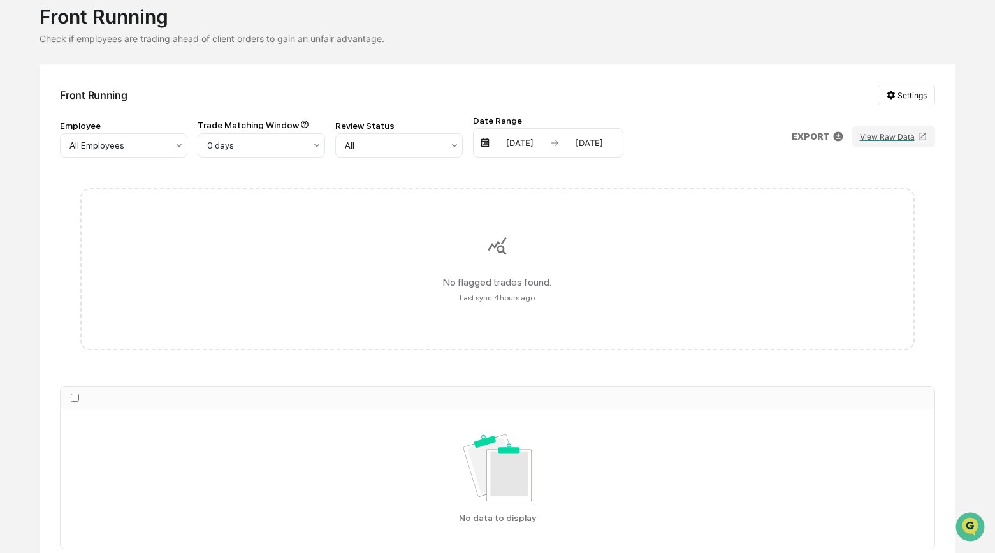
scroll to position [81, 0]
click at [877, 138] on button "View Raw Data" at bounding box center [893, 135] width 83 height 20
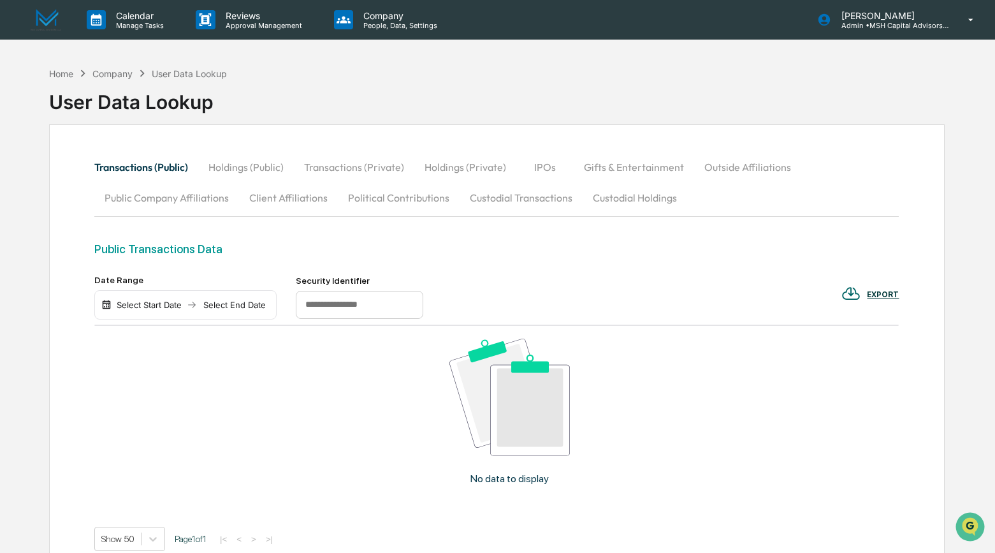
click at [205, 199] on button "Public Company Affiliations" at bounding box center [166, 197] width 145 height 31
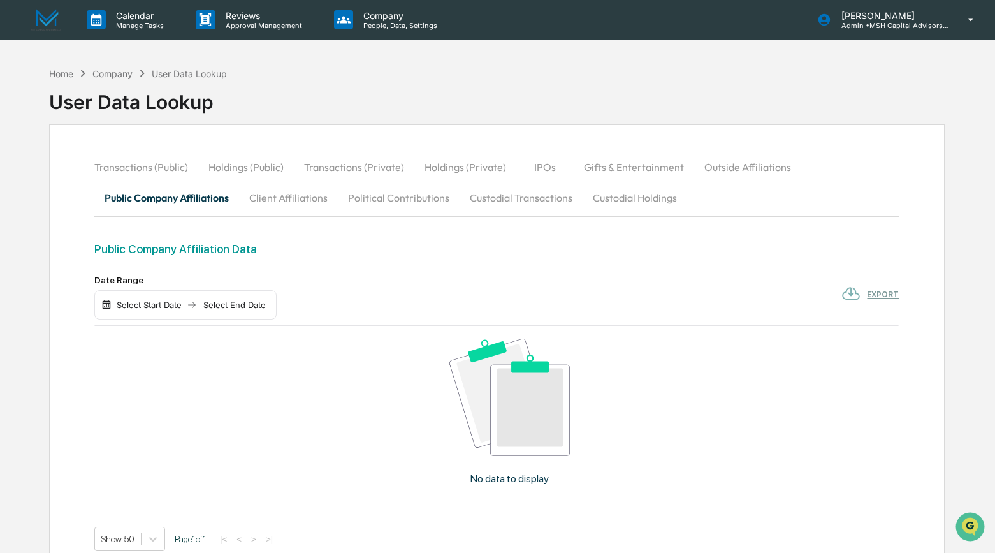
click at [304, 201] on button "Client Affiliations" at bounding box center [288, 197] width 99 height 31
click at [245, 167] on button "Holdings (Public)" at bounding box center [246, 167] width 96 height 31
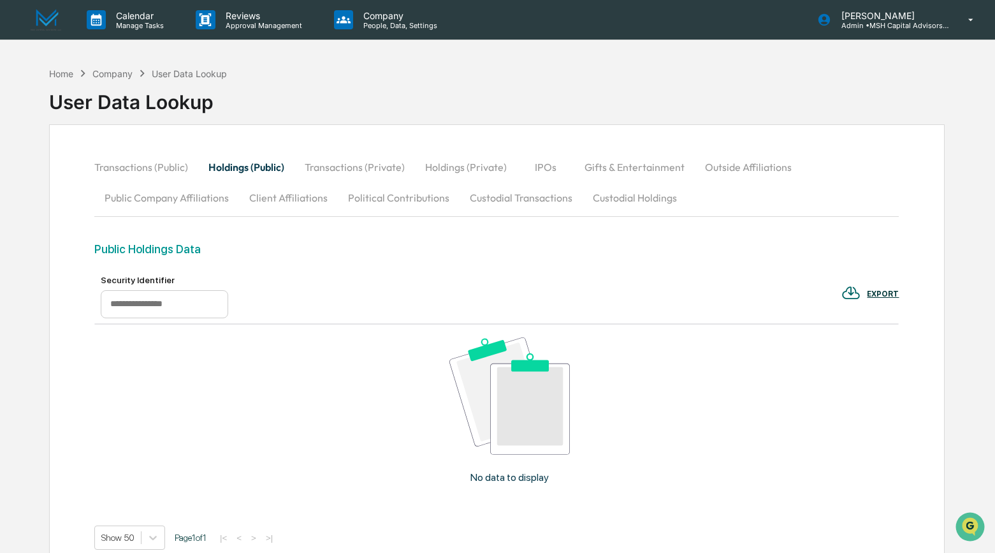
click at [402, 198] on button "Political Contributions" at bounding box center [399, 197] width 122 height 31
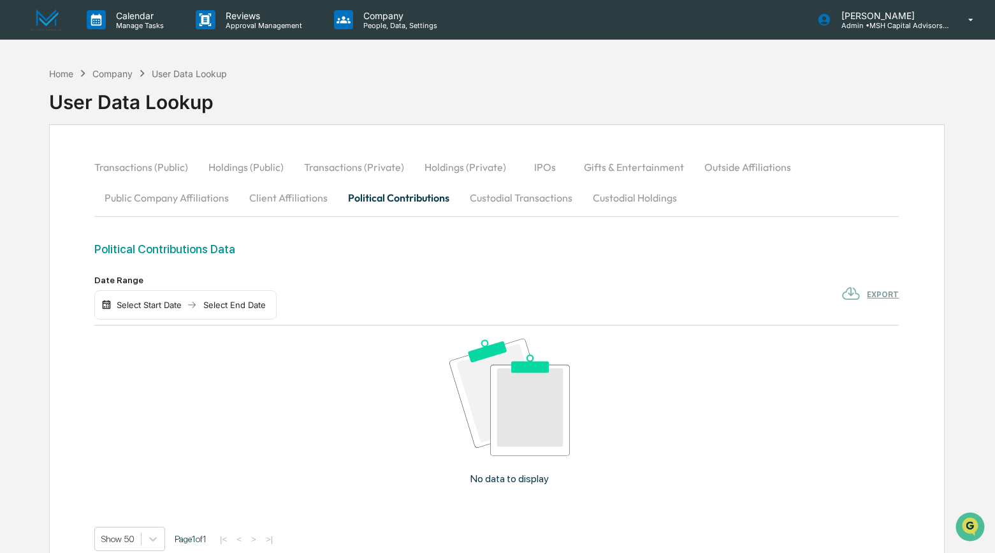
click at [519, 196] on button "Custodial Transactions" at bounding box center [521, 197] width 123 height 31
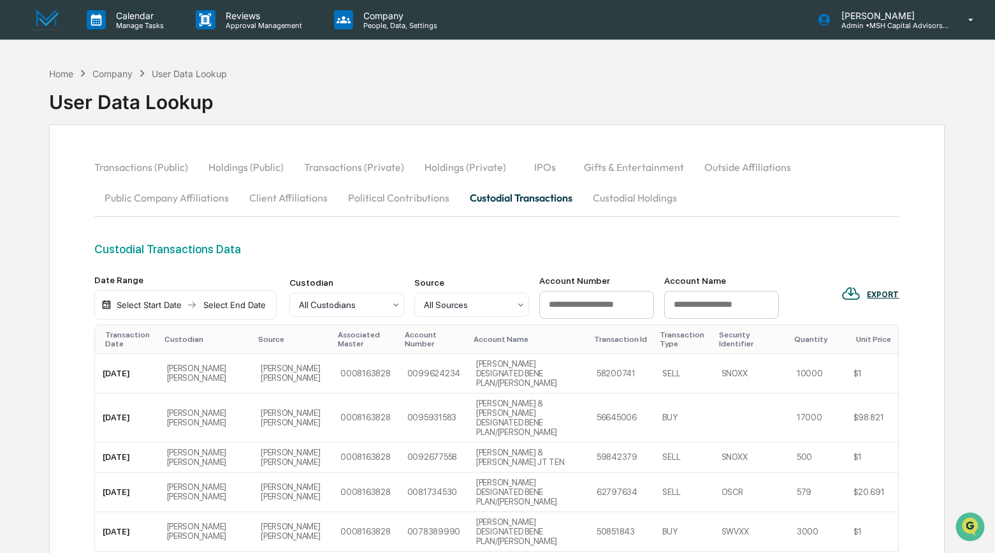
click at [454, 164] on button "Holdings (Private)" at bounding box center [465, 167] width 102 height 31
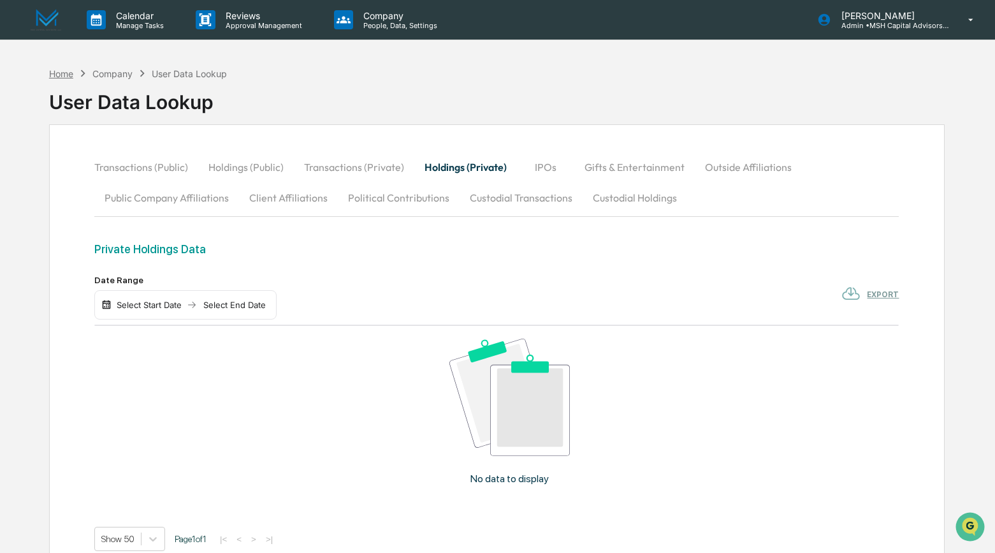
click at [52, 72] on div "Home" at bounding box center [61, 73] width 24 height 11
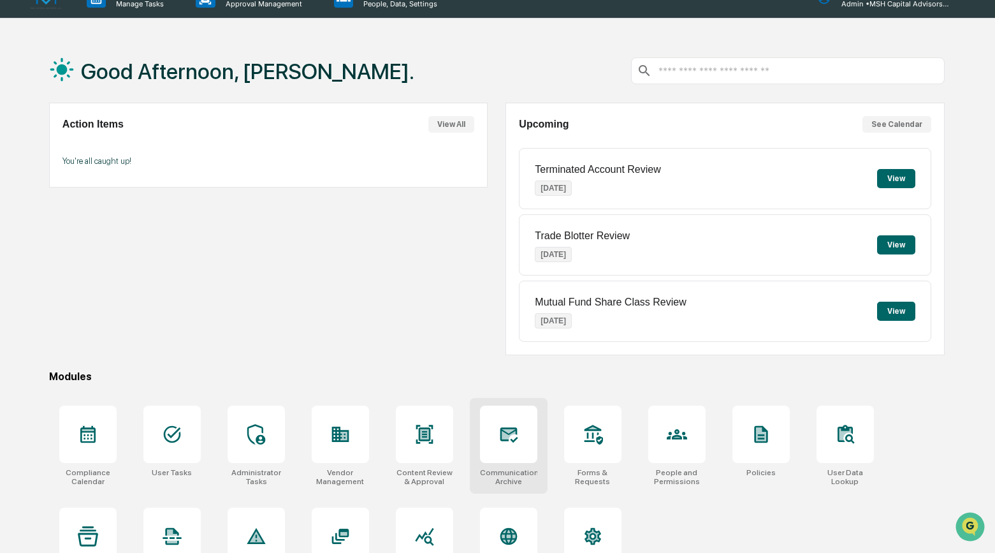
scroll to position [67, 0]
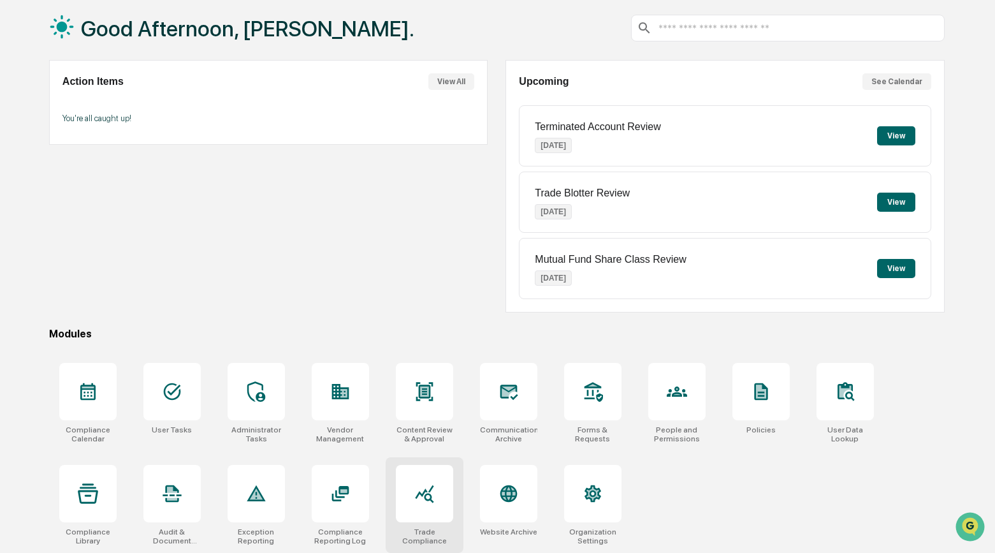
click at [421, 502] on div at bounding box center [424, 493] width 57 height 57
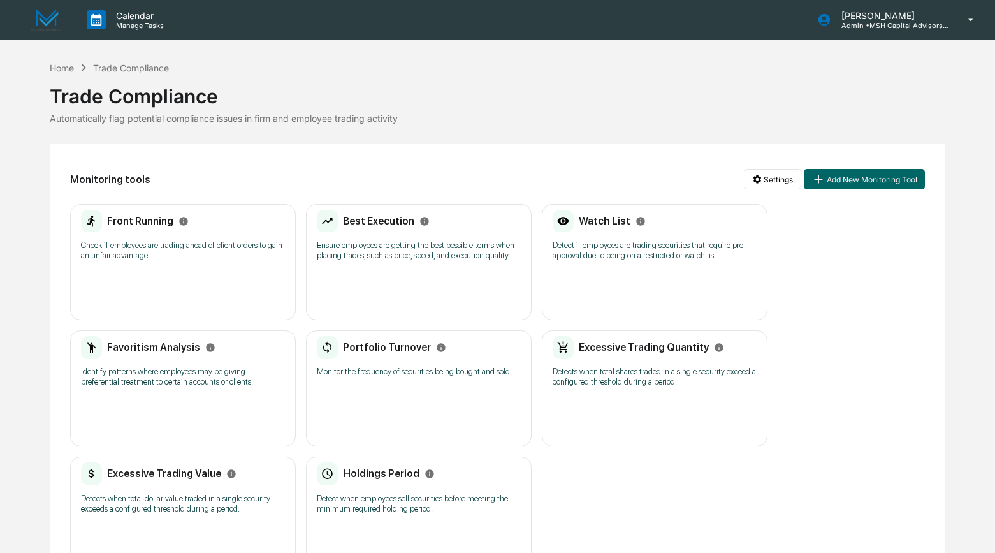
scroll to position [1, 0]
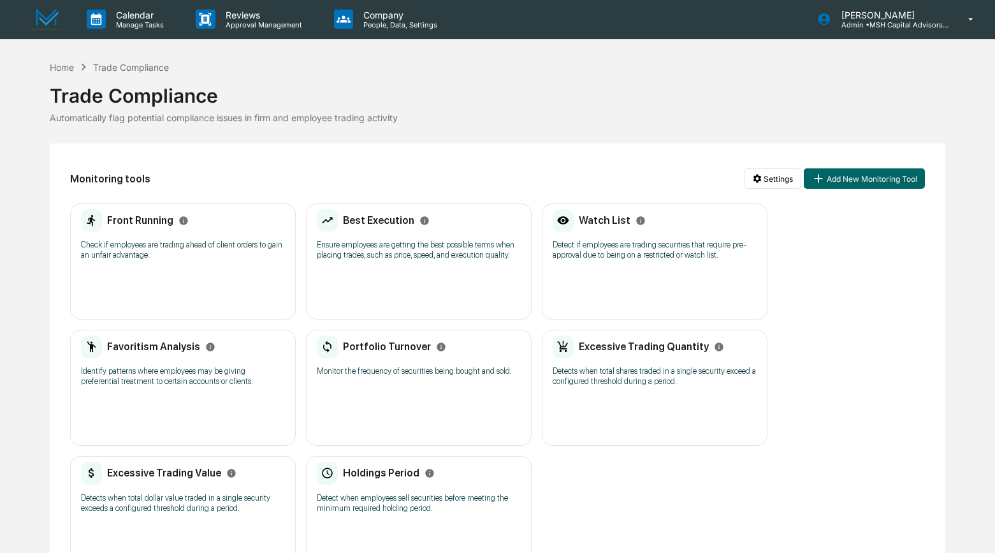
click at [199, 368] on div "Favoritism Analysis Identify patterns where employees may be giving preferentia…" at bounding box center [183, 364] width 204 height 59
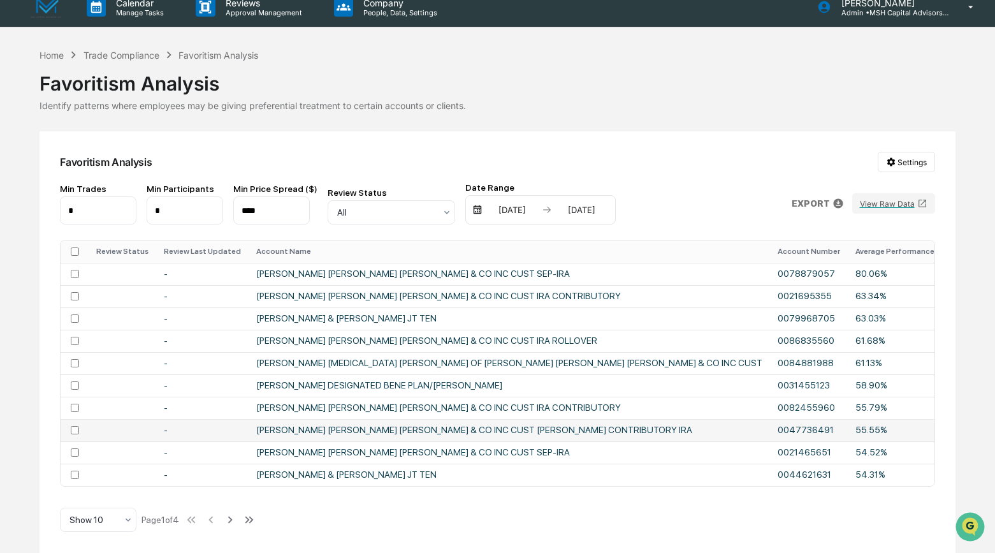
scroll to position [18, 0]
drag, startPoint x: 697, startPoint y: 485, endPoint x: 759, endPoint y: 485, distance: 62.5
click at [759, 485] on div "Review Status Review Last Updated Account Name Account Number Average Performan…" at bounding box center [497, 363] width 875 height 247
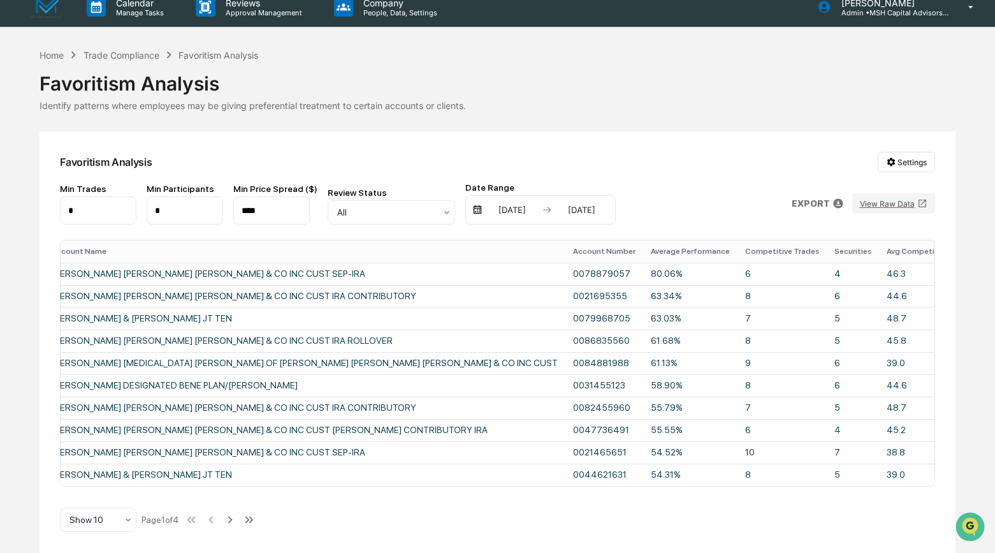
scroll to position [0, 207]
click at [302, 269] on td "[PERSON_NAME] [PERSON_NAME] [PERSON_NAME] & CO INC CUST SEP-IRA" at bounding box center [302, 274] width 521 height 22
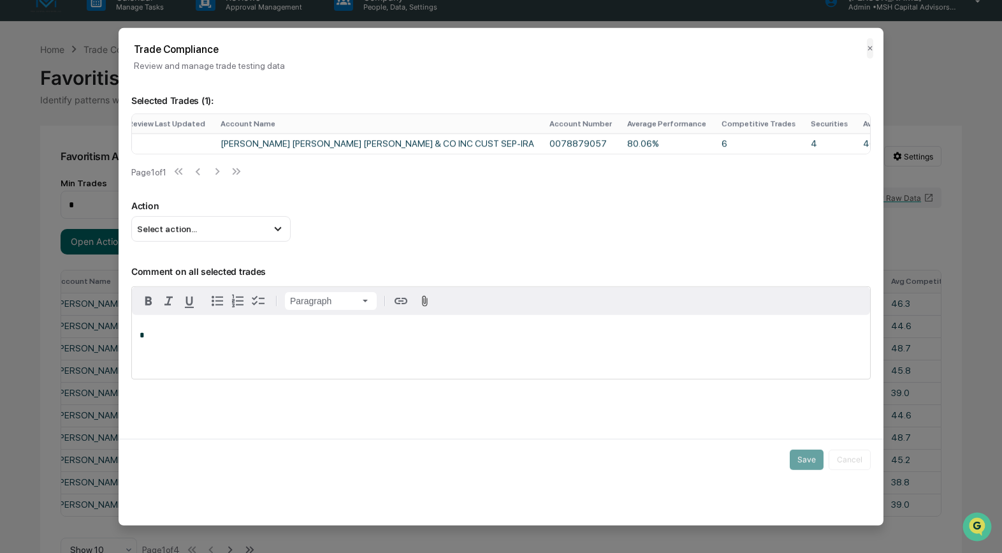
scroll to position [0, 86]
click at [796, 143] on td "4" at bounding box center [822, 143] width 52 height 20
click at [707, 143] on td "6" at bounding box center [751, 143] width 89 height 20
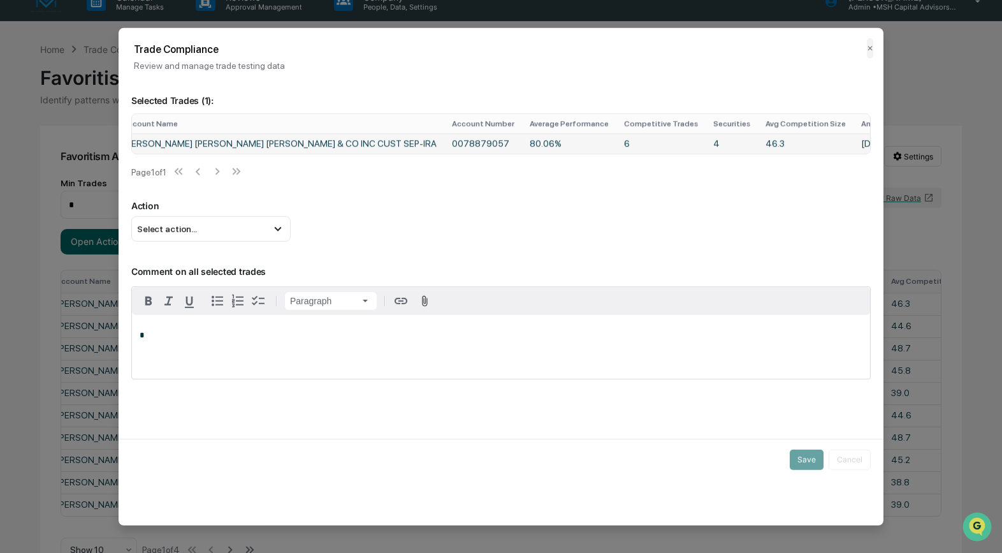
click at [854, 145] on td "Sep 9, 2025" at bounding box center [886, 143] width 64 height 20
click at [534, 149] on td "80.06%" at bounding box center [569, 143] width 94 height 20
click at [273, 235] on icon at bounding box center [278, 228] width 14 height 14
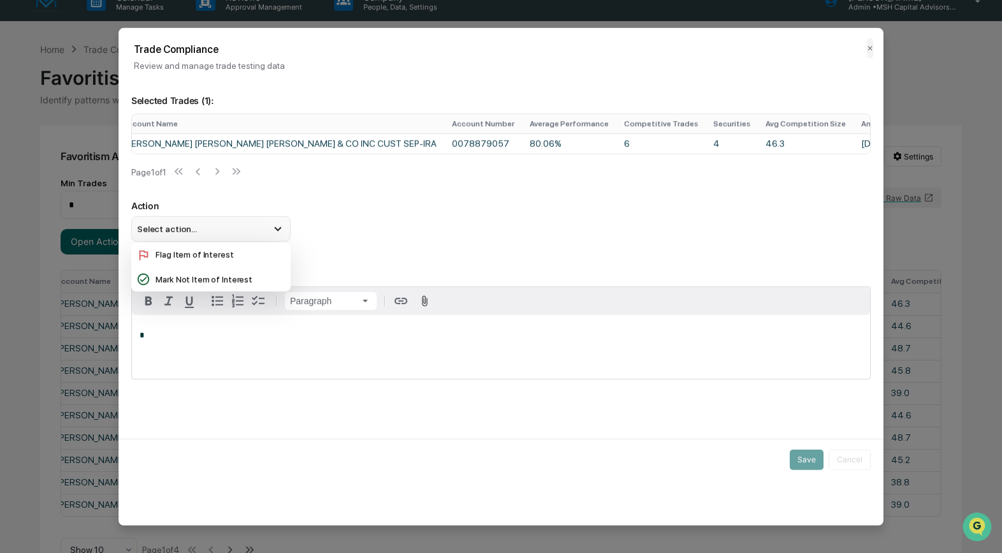
click at [273, 235] on icon at bounding box center [278, 228] width 14 height 14
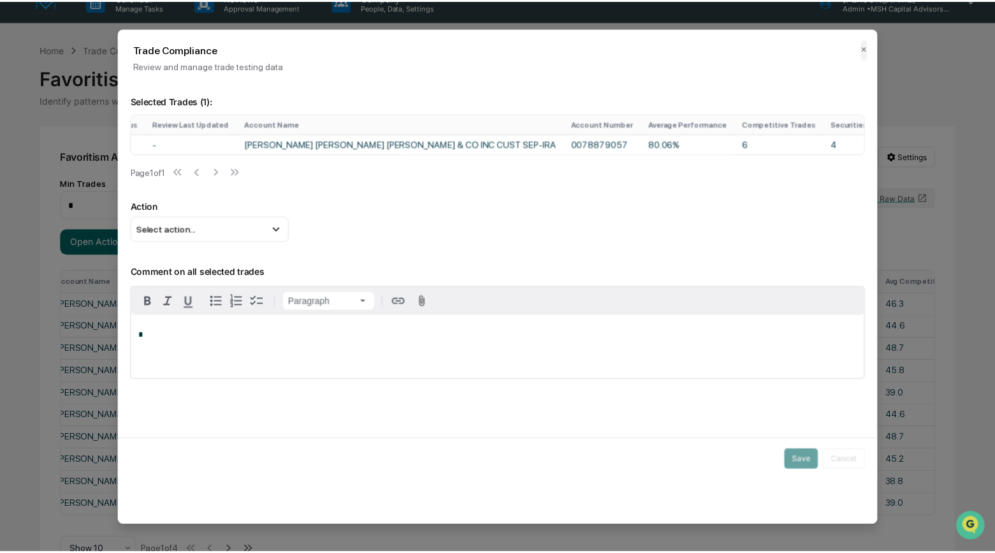
scroll to position [0, 0]
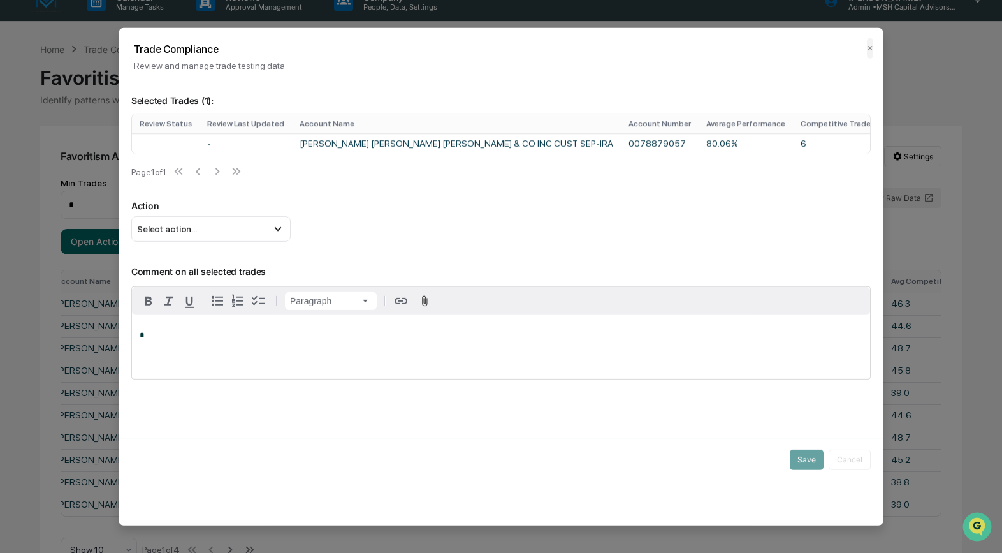
click at [819, 434] on div "Trade Compliance Review and manage trade testing data ✕ Selected Trades ( 1 ): …" at bounding box center [501, 275] width 765 height 497
click at [482, 241] on div "Action Select action... Flag Item of Interest Mark Not Item of Interest" at bounding box center [500, 220] width 739 height 41
click at [869, 47] on button "✕" at bounding box center [870, 48] width 6 height 20
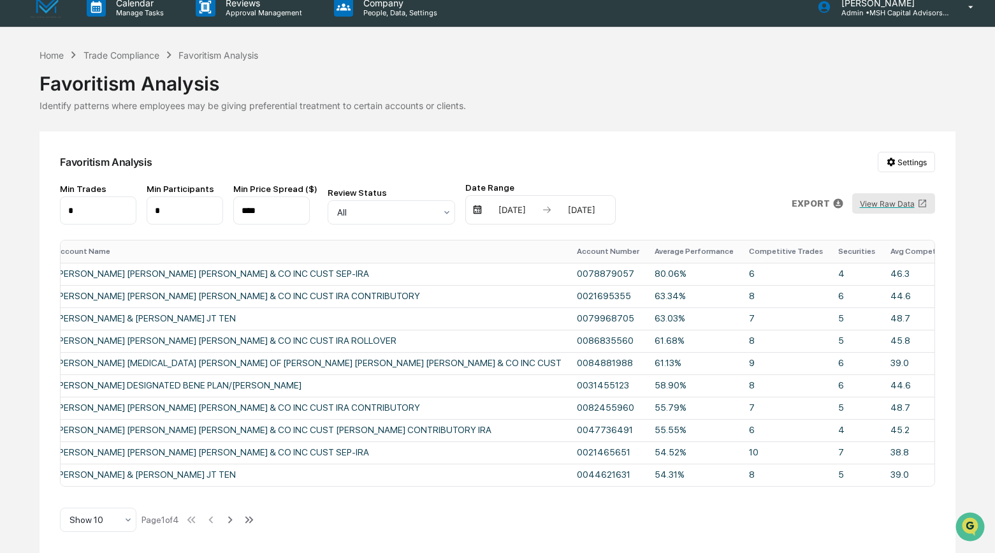
click at [885, 198] on button "View Raw Data" at bounding box center [893, 203] width 83 height 20
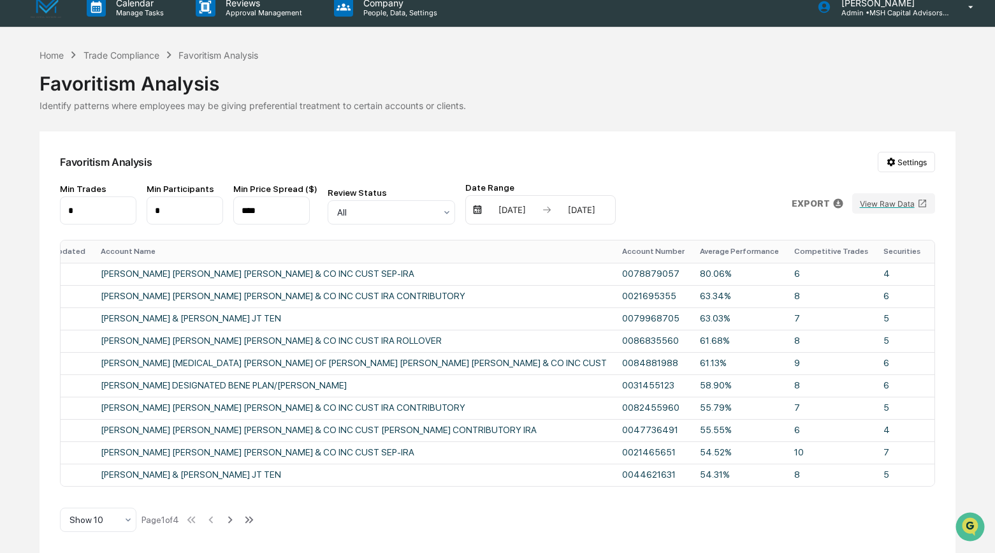
scroll to position [0, 155]
click at [840, 198] on icon at bounding box center [839, 203] width 10 height 10
click at [838, 229] on p "csv (excel)" at bounding box center [853, 230] width 45 height 13
click at [723, 188] on div at bounding box center [501, 276] width 1002 height 553
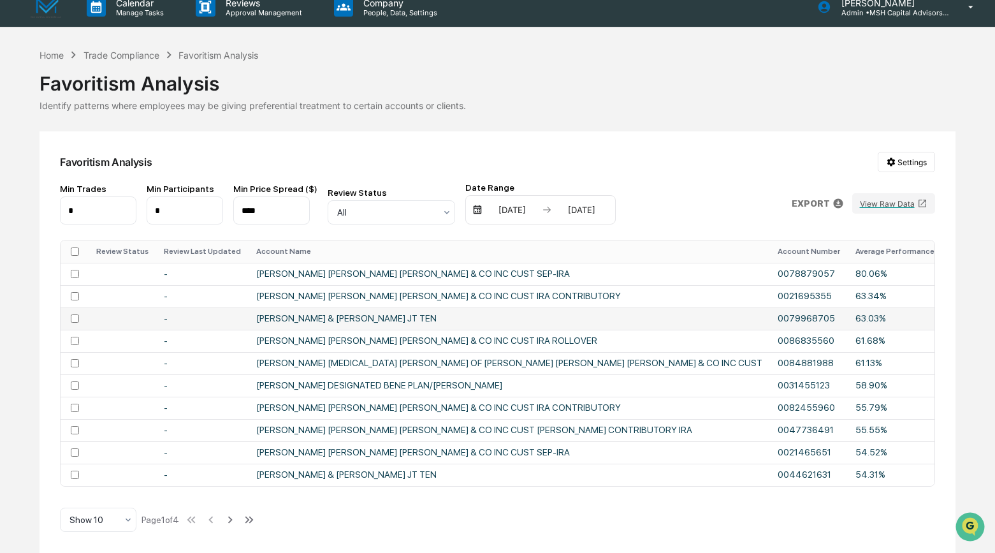
scroll to position [0, 207]
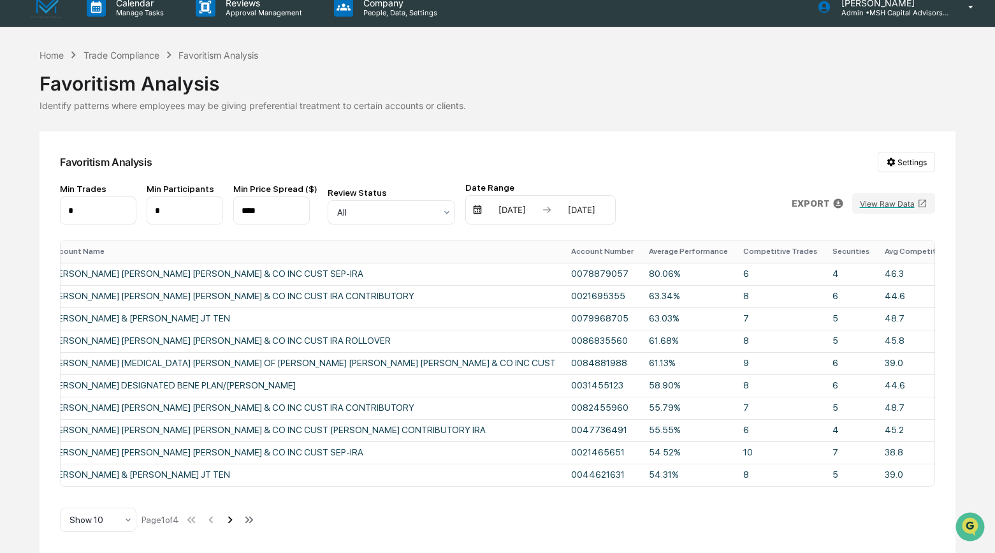
click at [237, 520] on icon at bounding box center [230, 520] width 14 height 14
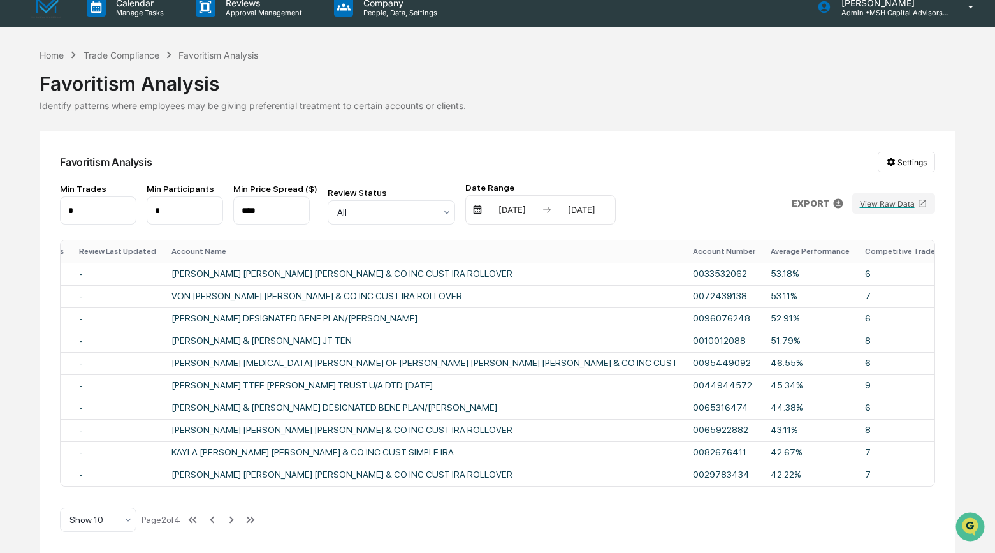
scroll to position [0, 176]
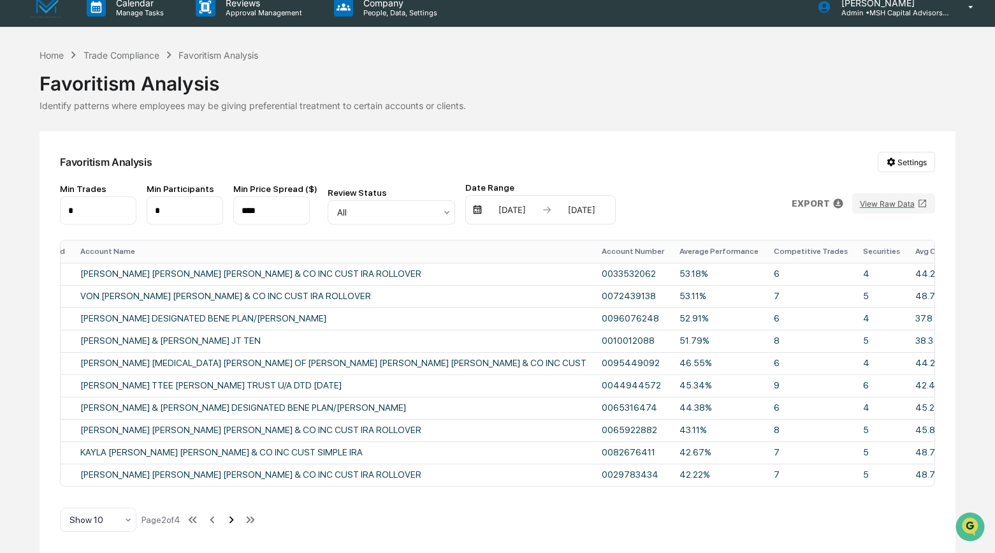
click at [238, 521] on icon at bounding box center [231, 520] width 14 height 14
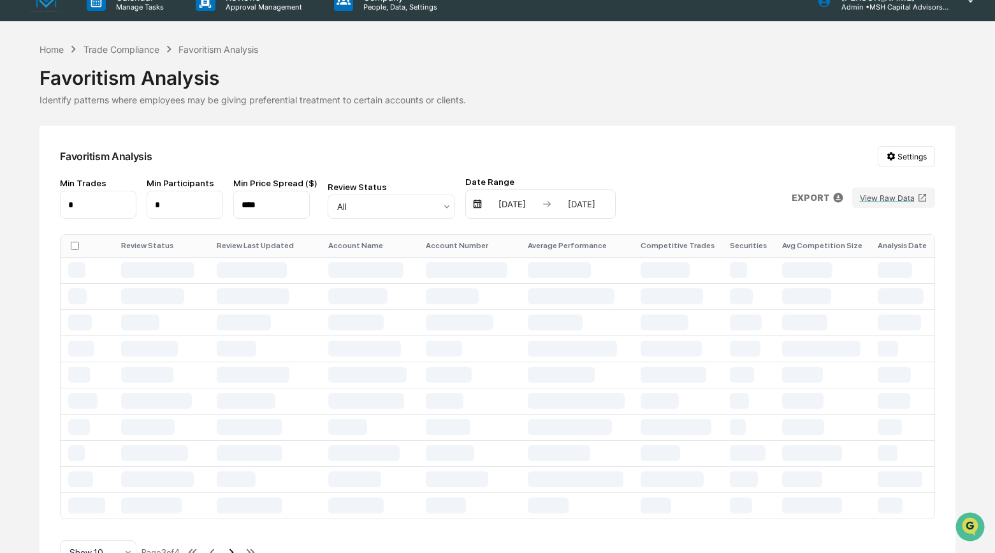
scroll to position [0, 0]
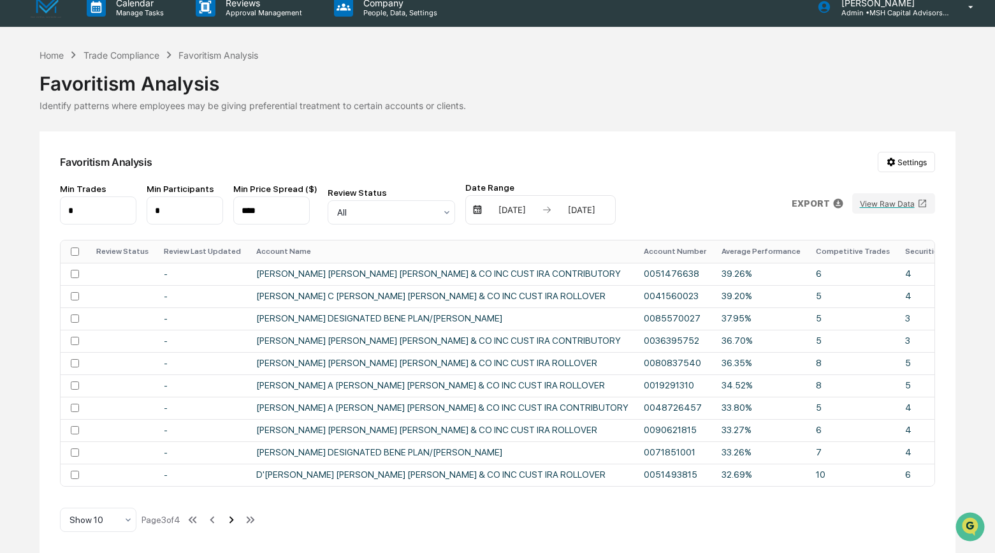
click at [238, 521] on icon at bounding box center [231, 520] width 14 height 14
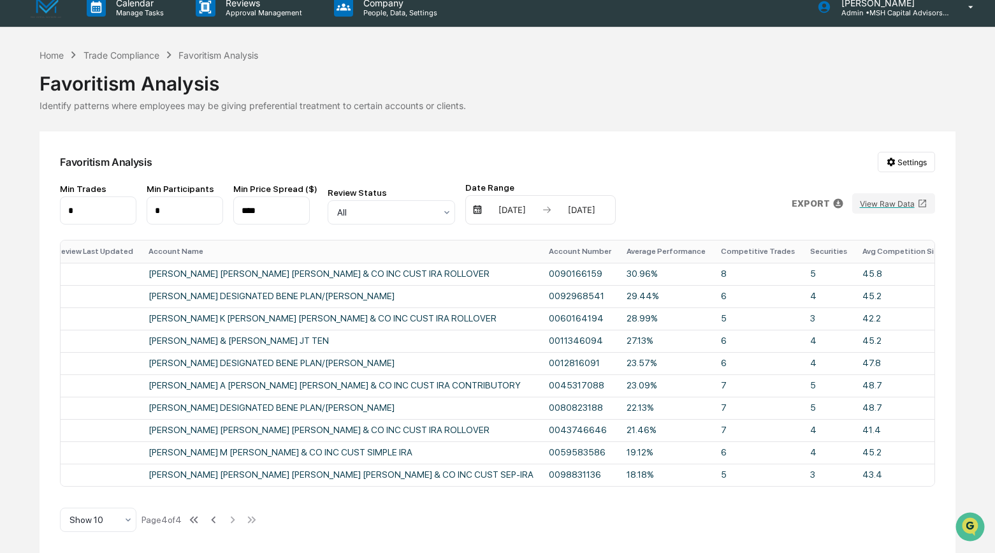
scroll to position [0, 143]
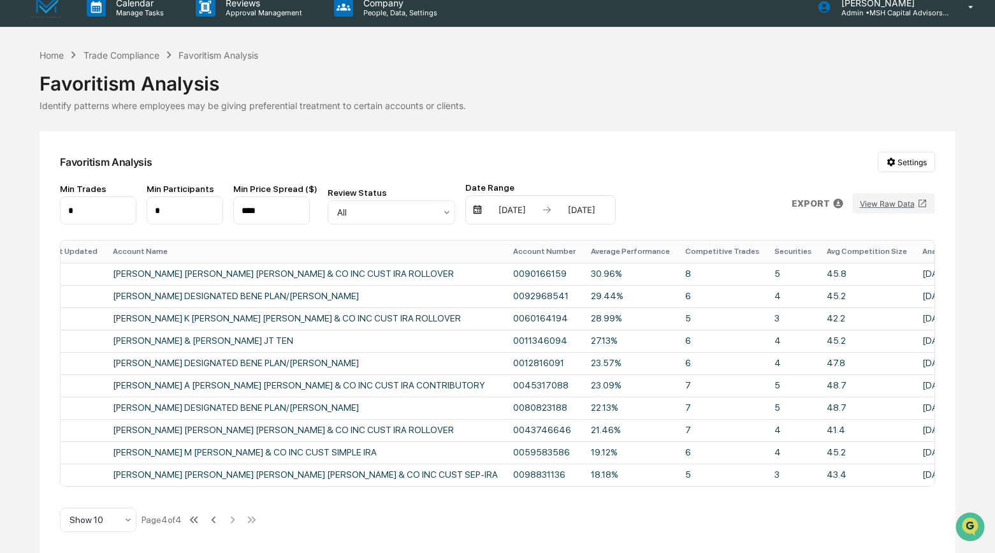
click at [263, 204] on input "****" at bounding box center [271, 210] width 76 height 28
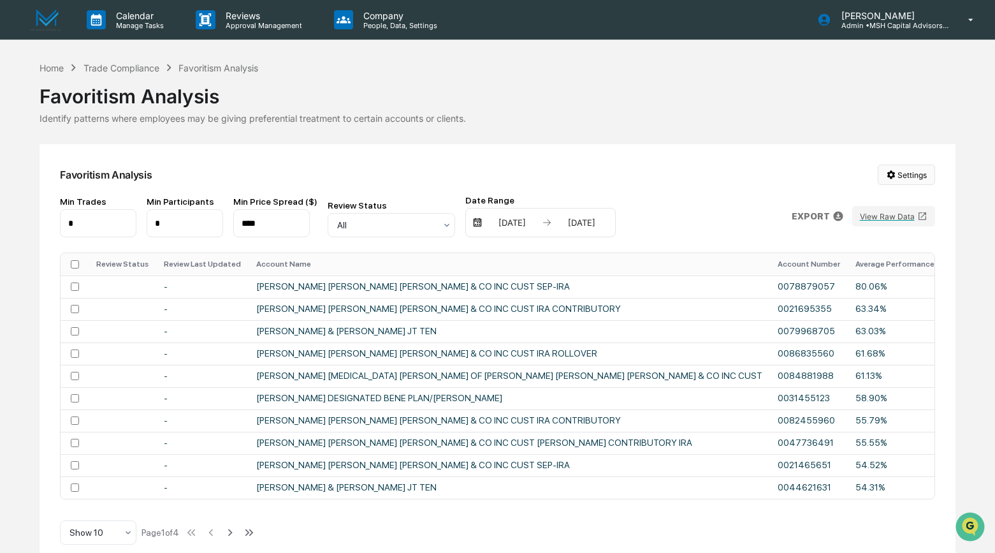
click at [907, 173] on html "Calendar Manage Tasks Reviews Approval Management Company People, Data, Setting…" at bounding box center [497, 276] width 995 height 553
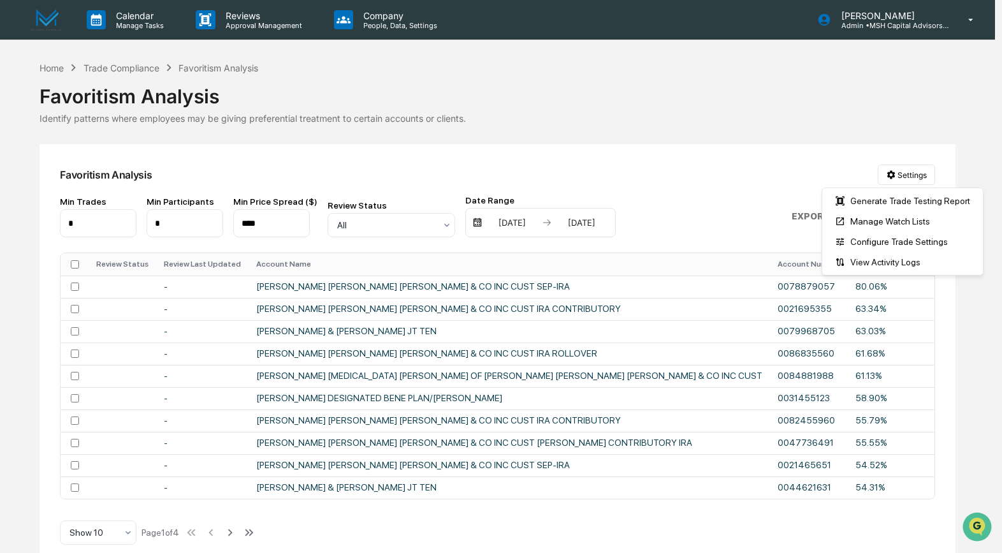
click at [732, 193] on html "Calendar Manage Tasks Reviews Approval Management Company People, Data, Setting…" at bounding box center [501, 276] width 1002 height 553
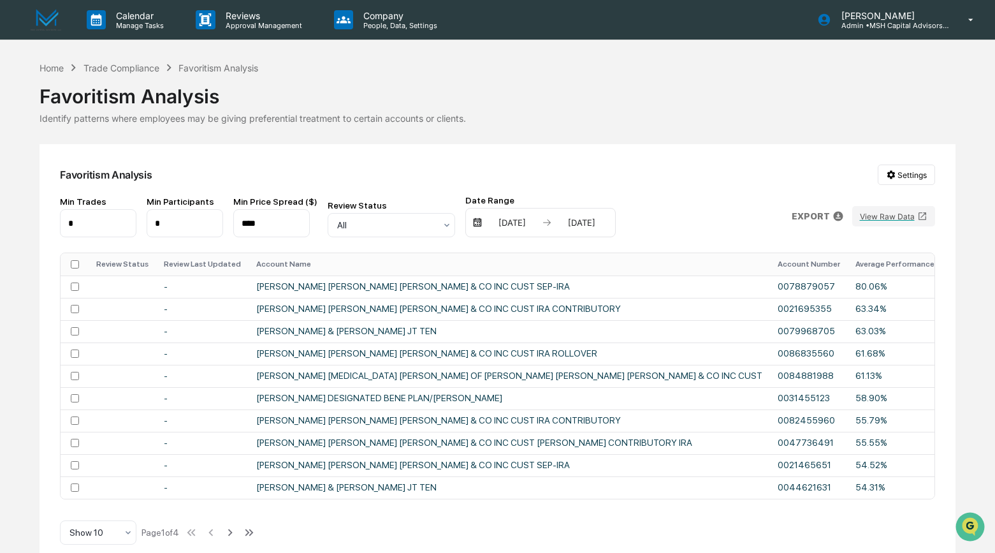
click at [263, 222] on input "****" at bounding box center [271, 223] width 76 height 28
type input "****"
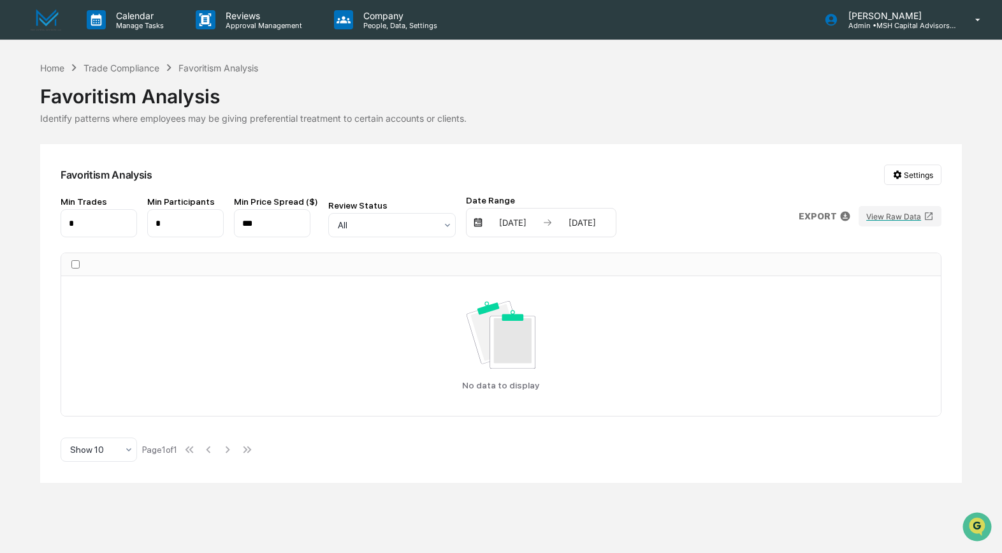
click at [269, 220] on input "***" at bounding box center [272, 223] width 76 height 28
type input "****"
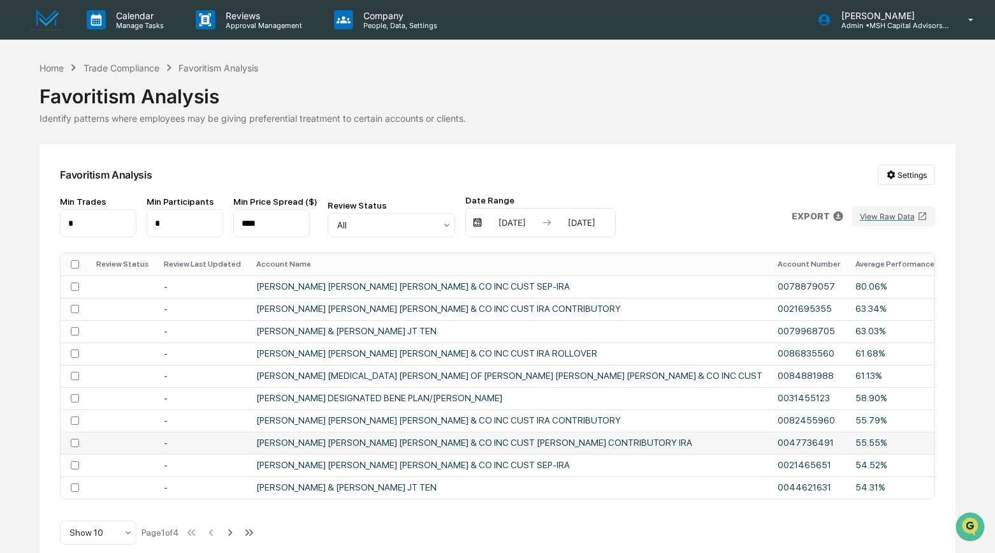
scroll to position [18, 0]
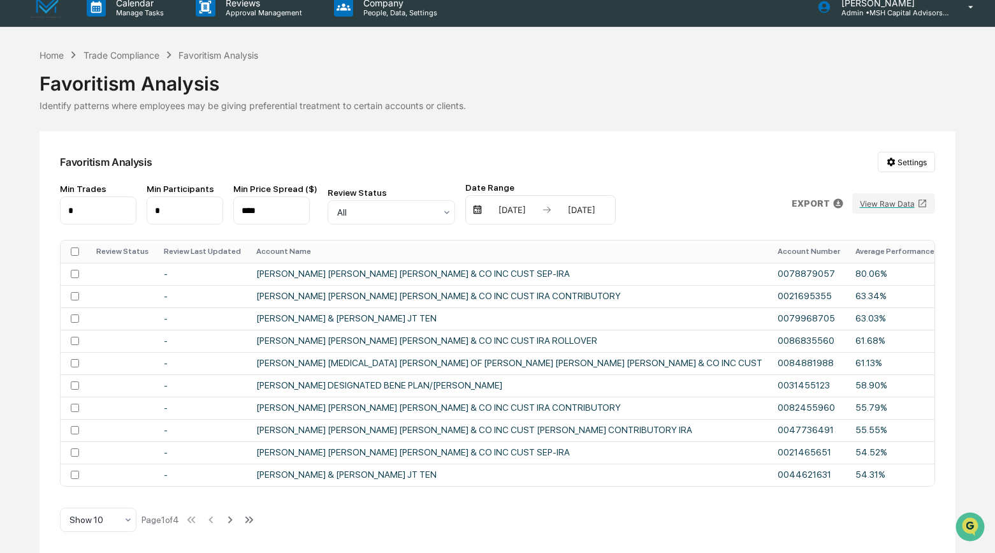
click at [261, 204] on input "****" at bounding box center [271, 210] width 76 height 28
type input "****"
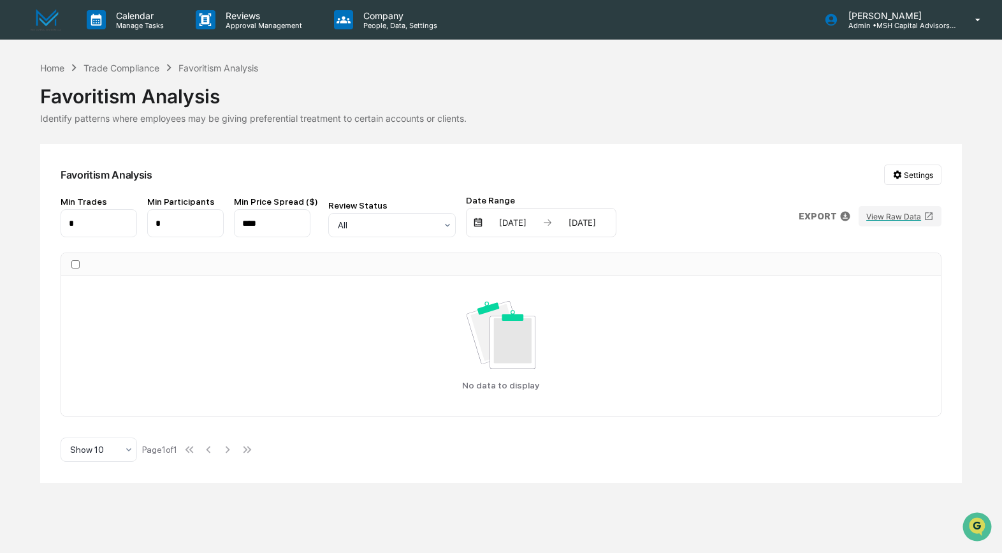
click at [298, 223] on input "****" at bounding box center [272, 223] width 76 height 28
type input "****"
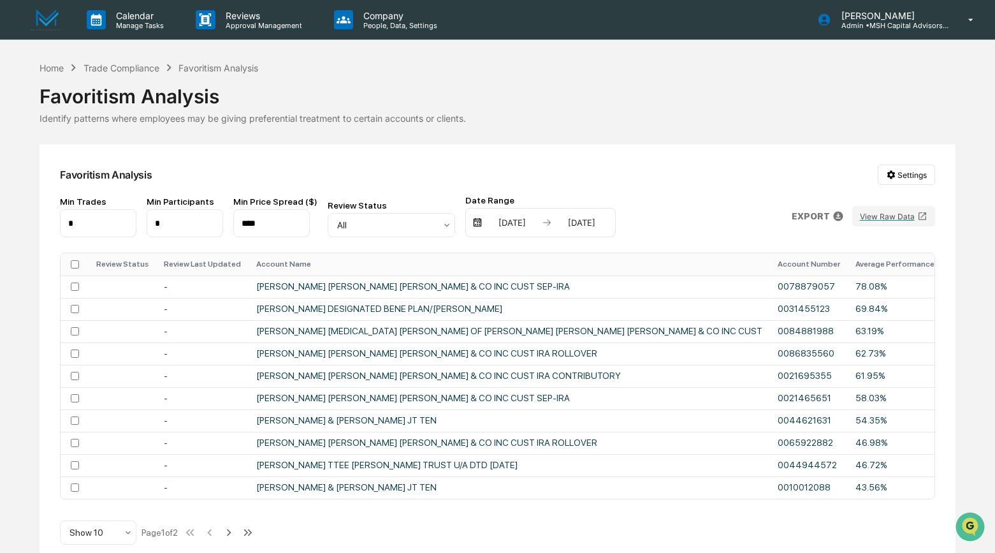
click at [638, 528] on div "Favoritism Analysis Settings Min Trades * Min Participants * Min Price Spread (…" at bounding box center [497, 354] width 915 height 421
click at [285, 227] on input "****" at bounding box center [271, 223] width 76 height 28
type input "****"
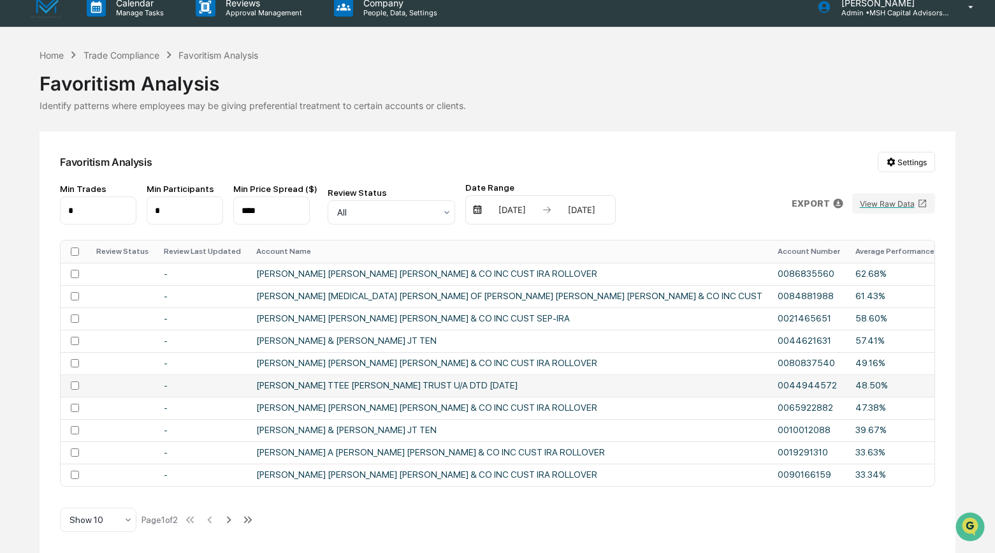
scroll to position [18, 0]
click at [236, 520] on icon at bounding box center [229, 520] width 14 height 14
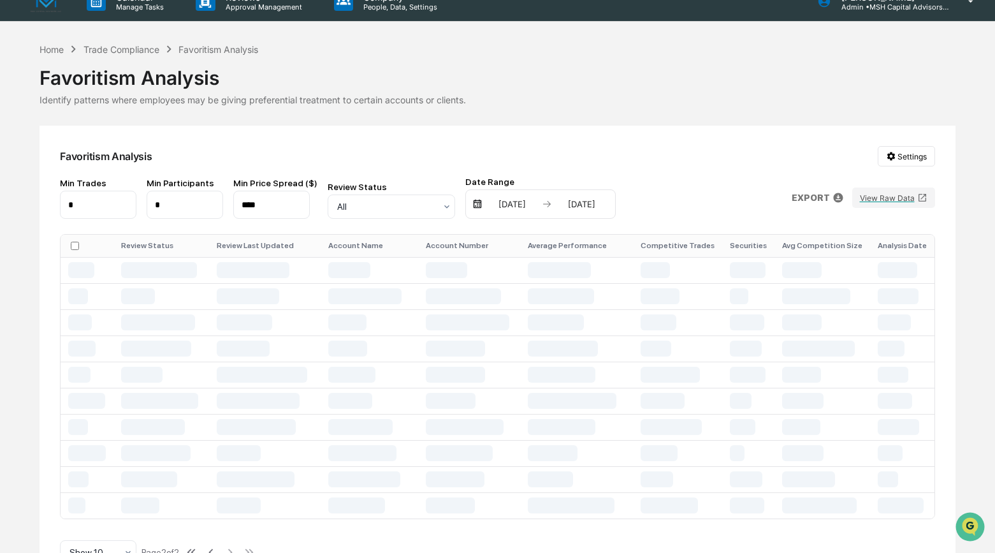
scroll to position [0, 0]
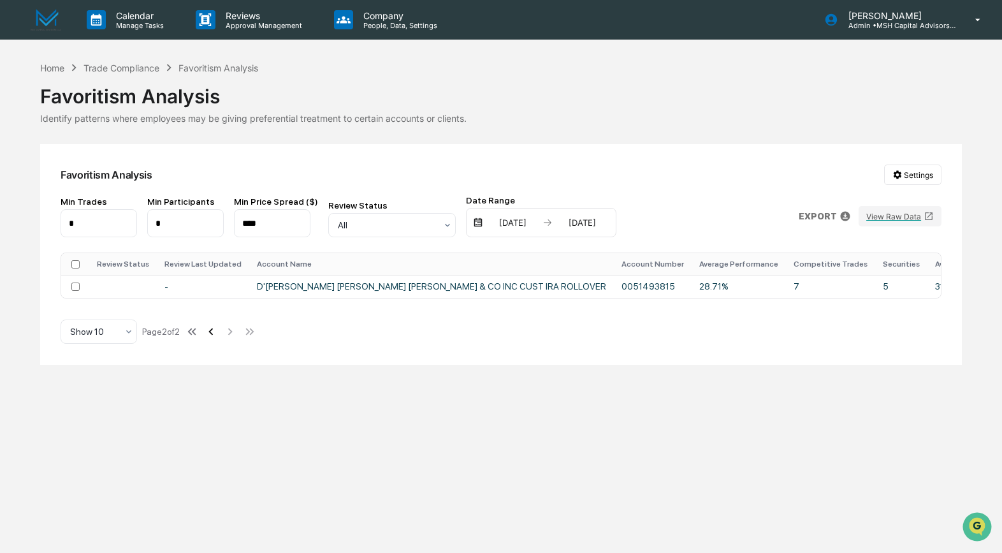
click at [217, 338] on icon at bounding box center [211, 331] width 14 height 14
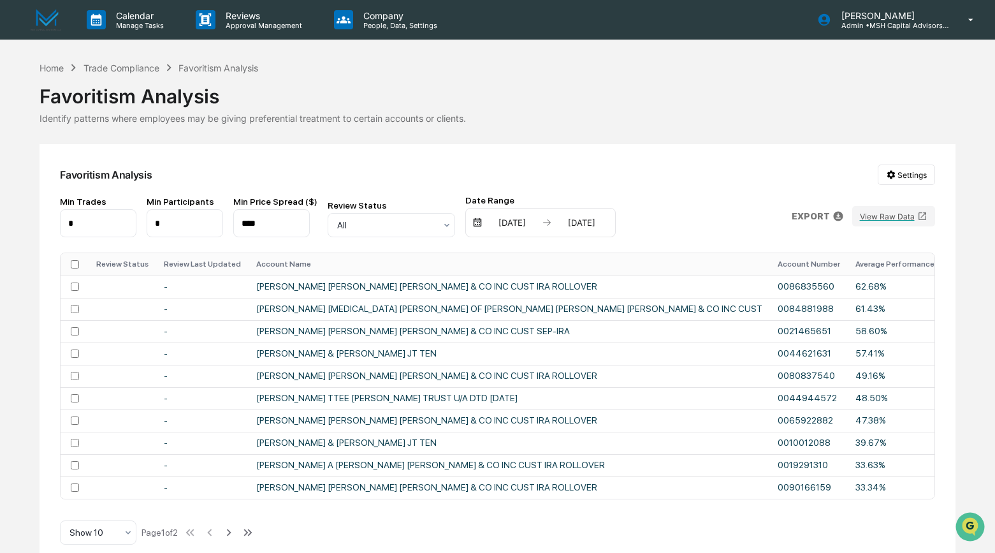
click at [308, 220] on div "Min Price Spread ($) ****" at bounding box center [275, 216] width 84 height 41
type input "*****"
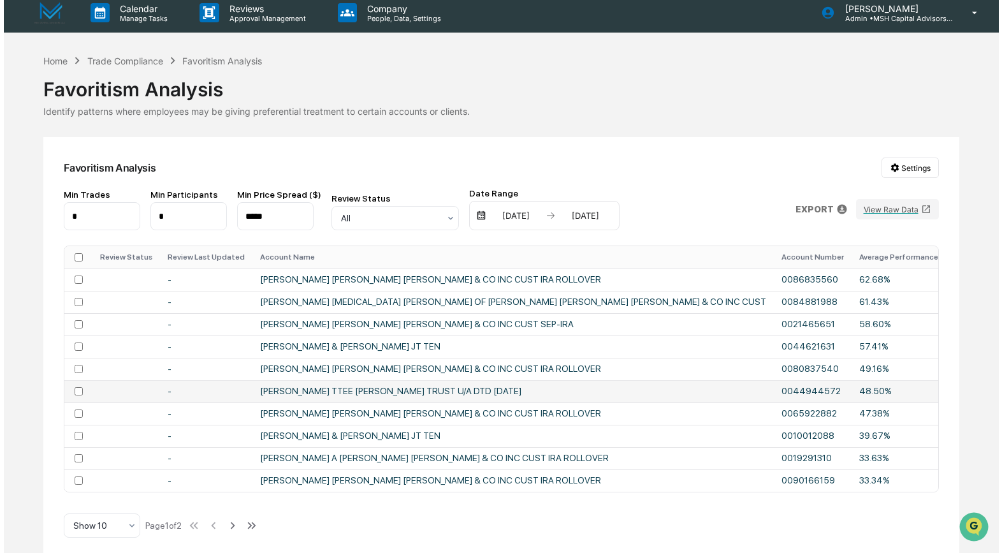
scroll to position [8, 0]
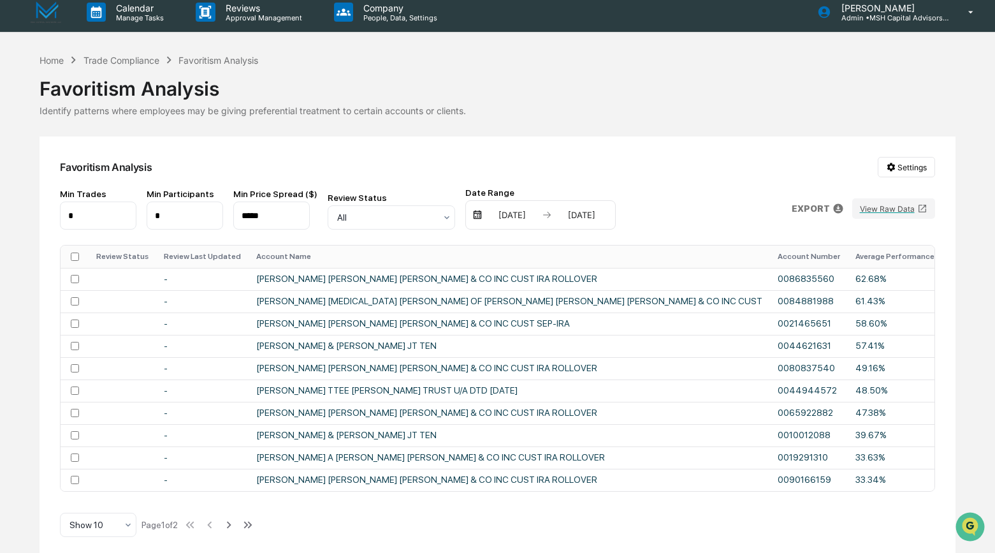
click at [840, 209] on icon at bounding box center [839, 209] width 12 height 12
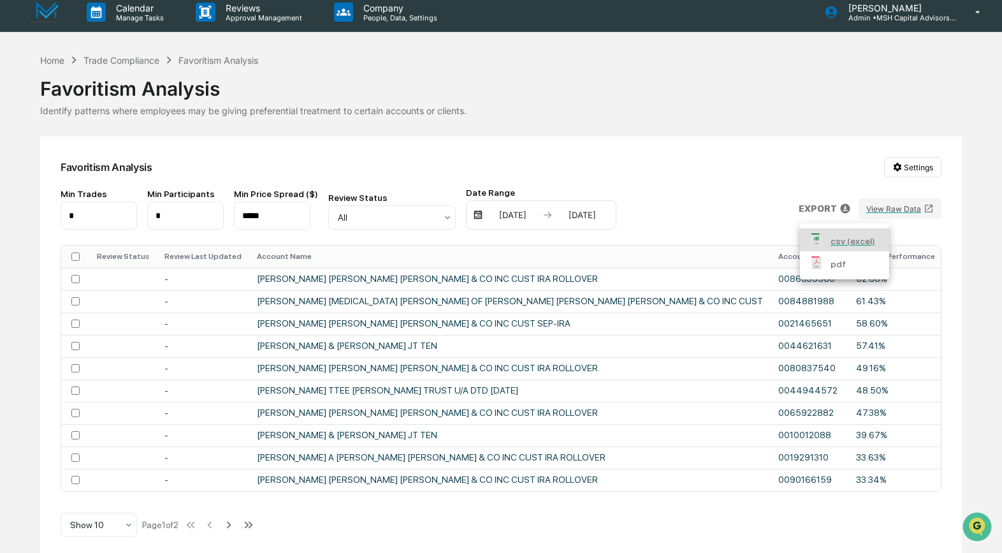
click at [838, 241] on p "csv (excel)" at bounding box center [853, 241] width 45 height 13
click at [725, 173] on div at bounding box center [501, 276] width 1002 height 553
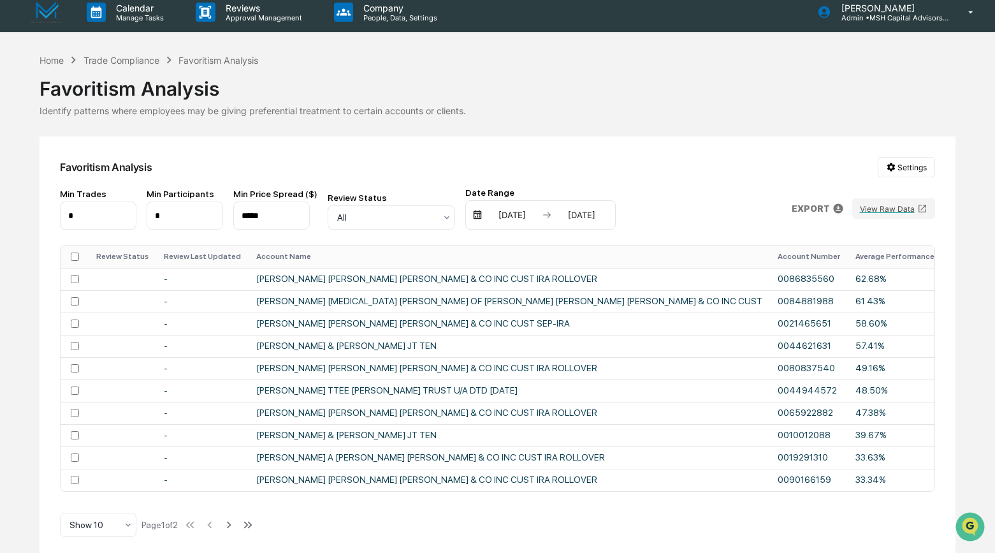
click at [270, 219] on input "*****" at bounding box center [271, 215] width 76 height 28
type input "****"
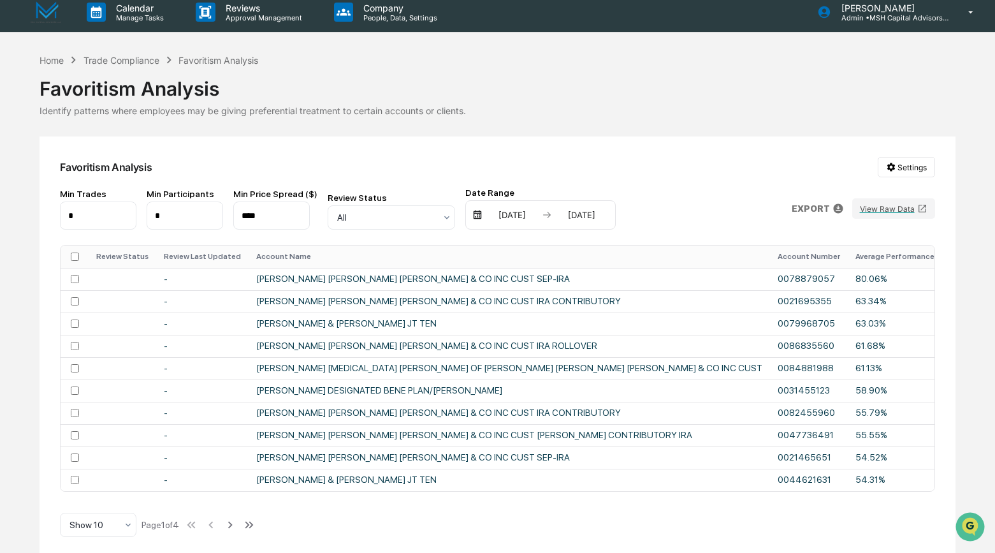
click at [837, 210] on icon at bounding box center [839, 208] width 10 height 10
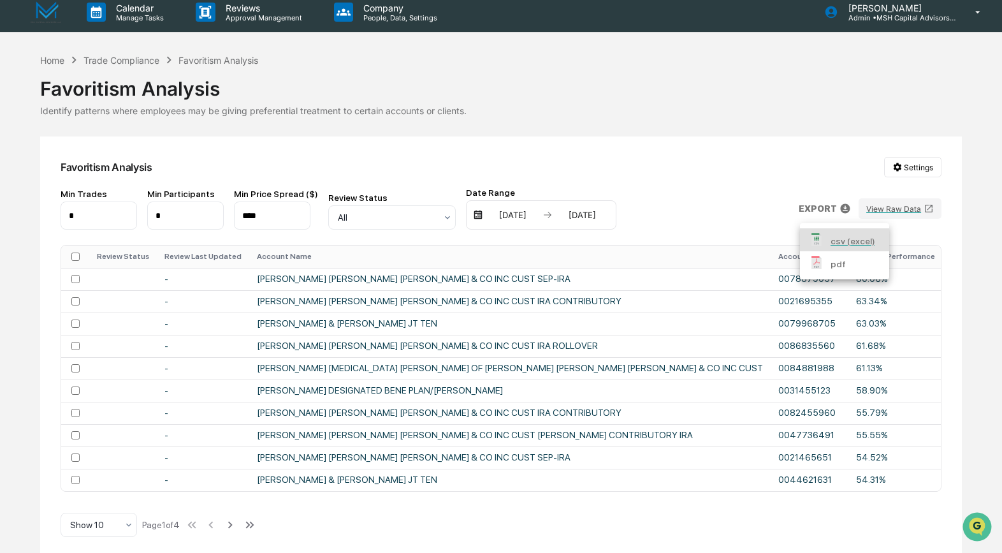
click at [839, 240] on p "csv (excel)" at bounding box center [853, 241] width 45 height 13
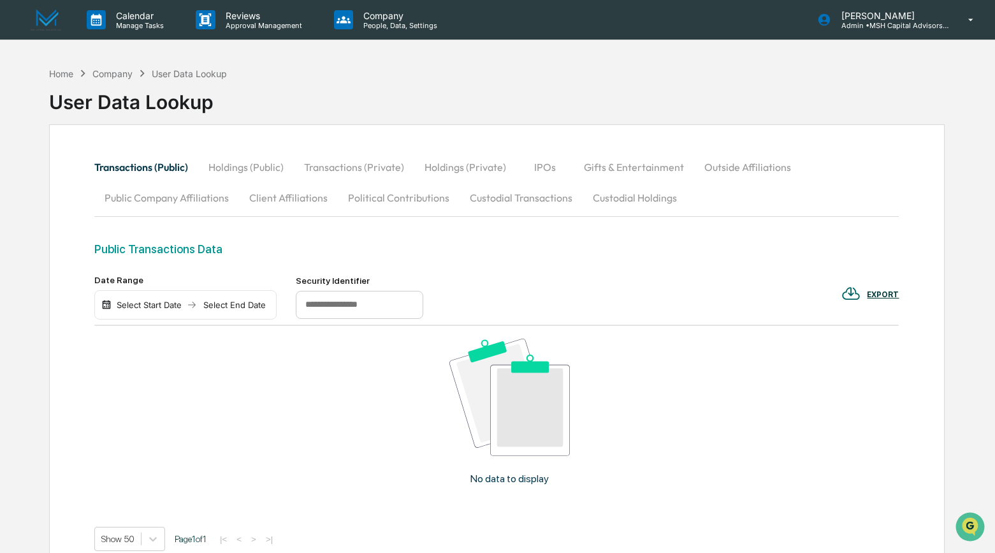
click at [513, 198] on button "Custodial Transactions" at bounding box center [521, 197] width 123 height 31
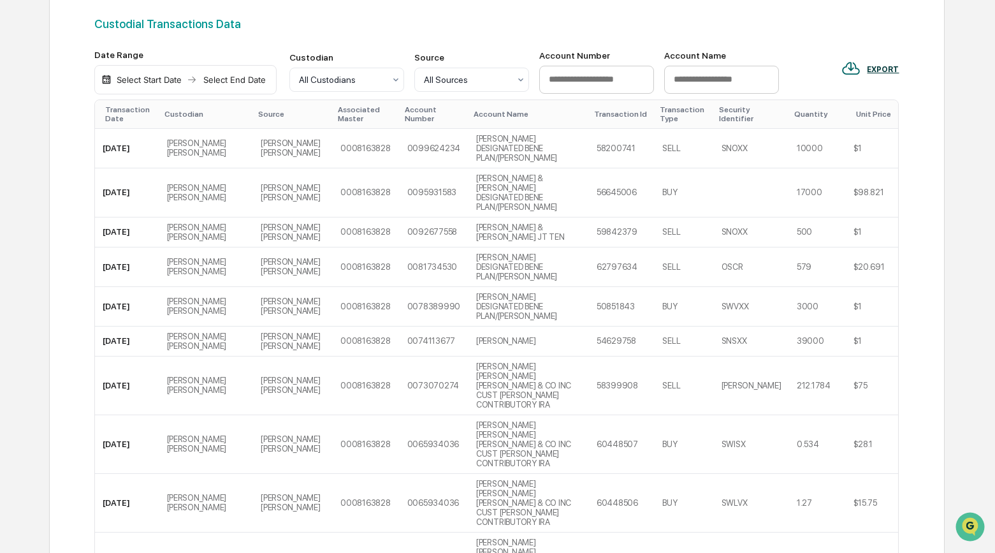
scroll to position [229, 0]
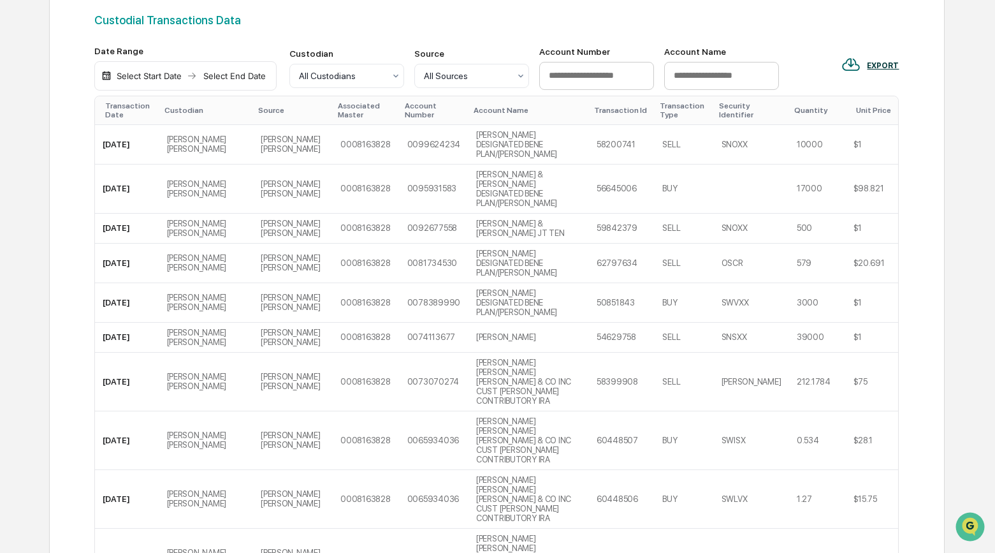
click at [892, 64] on div "EXPORT" at bounding box center [883, 65] width 32 height 9
click at [886, 105] on p "csv (excel)" at bounding box center [900, 99] width 45 height 13
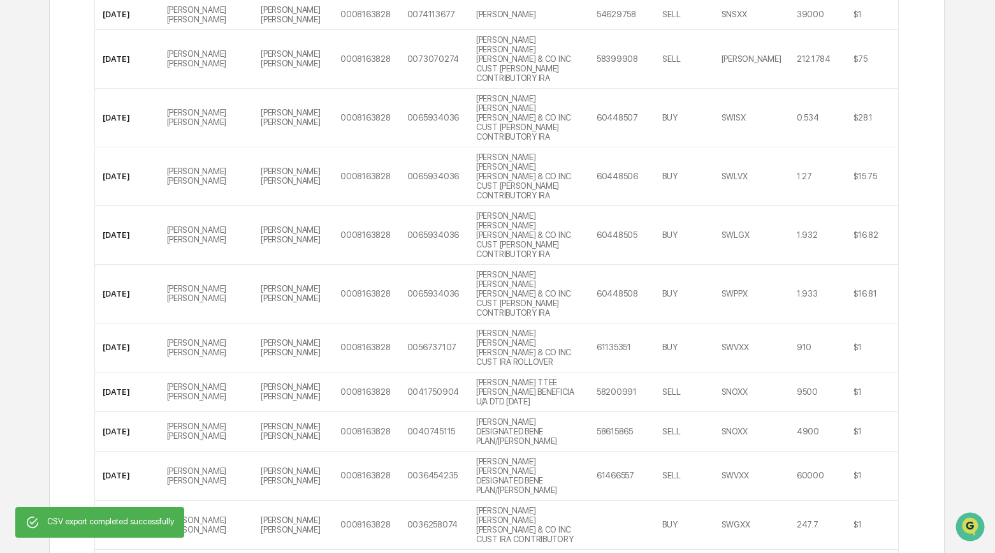
scroll to position [0, 0]
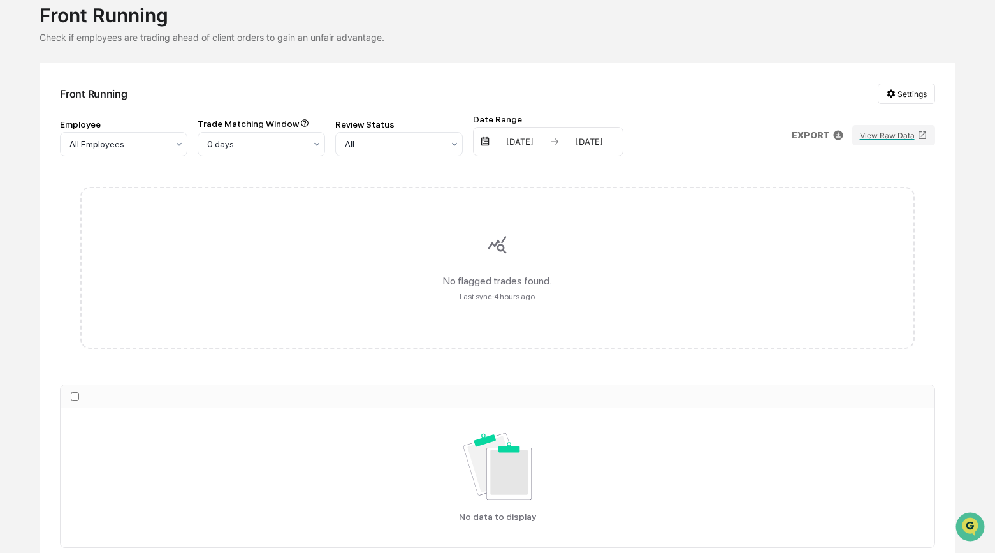
click at [702, 99] on div "Front Running Settings" at bounding box center [497, 94] width 875 height 20
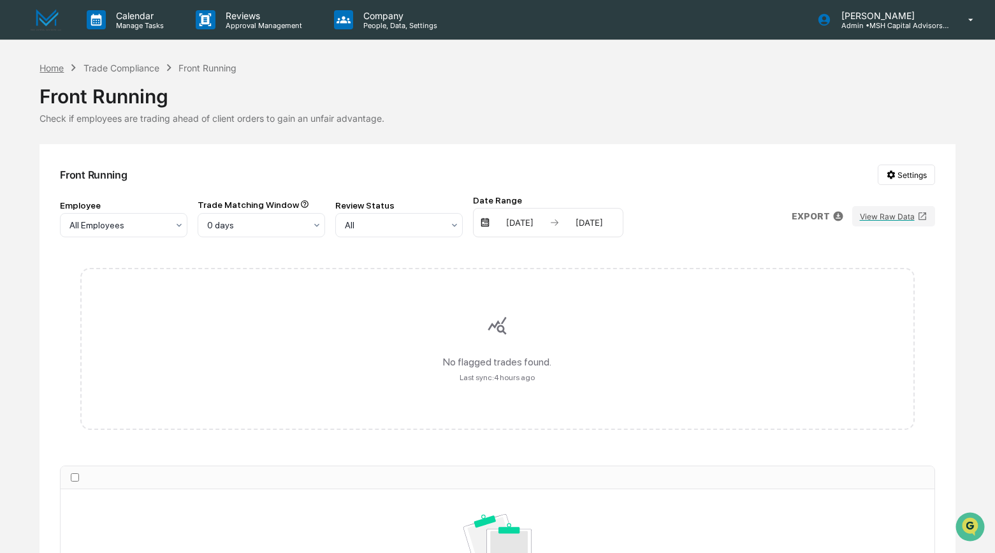
click at [59, 68] on div "Home" at bounding box center [52, 67] width 24 height 11
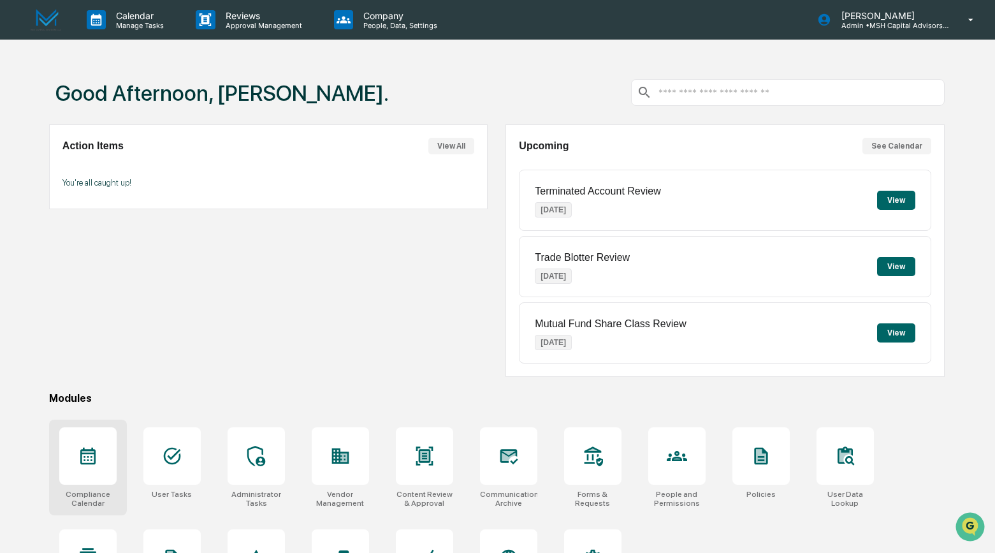
click at [103, 450] on div at bounding box center [87, 455] width 57 height 57
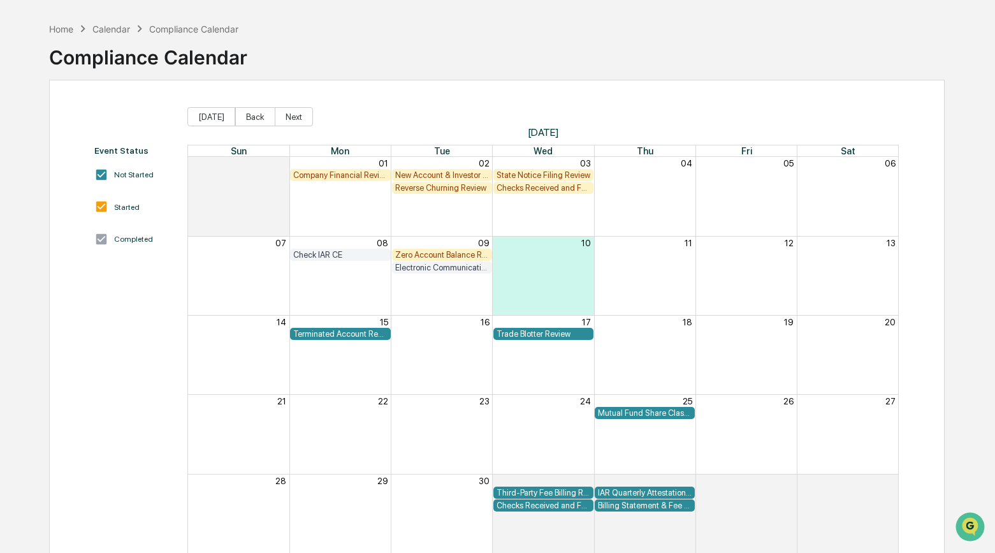
scroll to position [36, 0]
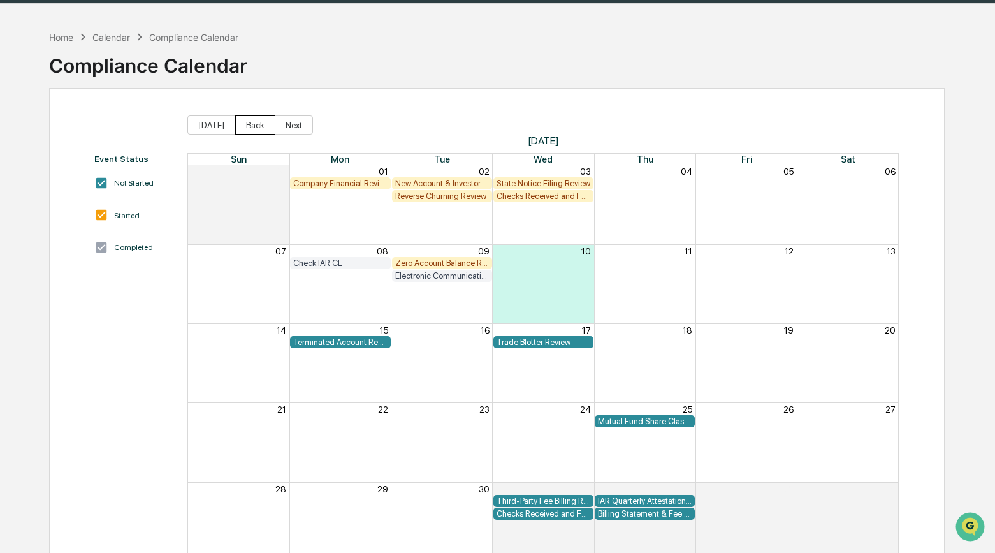
click at [246, 121] on button "Back" at bounding box center [255, 124] width 40 height 19
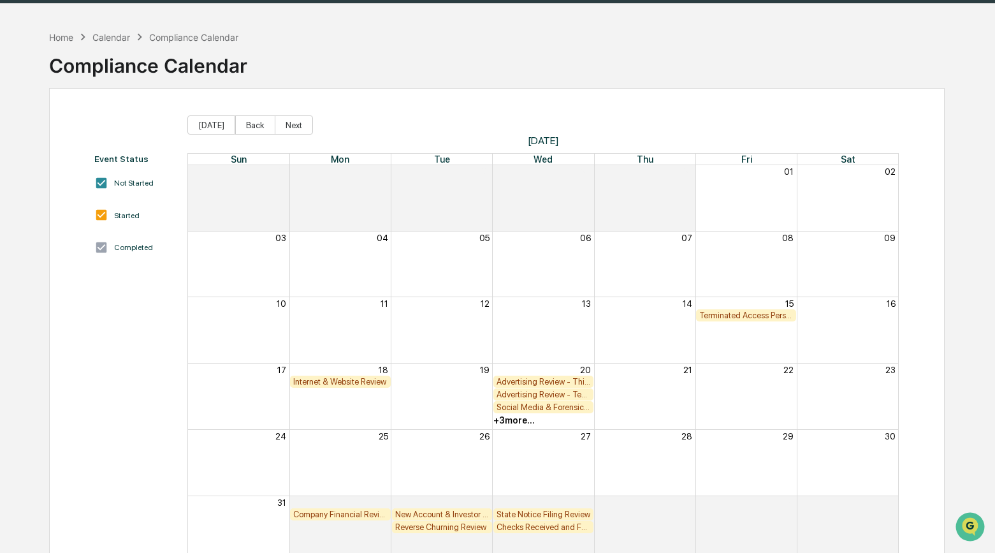
click at [722, 312] on div "Terminated Access Person Audit" at bounding box center [746, 315] width 94 height 10
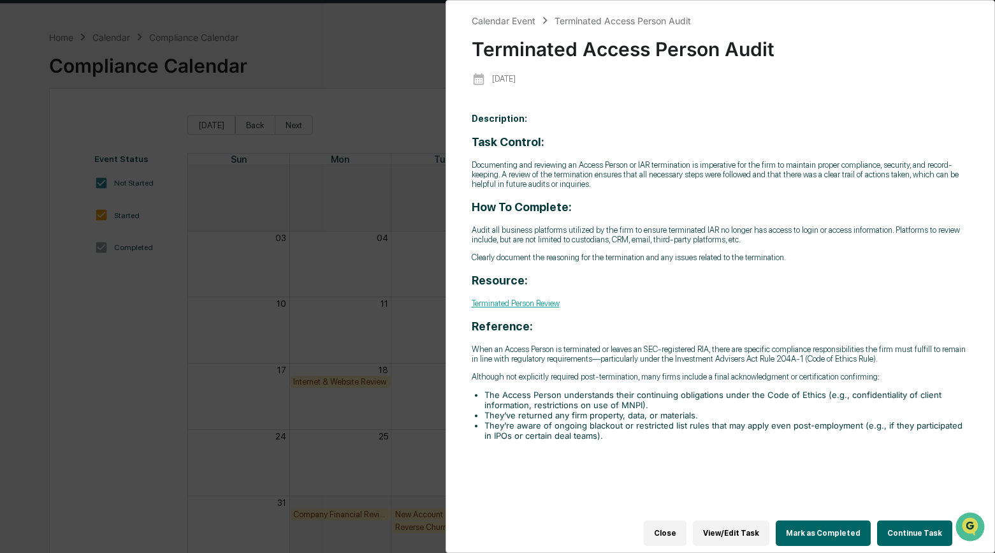
click at [913, 524] on button "Continue Task" at bounding box center [914, 532] width 75 height 25
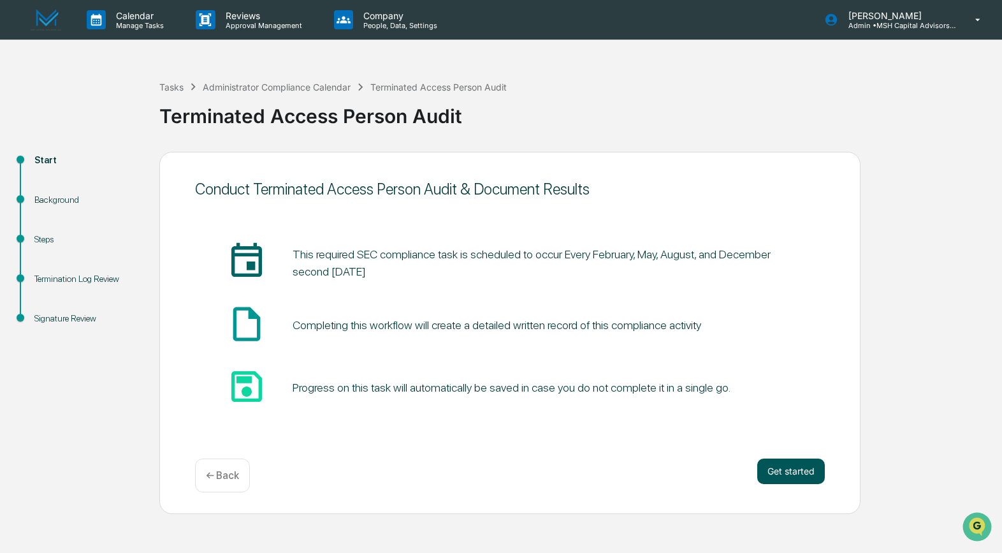
click at [785, 478] on button "Get started" at bounding box center [791, 470] width 68 height 25
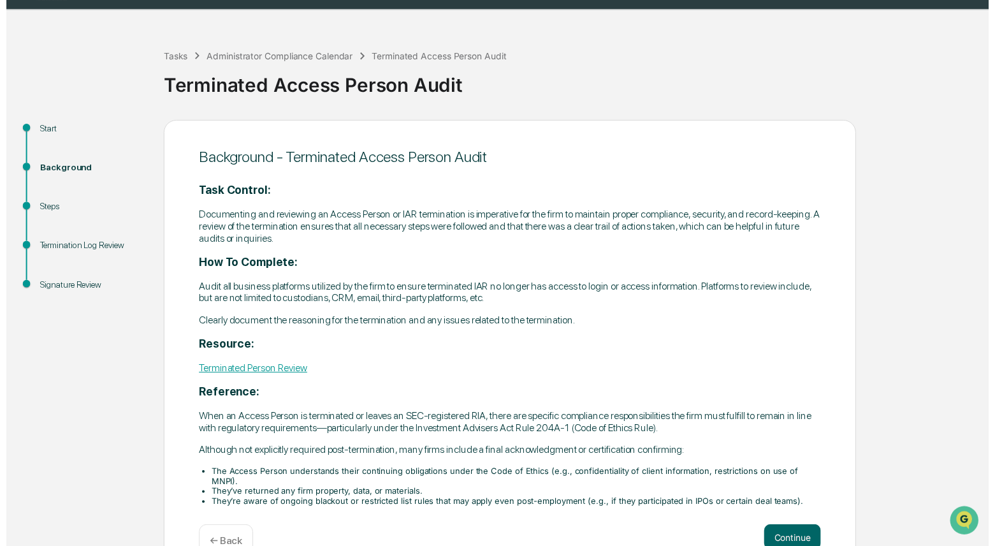
scroll to position [46, 0]
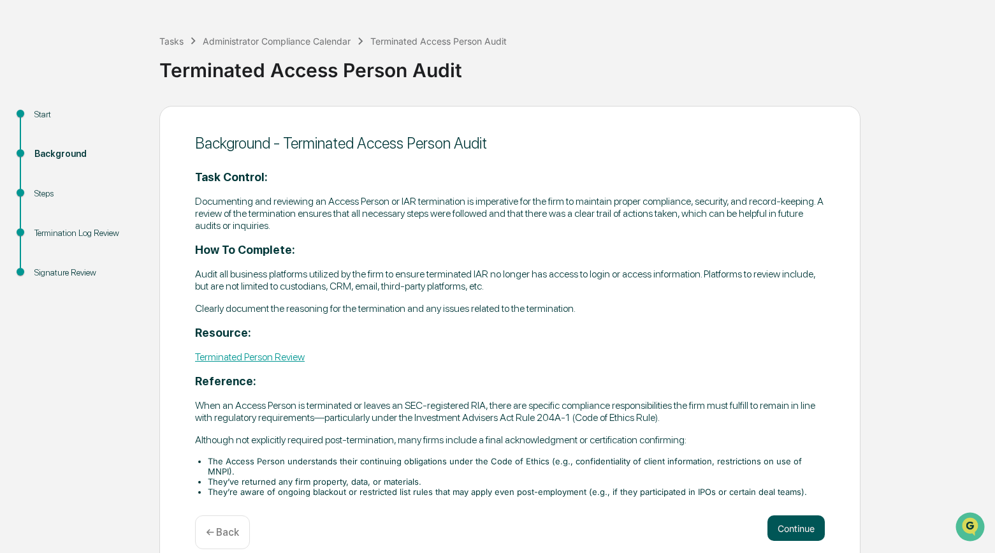
click at [783, 515] on button "Continue" at bounding box center [795, 527] width 57 height 25
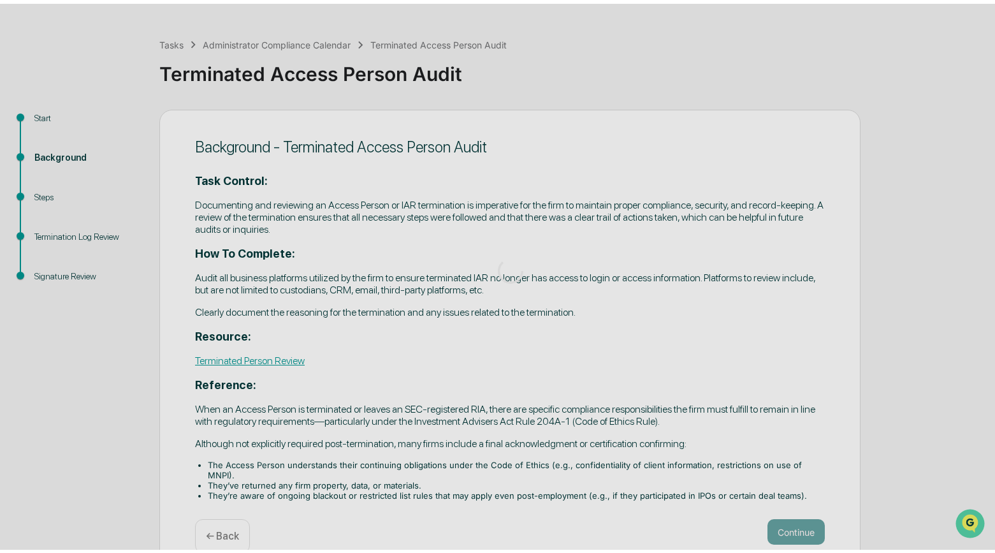
scroll to position [0, 0]
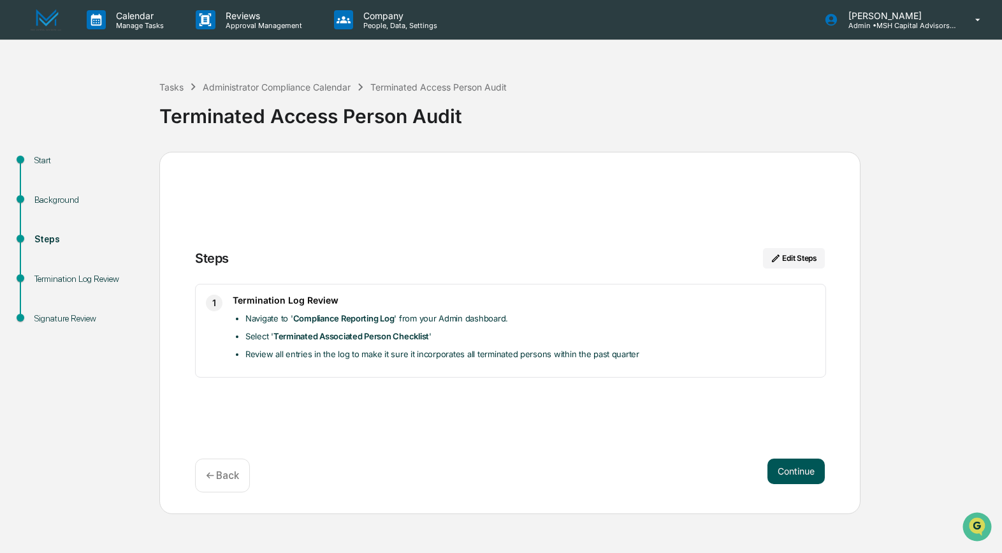
click at [788, 479] on button "Continue" at bounding box center [795, 470] width 57 height 25
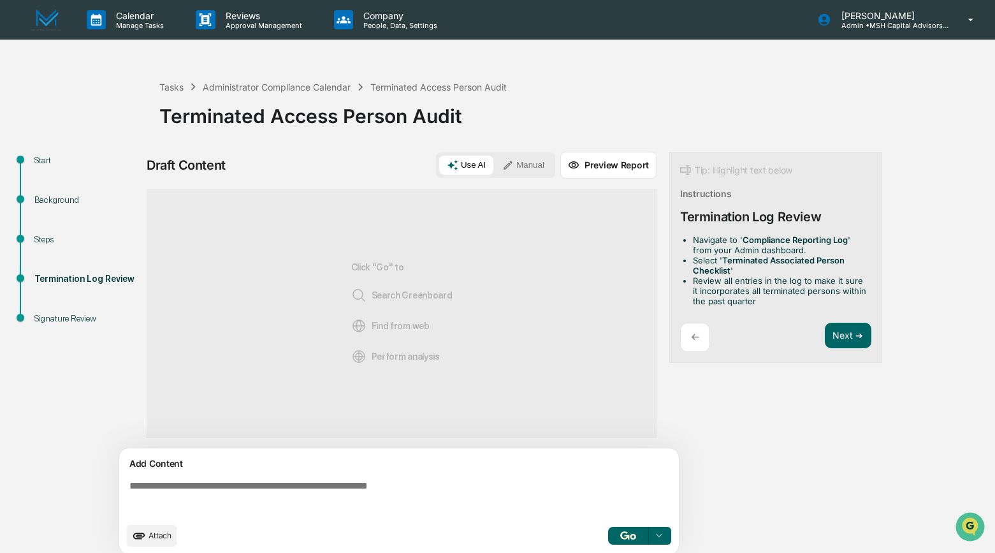
scroll to position [8, 0]
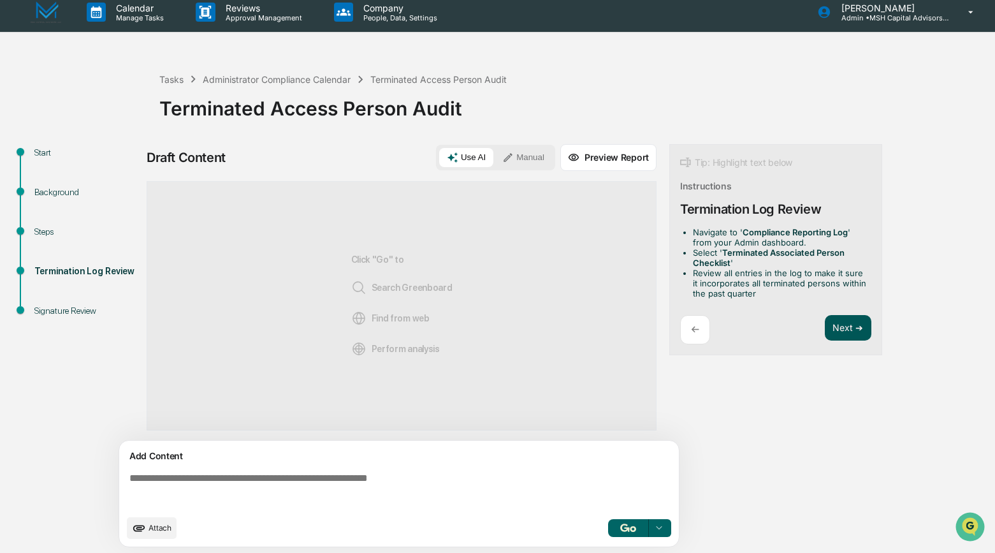
click at [843, 321] on button "Next ➔" at bounding box center [848, 328] width 47 height 26
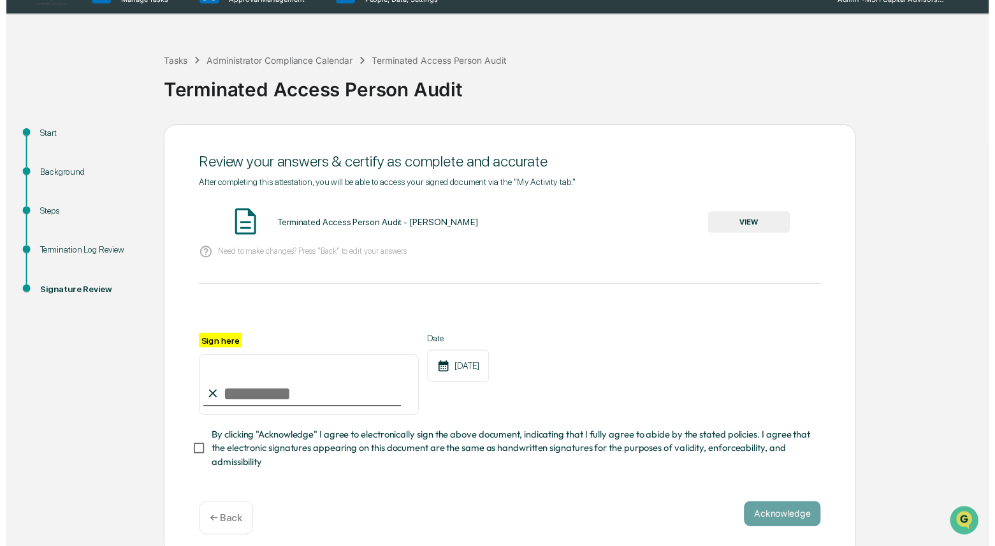
scroll to position [34, 0]
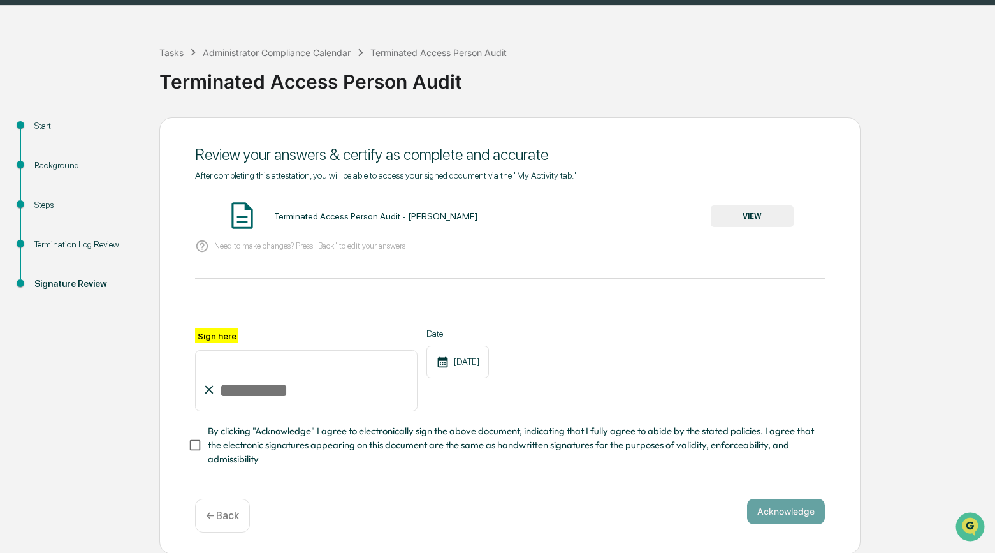
click at [749, 220] on button "VIEW" at bounding box center [752, 216] width 83 height 22
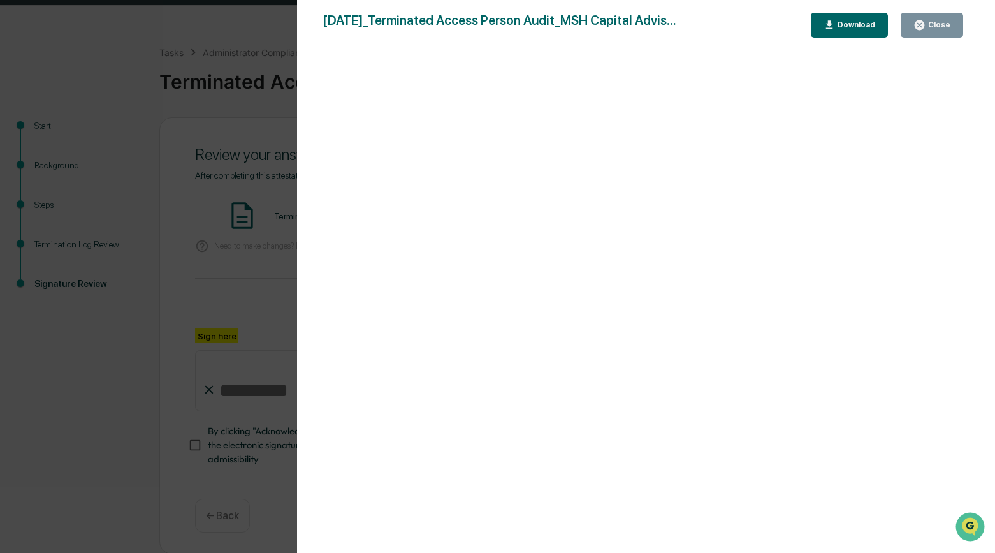
click at [924, 22] on icon "button" at bounding box center [919, 25] width 12 height 12
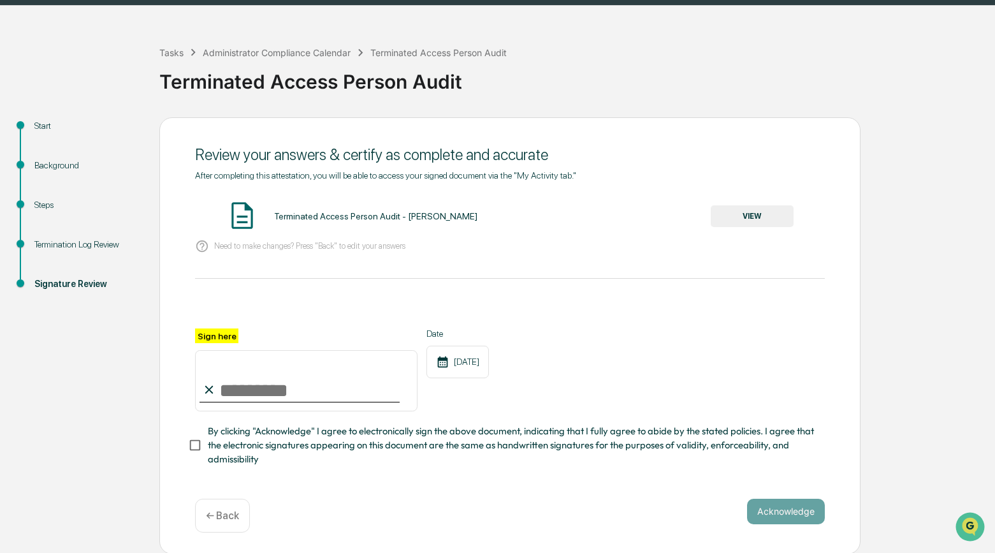
click at [238, 393] on input "Sign here" at bounding box center [306, 380] width 222 height 61
type input "**********"
click at [766, 521] on button "Acknowledge" at bounding box center [786, 510] width 78 height 25
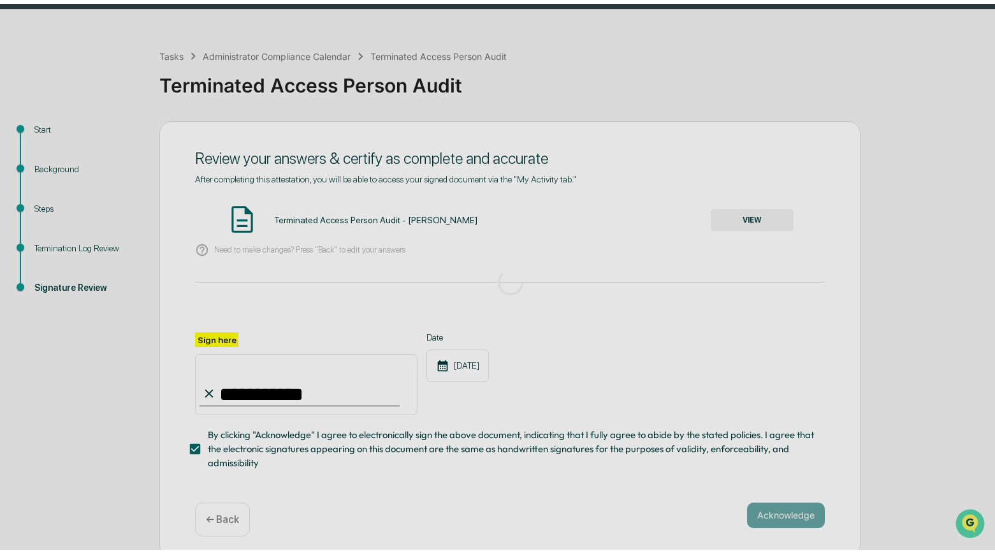
scroll to position [0, 0]
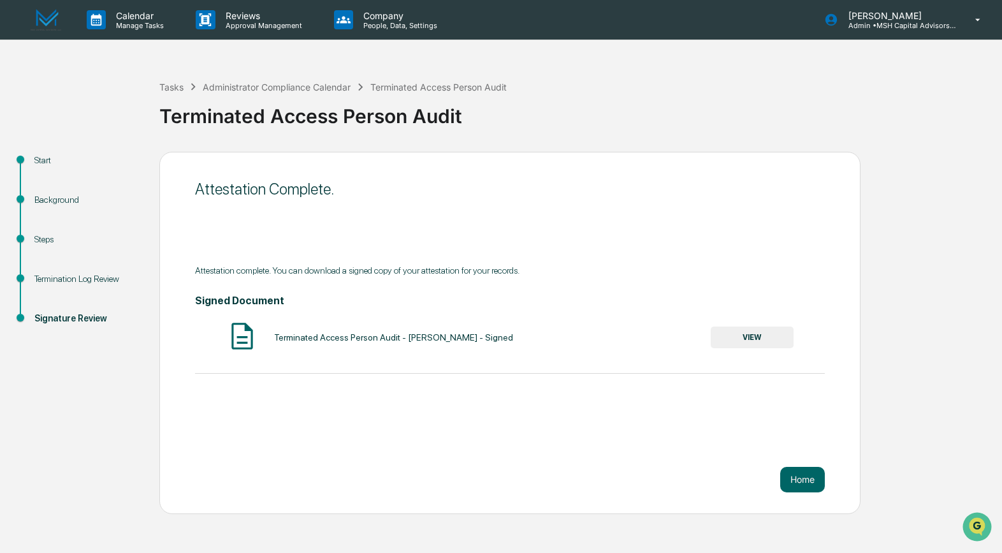
click at [750, 337] on button "VIEW" at bounding box center [752, 337] width 83 height 22
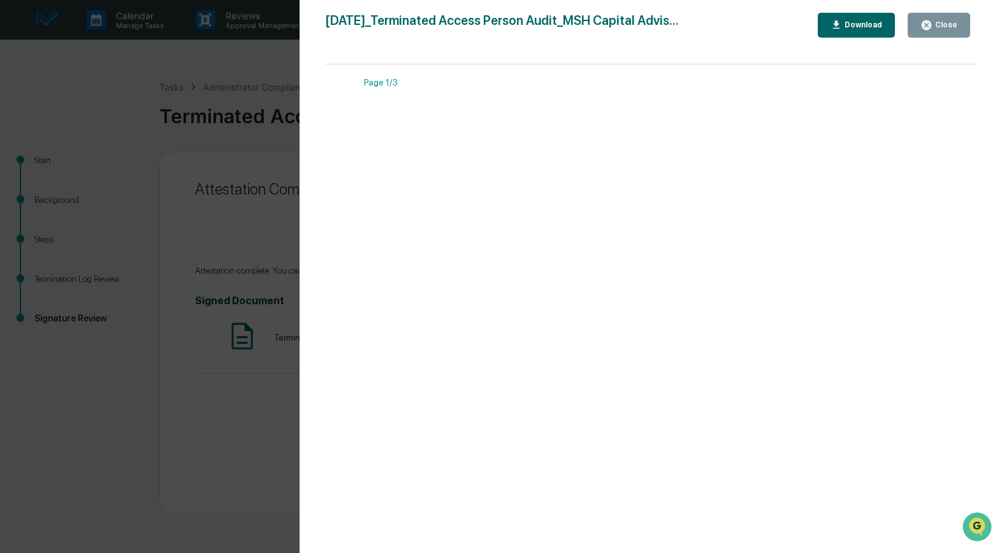
click at [852, 28] on div "Download" at bounding box center [862, 24] width 40 height 9
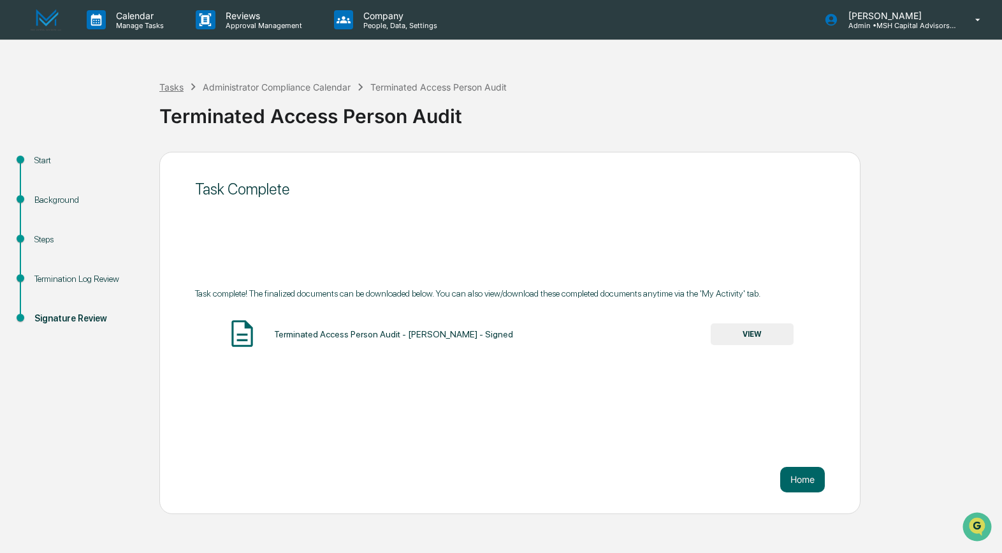
click at [179, 85] on div "Tasks" at bounding box center [171, 87] width 24 height 11
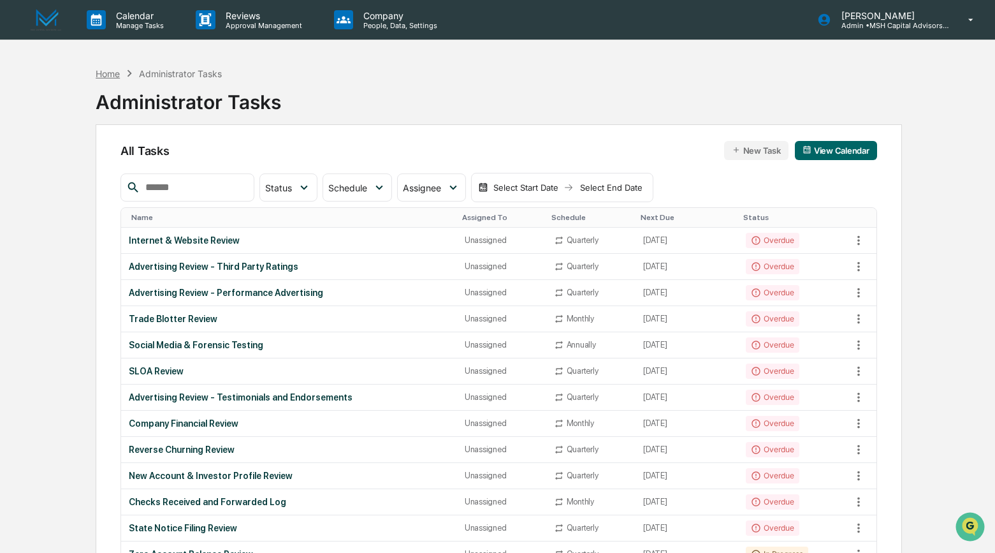
click at [119, 71] on div "Home" at bounding box center [108, 73] width 24 height 11
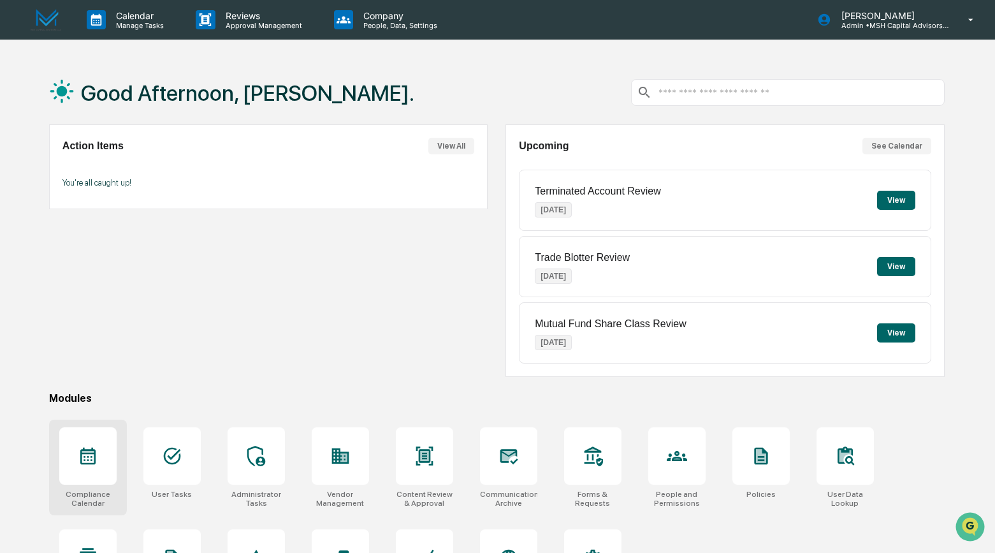
drag, startPoint x: 89, startPoint y: 447, endPoint x: 111, endPoint y: 437, distance: 24.3
click at [89, 446] on icon at bounding box center [88, 456] width 20 height 20
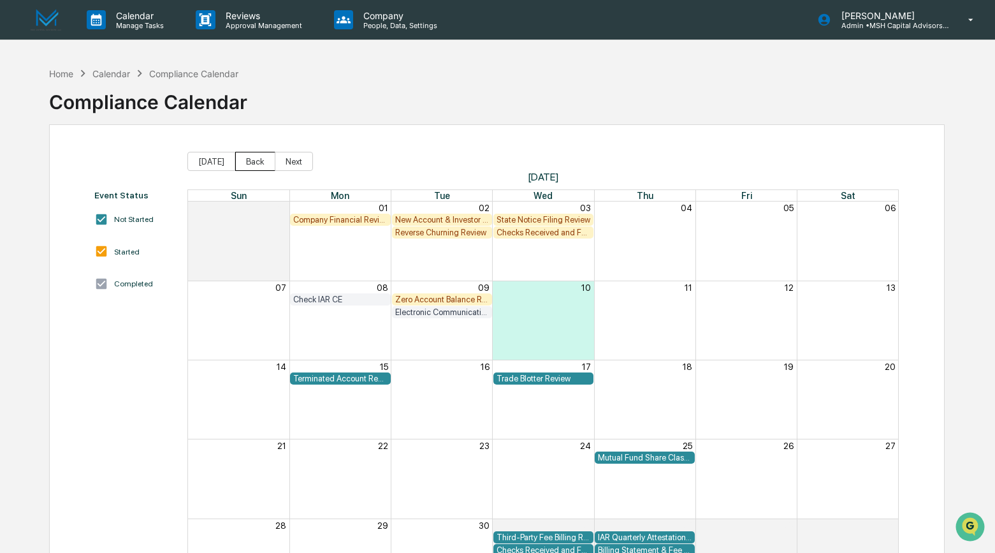
click at [254, 159] on button "Back" at bounding box center [255, 161] width 40 height 19
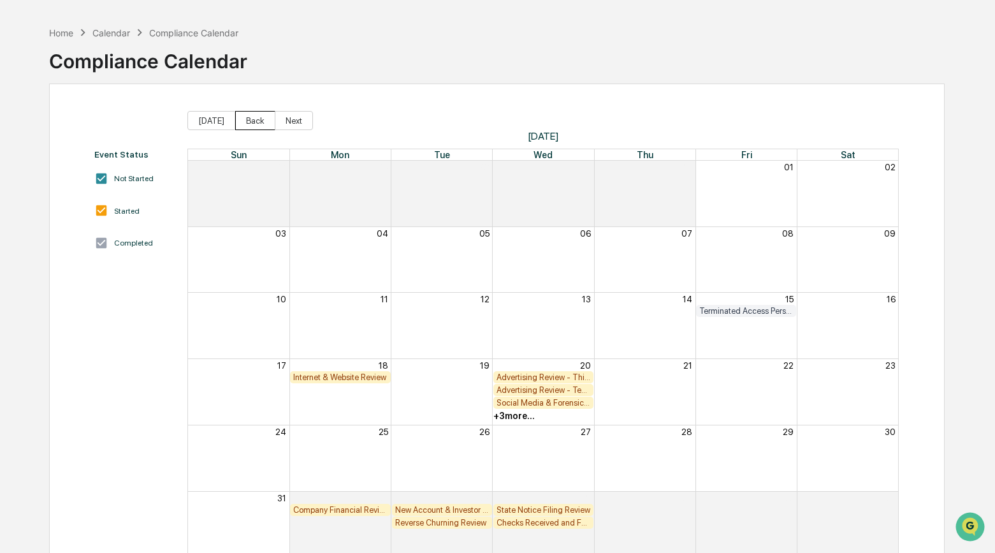
scroll to position [73, 0]
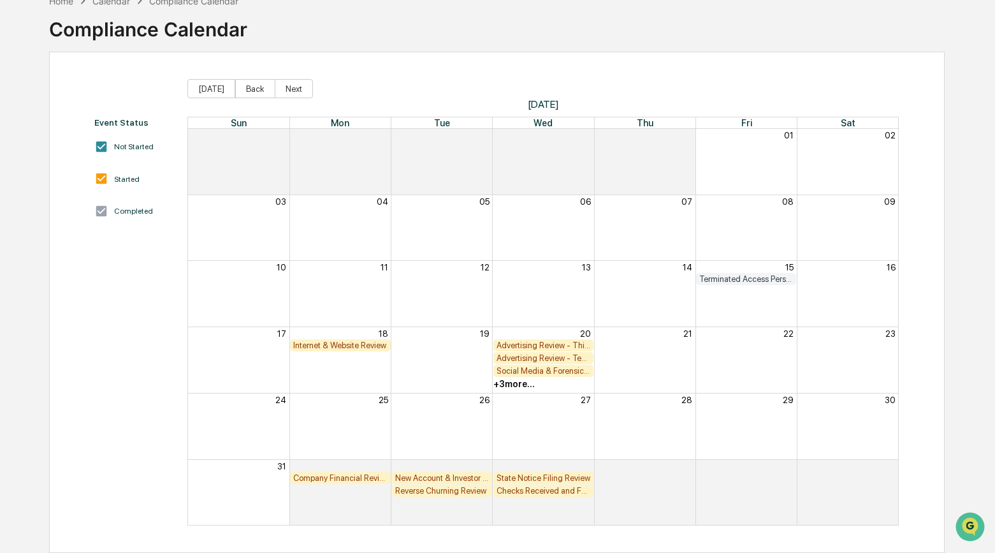
click at [522, 387] on div "+ 3 more..." at bounding box center [513, 384] width 41 height 10
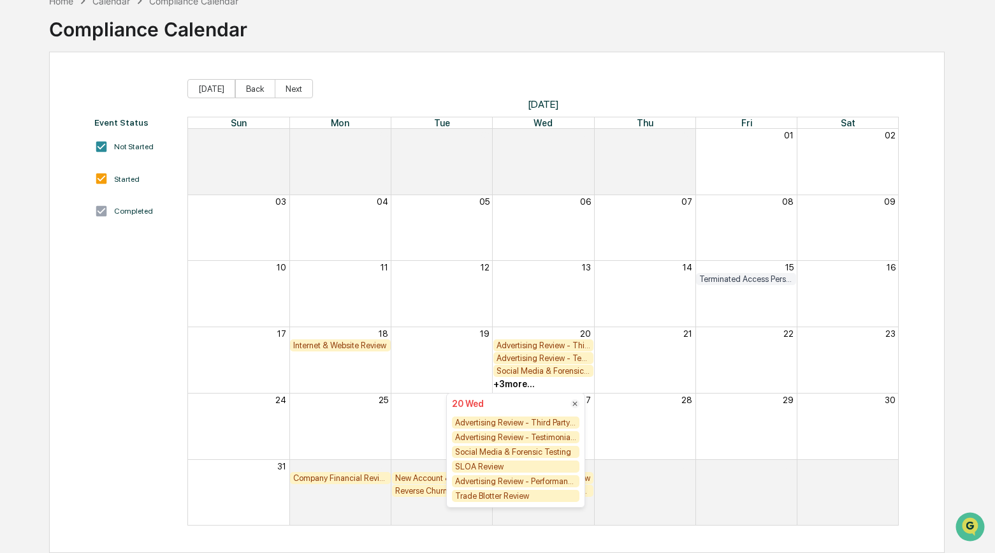
click at [724, 411] on div "Month View" at bounding box center [745, 426] width 101 height 66
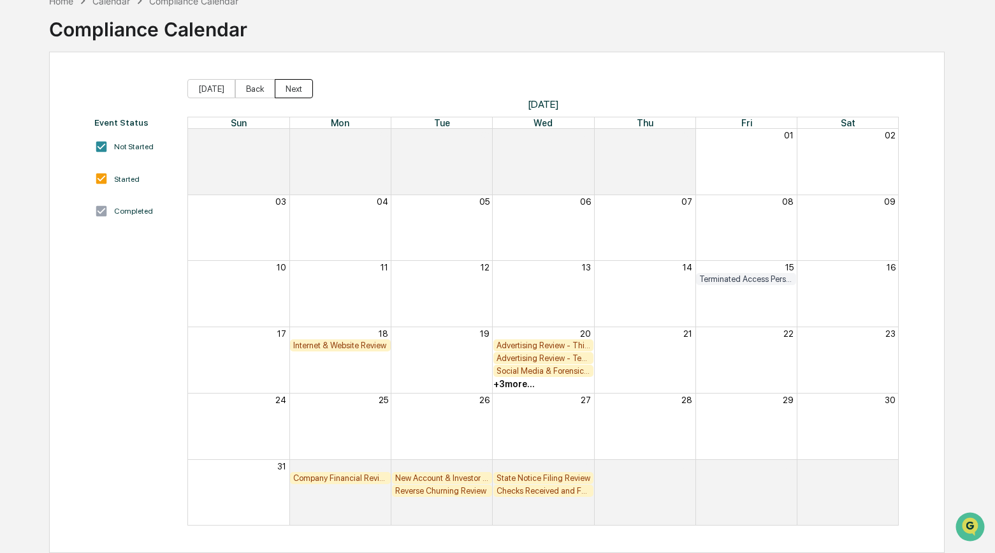
click at [302, 89] on button "Next" at bounding box center [294, 88] width 38 height 19
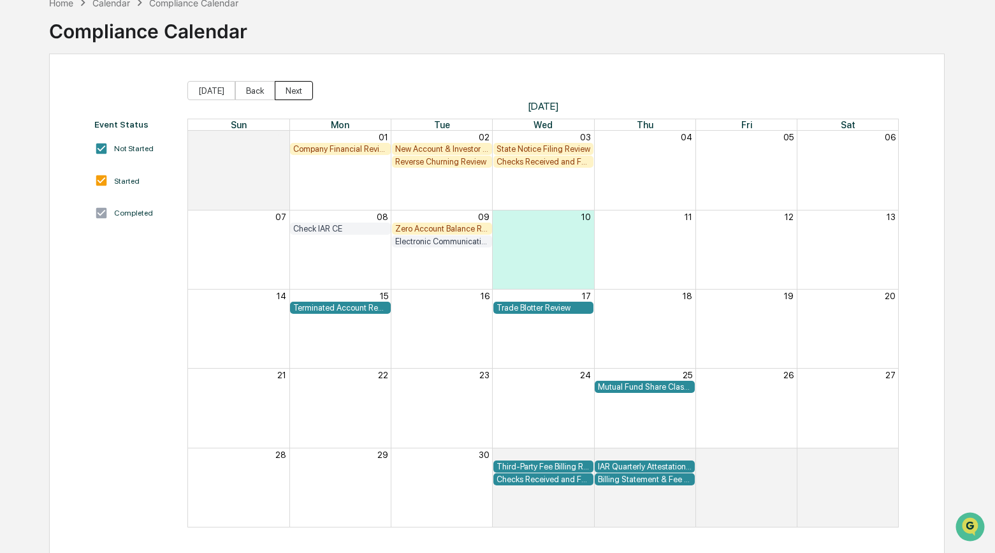
scroll to position [70, 0]
click at [71, 3] on div "Home" at bounding box center [61, 3] width 24 height 11
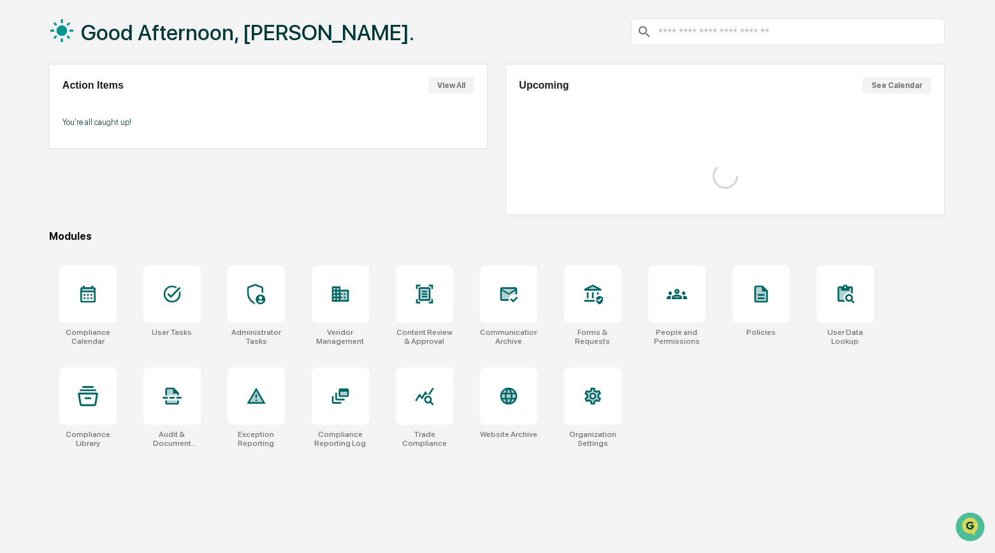
scroll to position [67, 0]
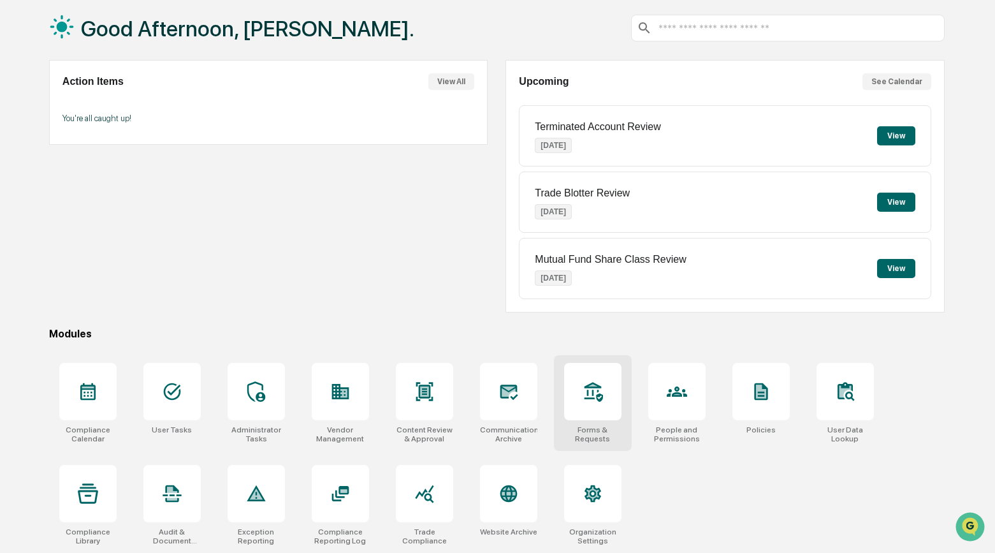
click at [600, 394] on icon at bounding box center [593, 391] width 20 height 20
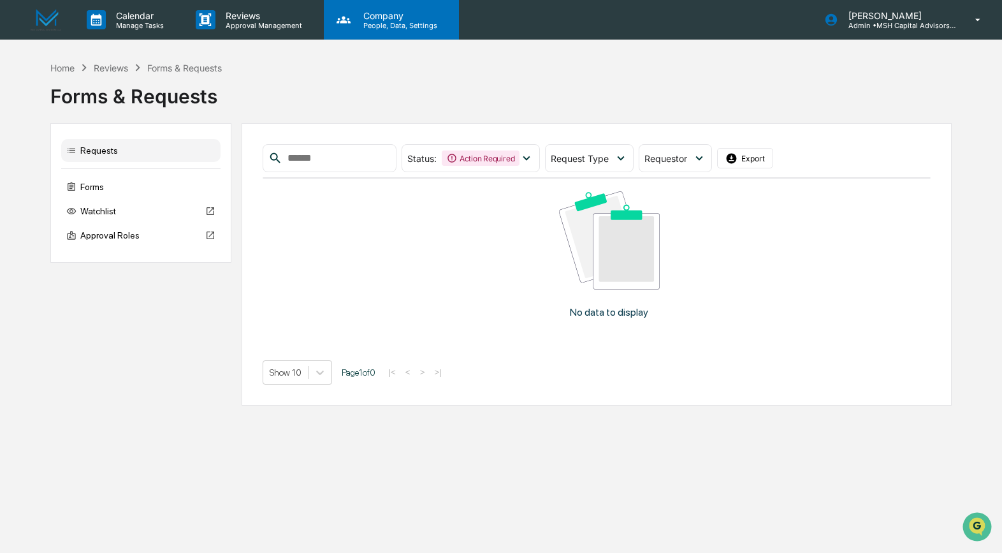
click at [370, 24] on p "People, Data, Settings" at bounding box center [398, 25] width 91 height 9
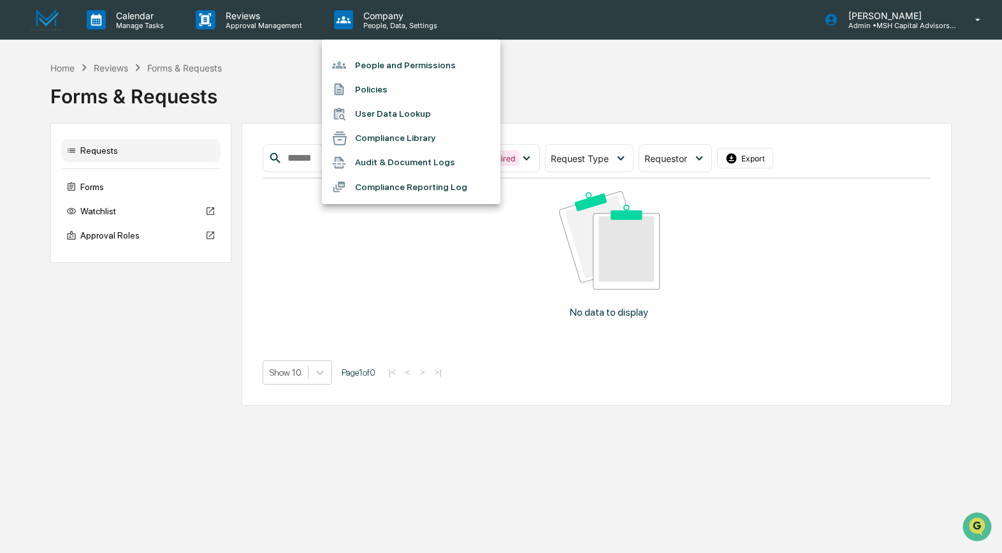
click at [376, 164] on li "Audit & Document Logs" at bounding box center [411, 162] width 178 height 24
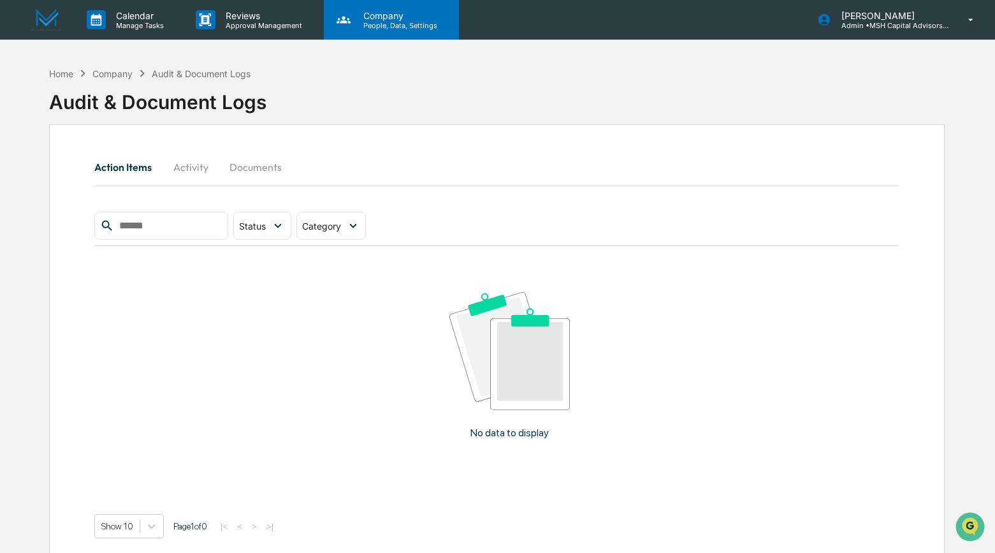
click at [369, 18] on p "Company" at bounding box center [398, 15] width 91 height 11
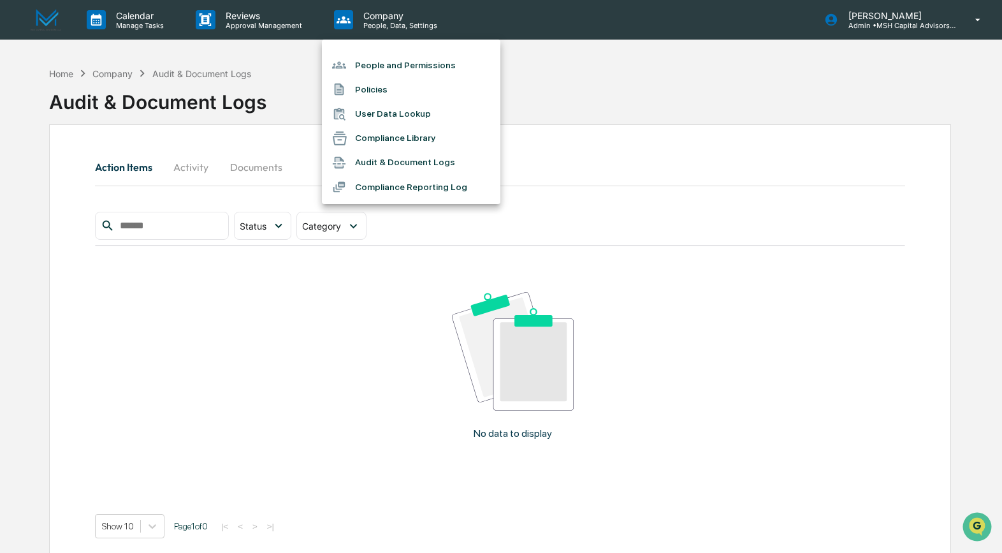
click at [400, 188] on li "Compliance Reporting Log" at bounding box center [411, 187] width 178 height 24
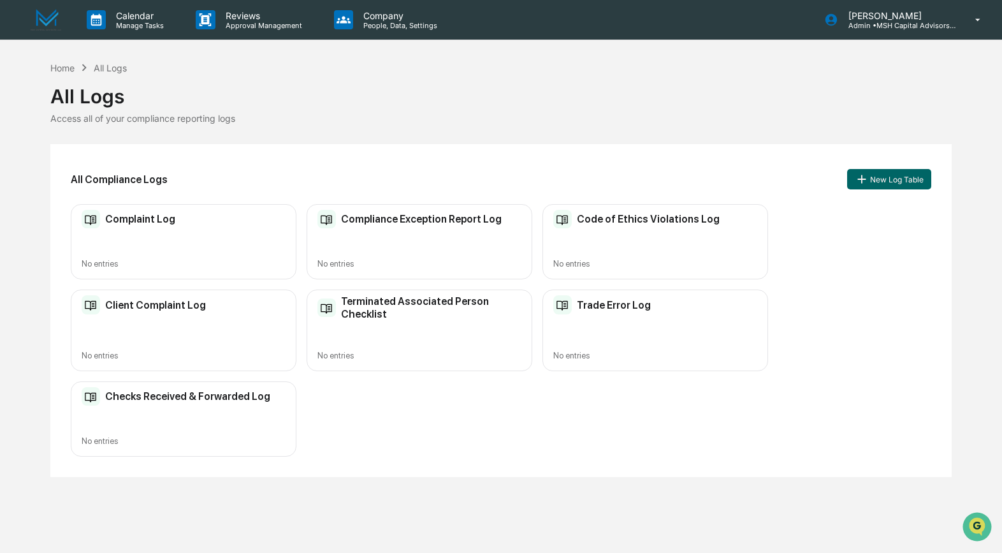
click at [150, 416] on div "Checks Received & Forwarded Log No entries" at bounding box center [184, 419] width 226 height 76
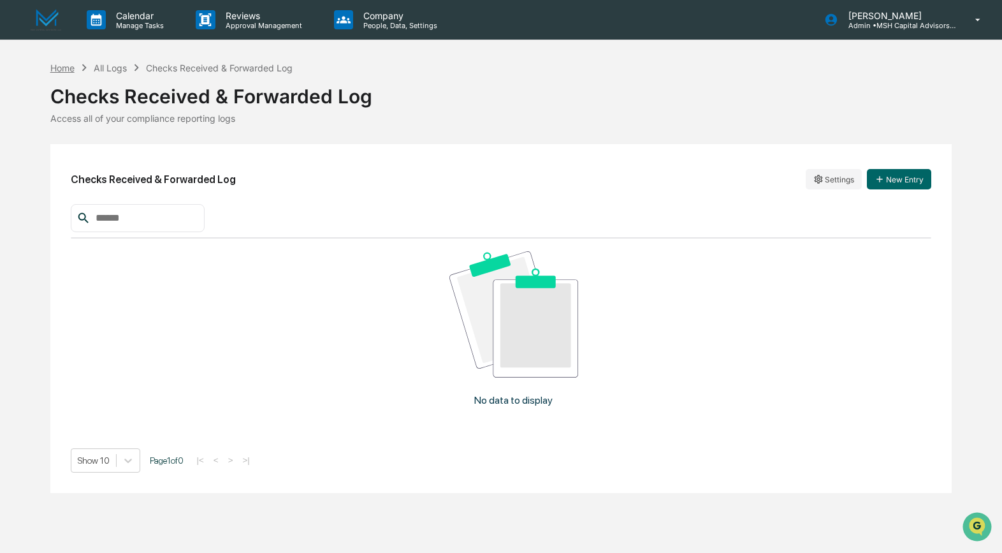
click at [71, 65] on div "Home" at bounding box center [62, 67] width 24 height 11
